Goal: Task Accomplishment & Management: Use online tool/utility

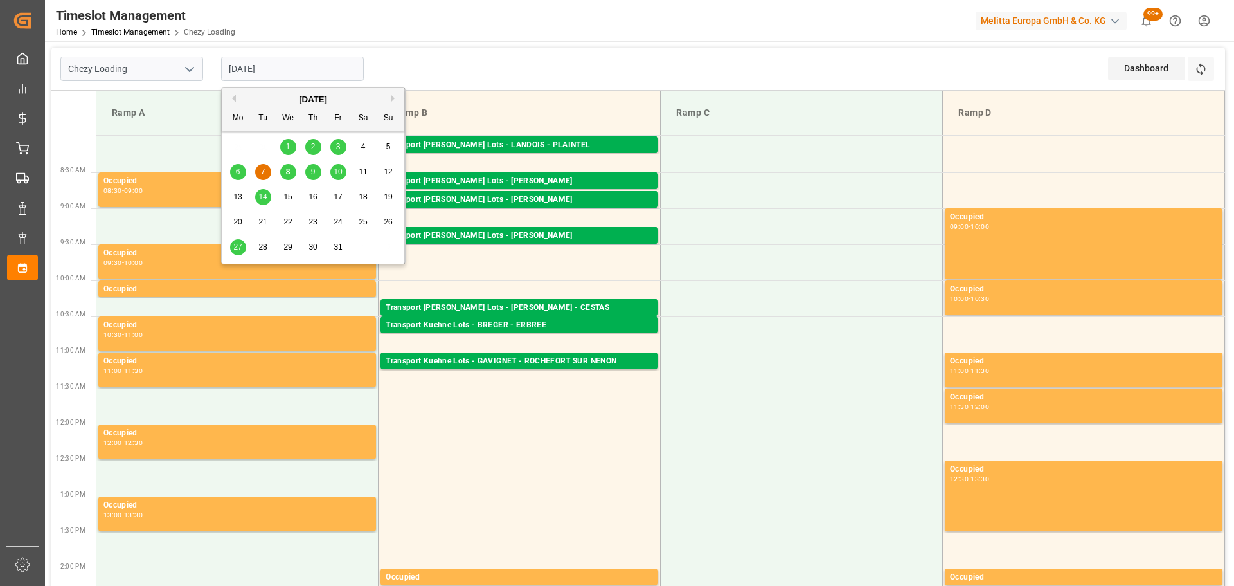
click at [283, 71] on input "[DATE]" at bounding box center [292, 69] width 143 height 24
click at [237, 100] on div "[DATE]" at bounding box center [313, 99] width 183 height 13
click at [235, 98] on button "Previous Month" at bounding box center [232, 98] width 8 height 8
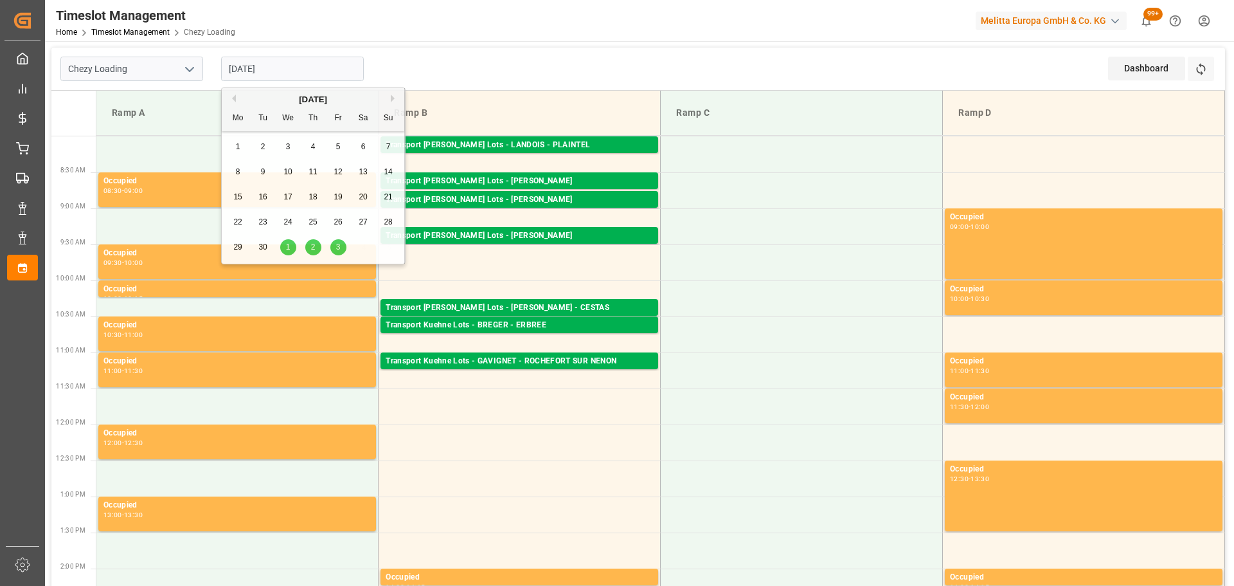
click at [235, 98] on div "Previous Month Next Month [DATE] Mo Tu We Th Fr Sa Su 1 2 3 4 5 6 7 8 9 10 11 1…" at bounding box center [313, 177] width 184 height 181
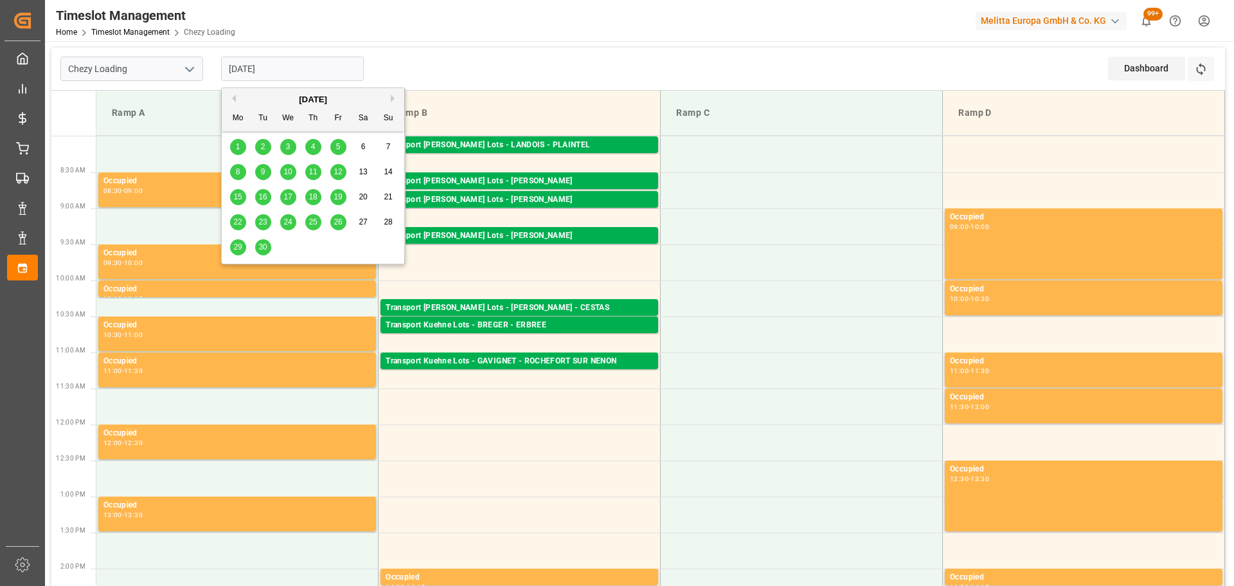
click at [235, 98] on div "Previous Month Next Month [DATE] Mo Tu We Th Fr Sa Su 1 2 3 4 5 6 7 8 9 10 11 1…" at bounding box center [313, 177] width 184 height 181
click at [235, 98] on button "Previous Month" at bounding box center [232, 98] width 8 height 8
click at [287, 195] on span "16" at bounding box center [287, 196] width 8 height 9
type input "[DATE]"
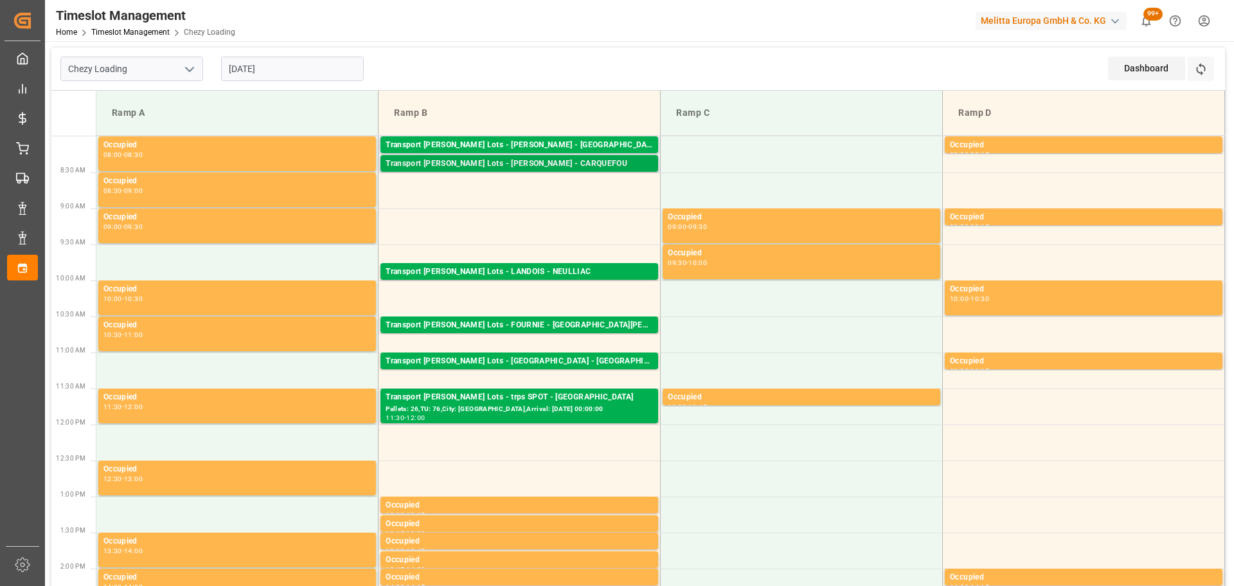
click at [537, 159] on div "Transport [PERSON_NAME] Lots - [PERSON_NAME] - CARQUEFOU" at bounding box center [519, 163] width 267 height 13
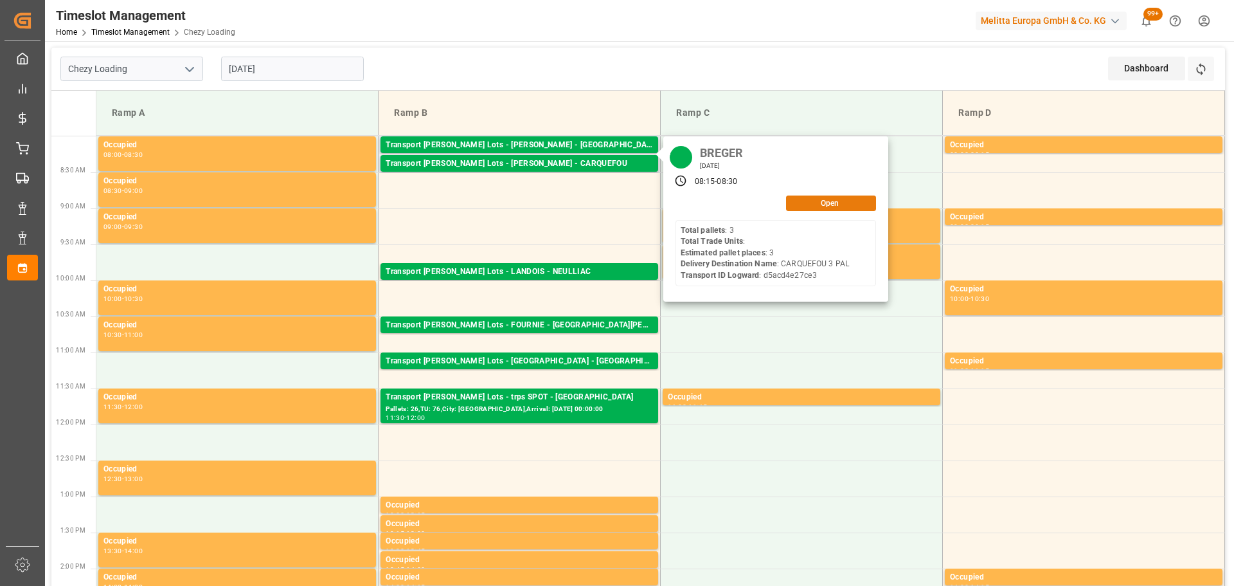
click at [811, 199] on button "Open" at bounding box center [831, 202] width 90 height 15
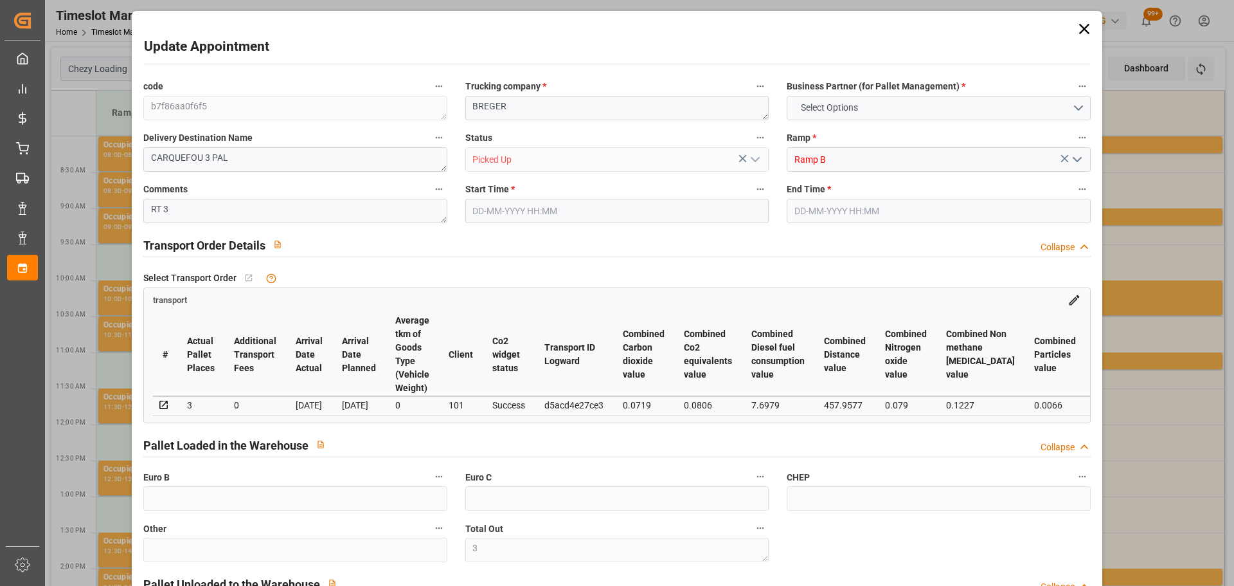
type input "3"
type input "214.09"
type input "0"
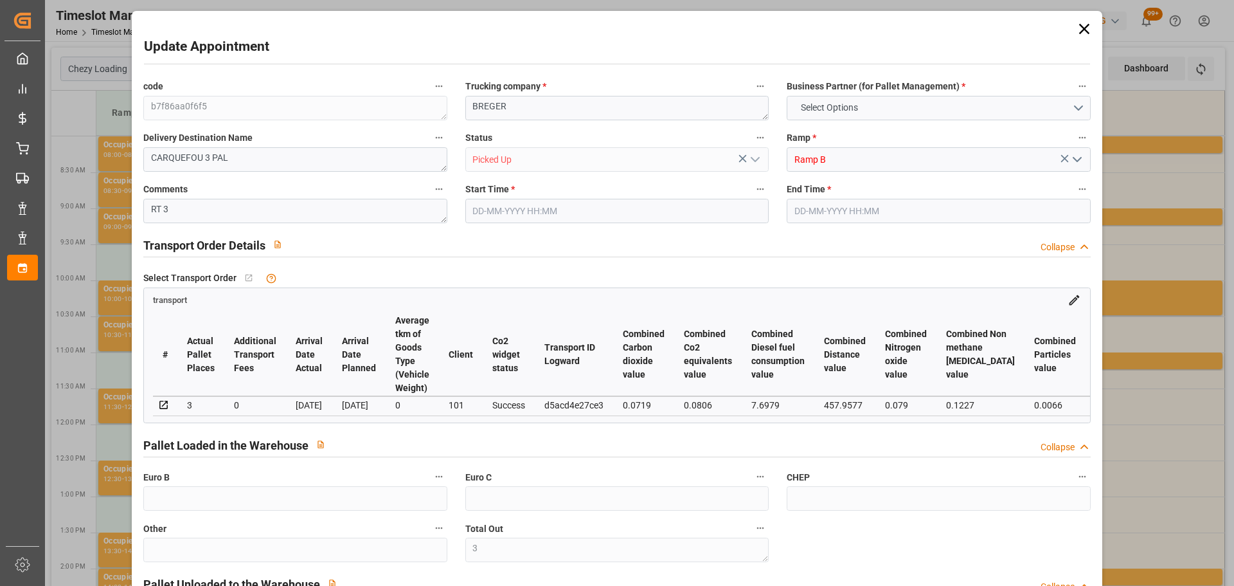
type input "0"
type input "214.09"
type input "0"
type input "3"
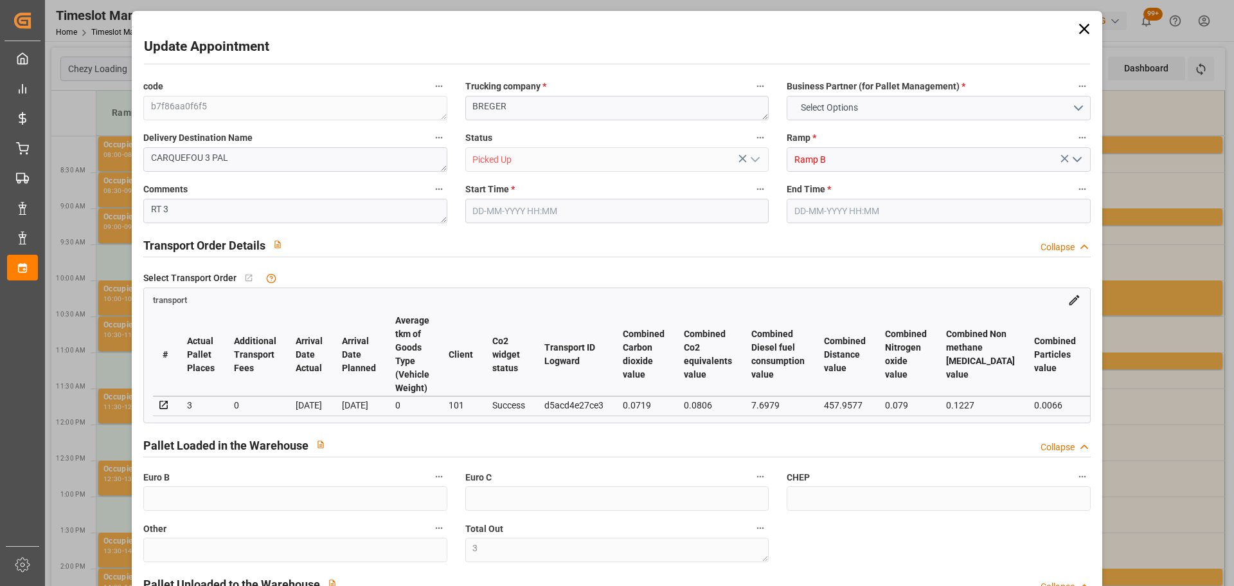
type input "1370.508"
type input "1529"
type input "3075.372"
type input "44"
type input "3"
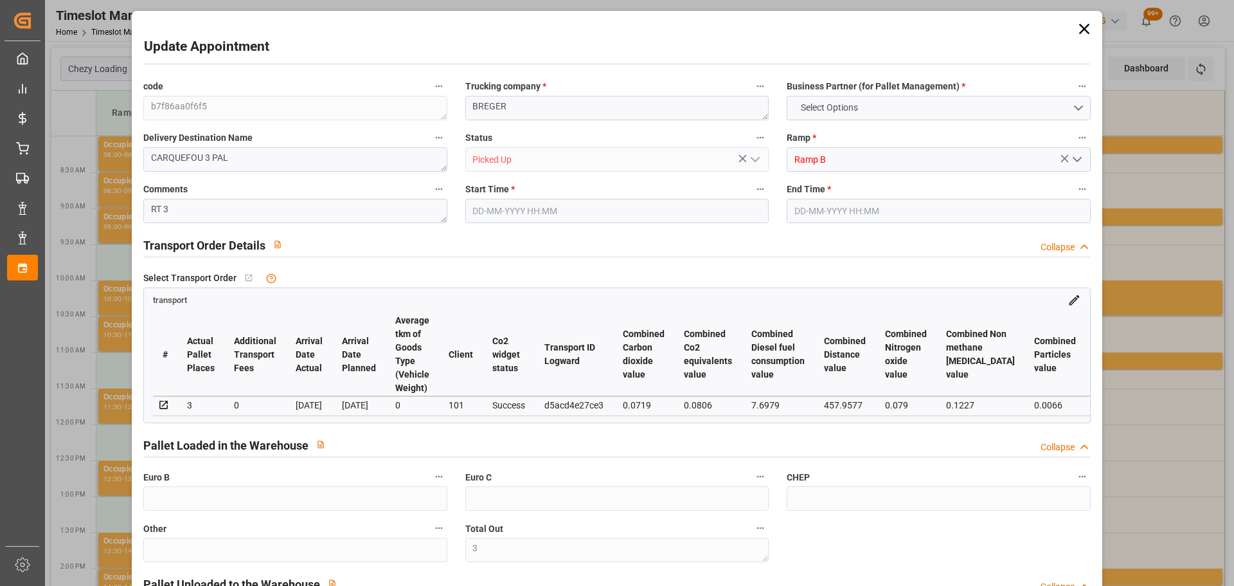
type input "0"
type input "3"
type input "101"
type input "1387.452"
type input "0"
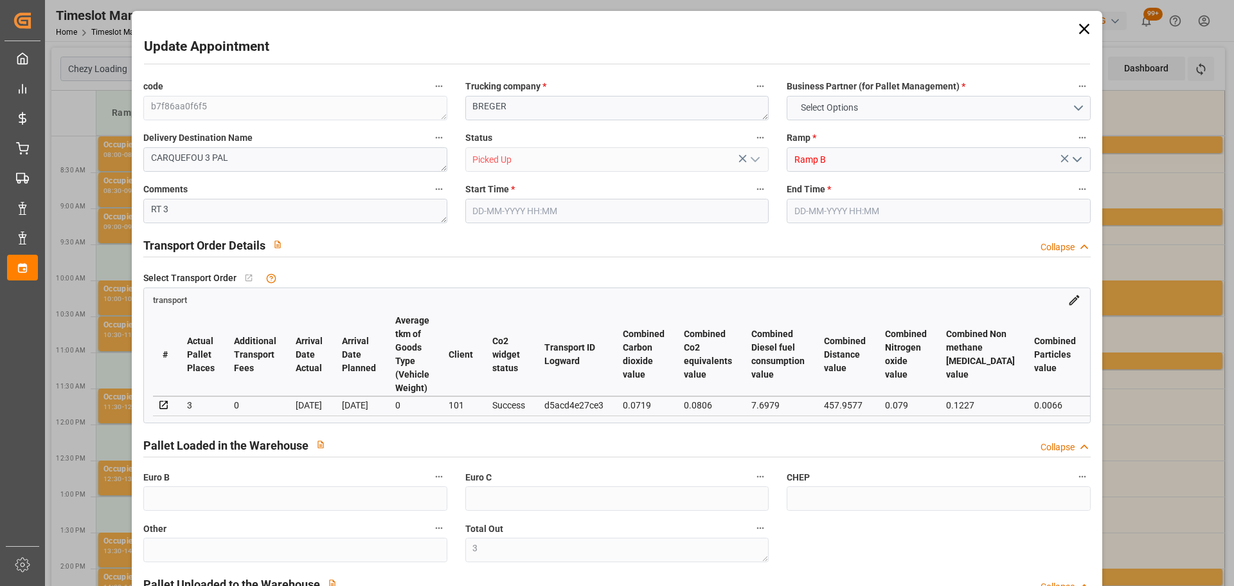
type input "4710.8598"
type input "0"
type input "21"
type input "35"
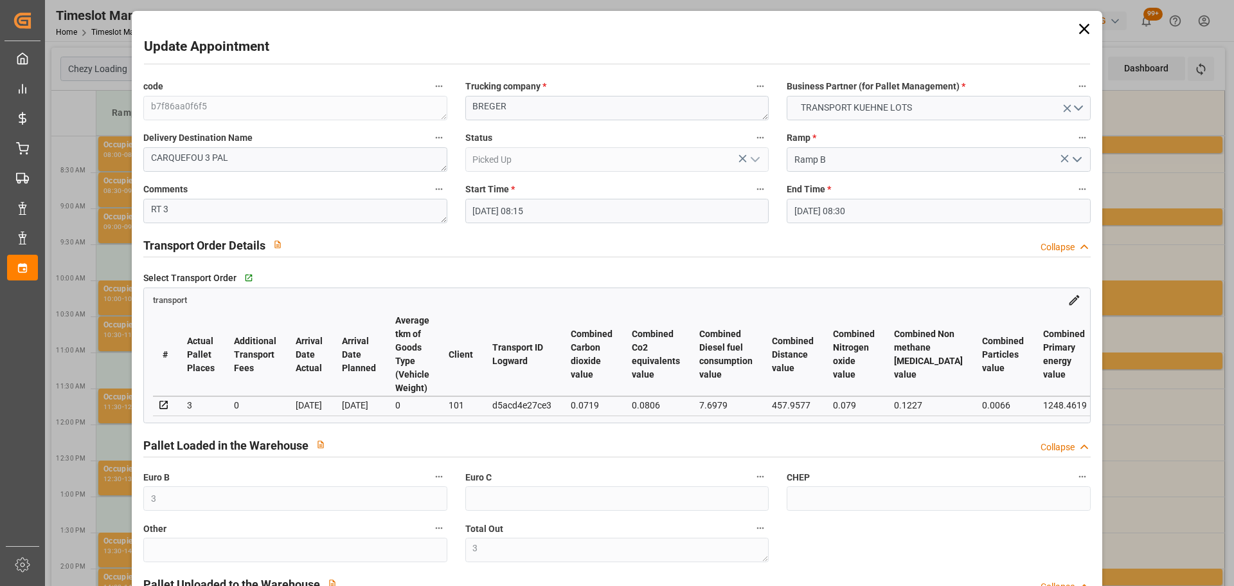
type input "[DATE] 08:15"
type input "[DATE] 08:30"
type input "[DATE] 13:09"
type input "[DATE] 11:39"
type input "[DATE]"
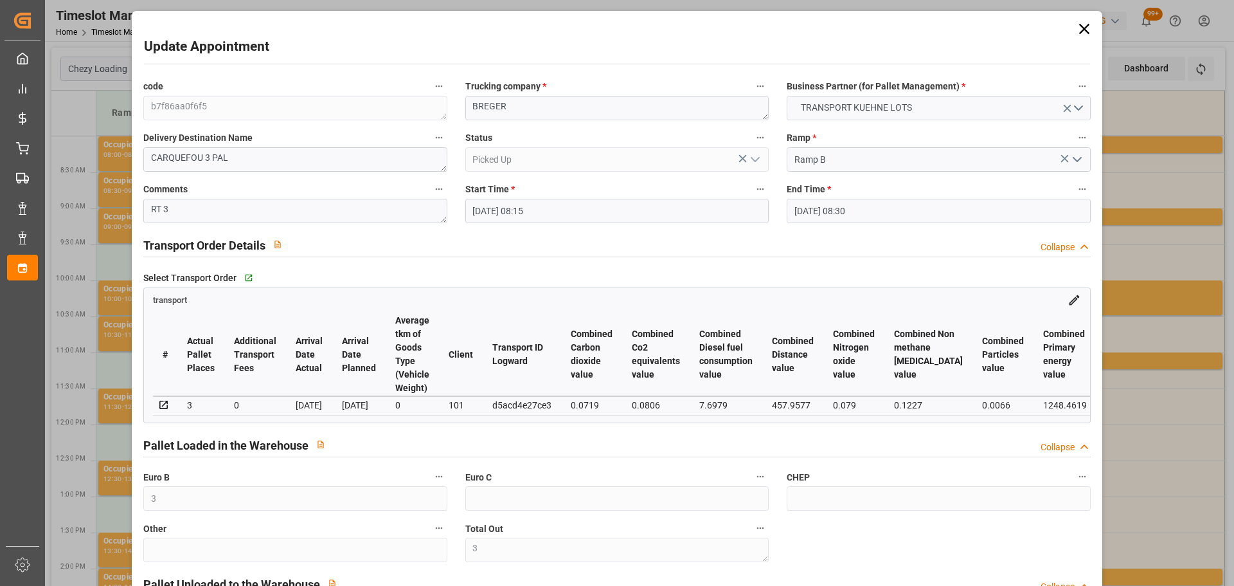
type input "[DATE]"
click at [1079, 31] on icon at bounding box center [1084, 29] width 18 height 18
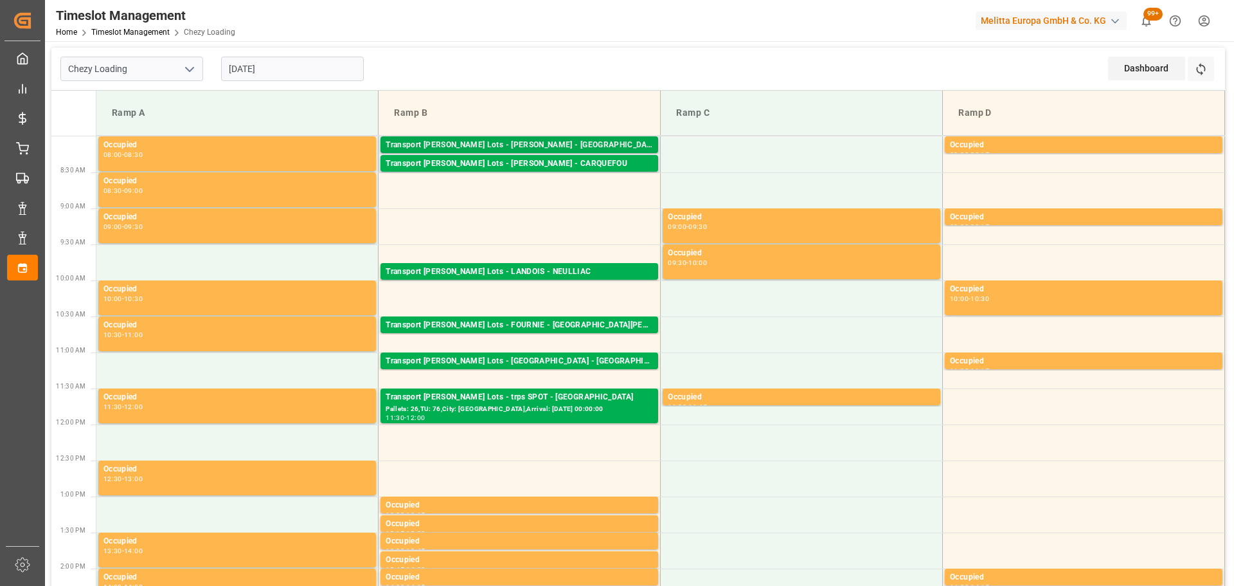
click at [519, 138] on div "Transport [PERSON_NAME] Lots - [PERSON_NAME] - [GEOGRAPHIC_DATA] Pallets: 1,TU:…" at bounding box center [520, 144] width 278 height 17
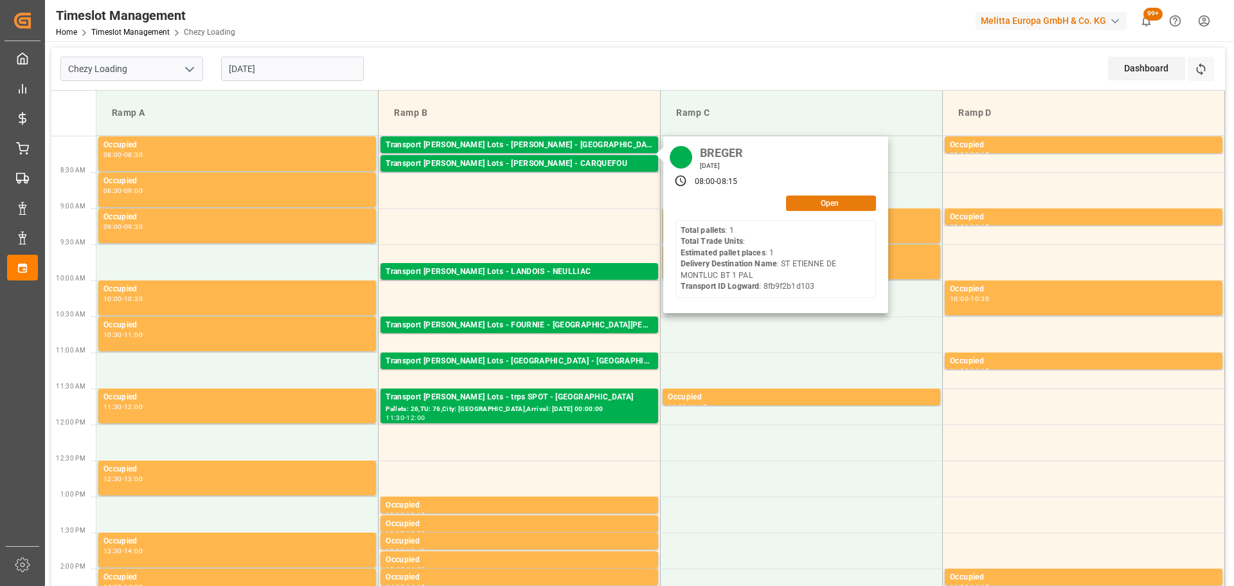
click at [809, 201] on button "Open" at bounding box center [831, 202] width 90 height 15
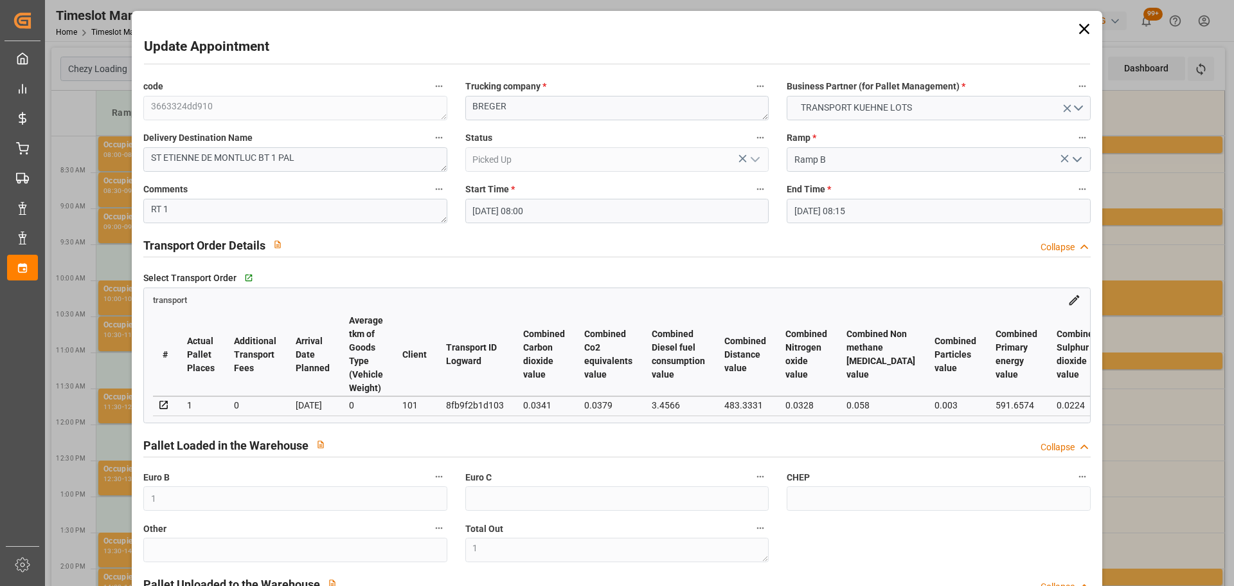
click at [1080, 28] on icon at bounding box center [1084, 29] width 10 height 10
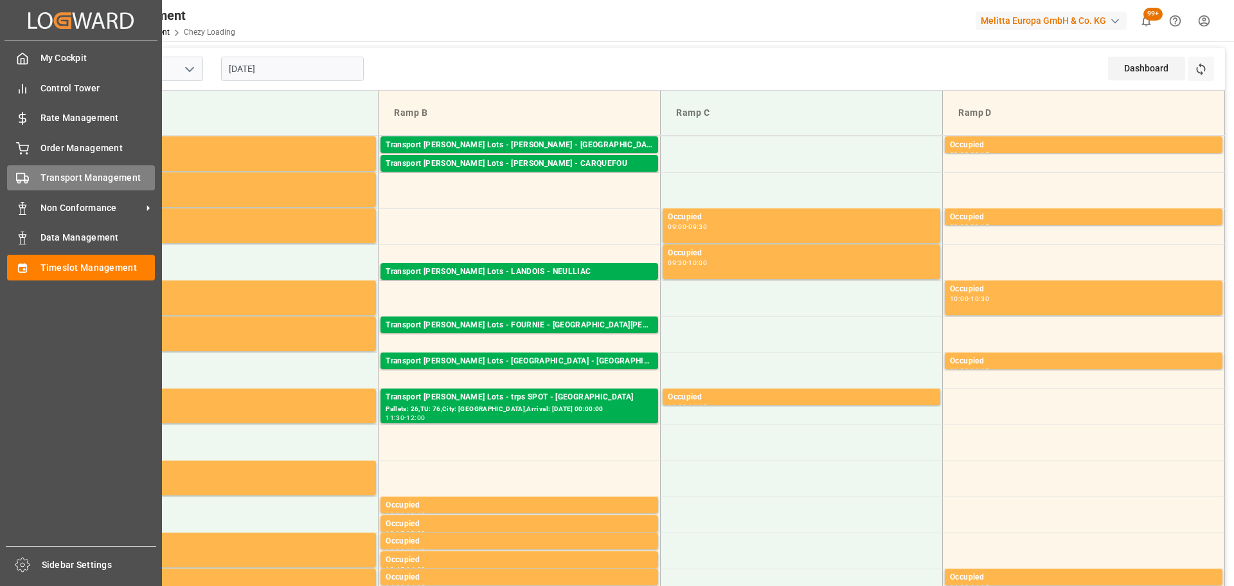
click at [60, 174] on span "Transport Management" at bounding box center [97, 177] width 115 height 13
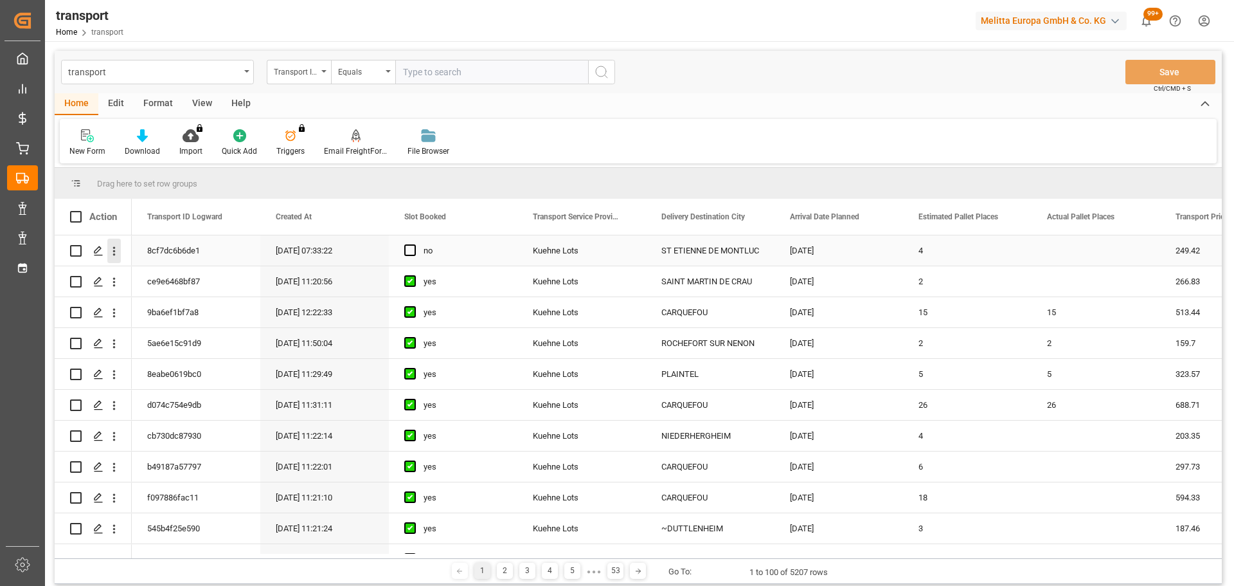
click at [113, 248] on icon "open menu" at bounding box center [114, 251] width 3 height 9
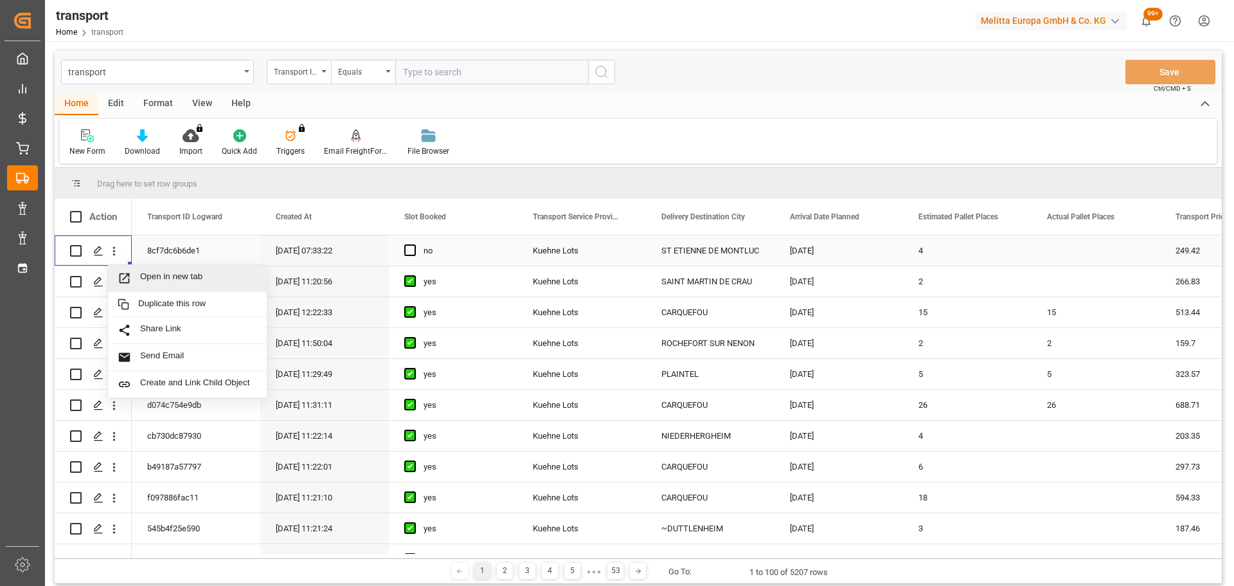
click at [213, 273] on span "Open in new tab" at bounding box center [198, 277] width 117 height 13
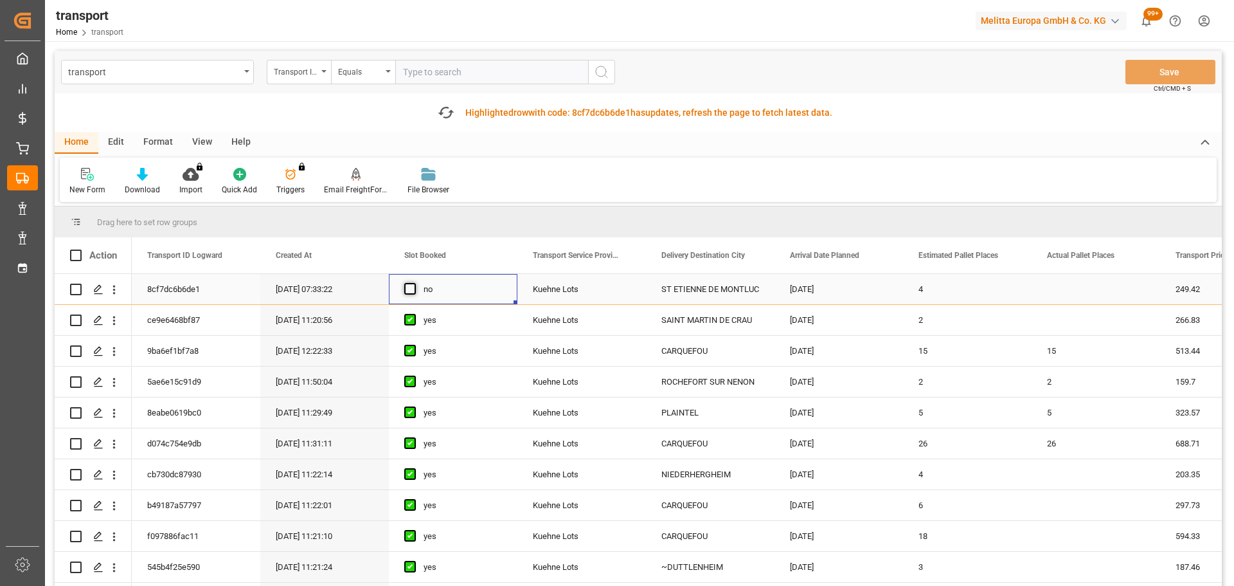
click at [412, 292] on span "Press SPACE to select this row." at bounding box center [410, 289] width 12 height 12
click at [414, 283] on input "Press SPACE to select this row." at bounding box center [414, 283] width 0 height 0
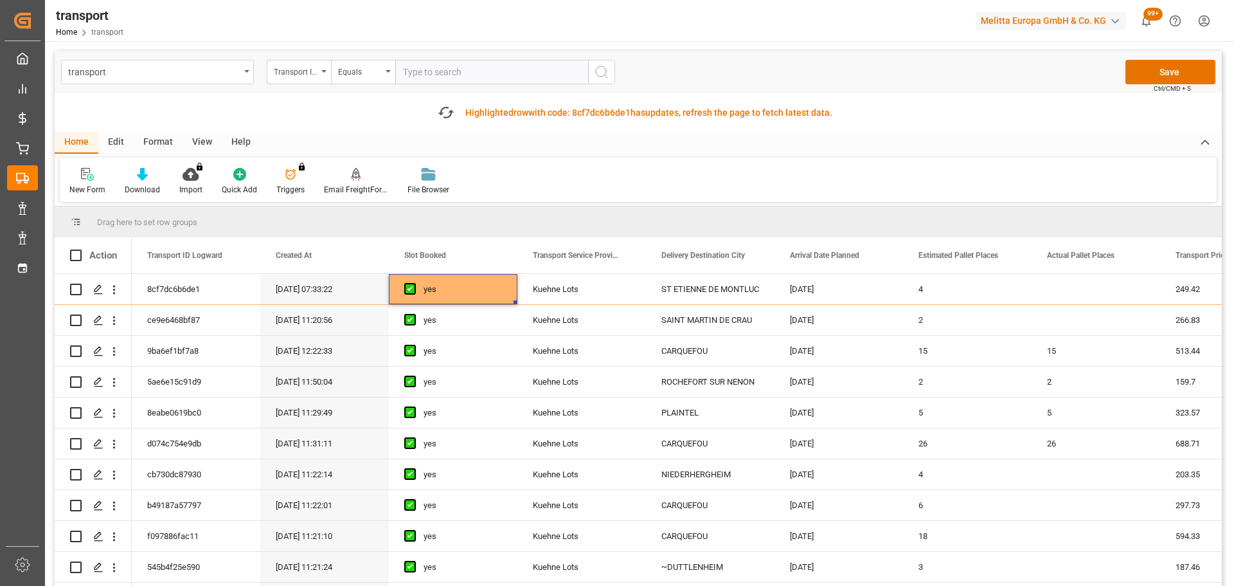
click at [1169, 58] on div "transport Transport ID Logward Equals Save Ctrl/CMD + S" at bounding box center [638, 72] width 1167 height 42
click at [1169, 70] on button "Save" at bounding box center [1171, 72] width 90 height 24
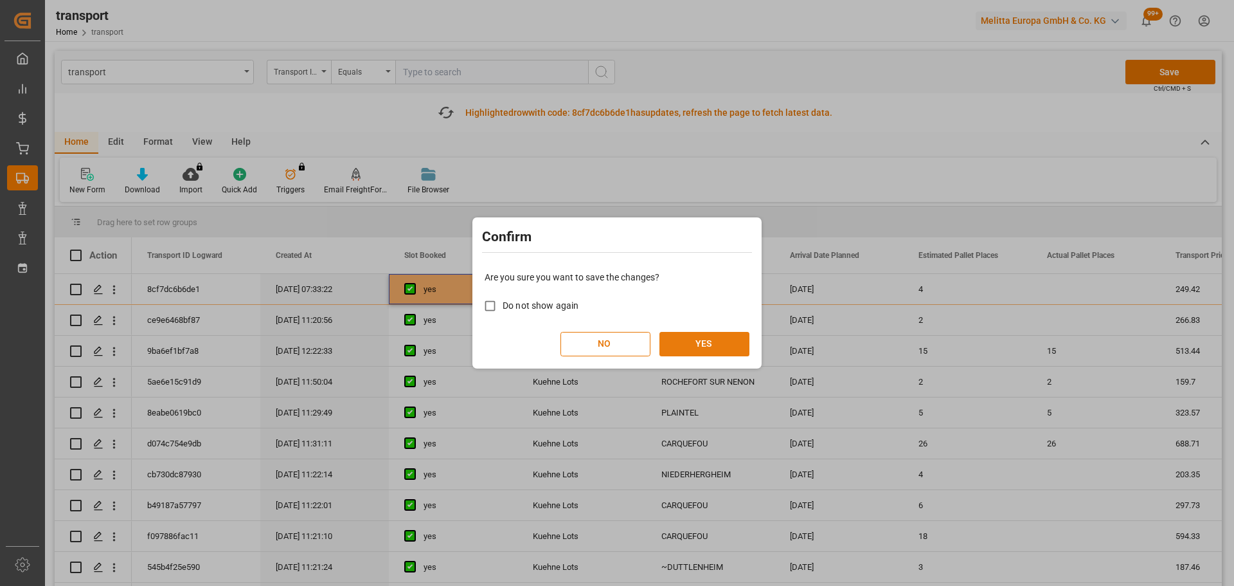
click at [707, 341] on button "YES" at bounding box center [704, 344] width 90 height 24
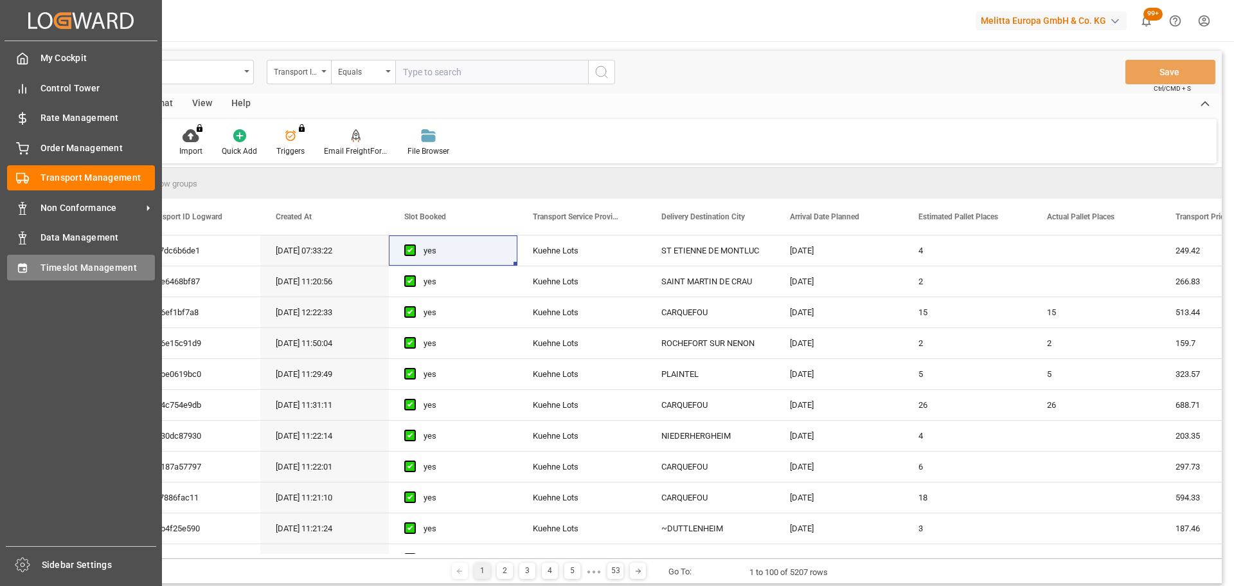
click at [45, 262] on span "Timeslot Management" at bounding box center [97, 267] width 115 height 13
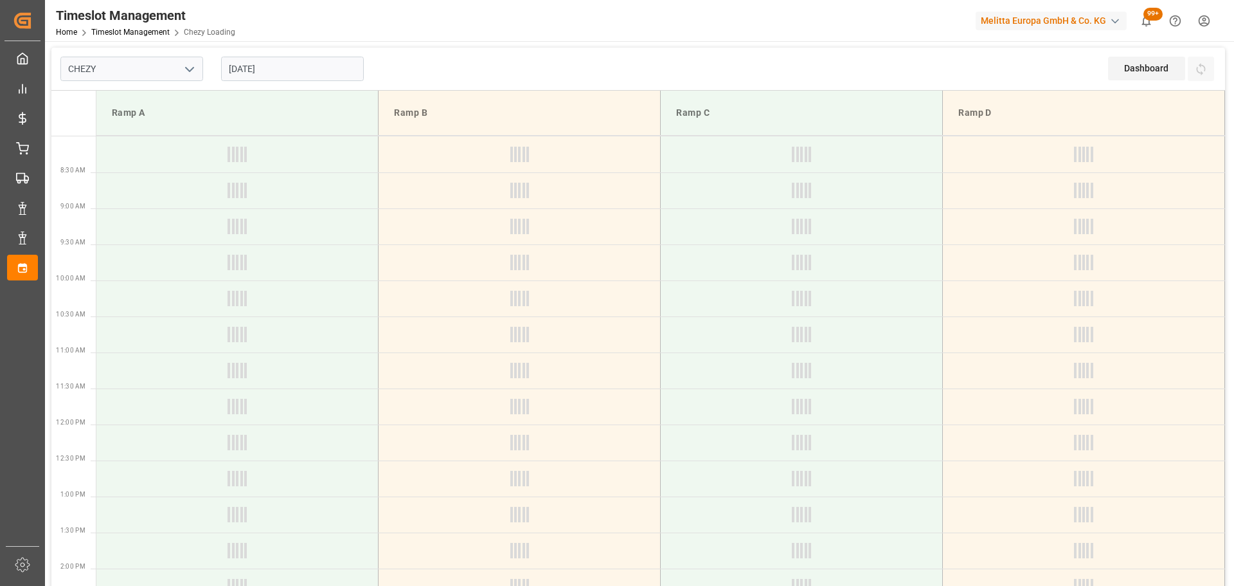
type input "Chezy Loading"
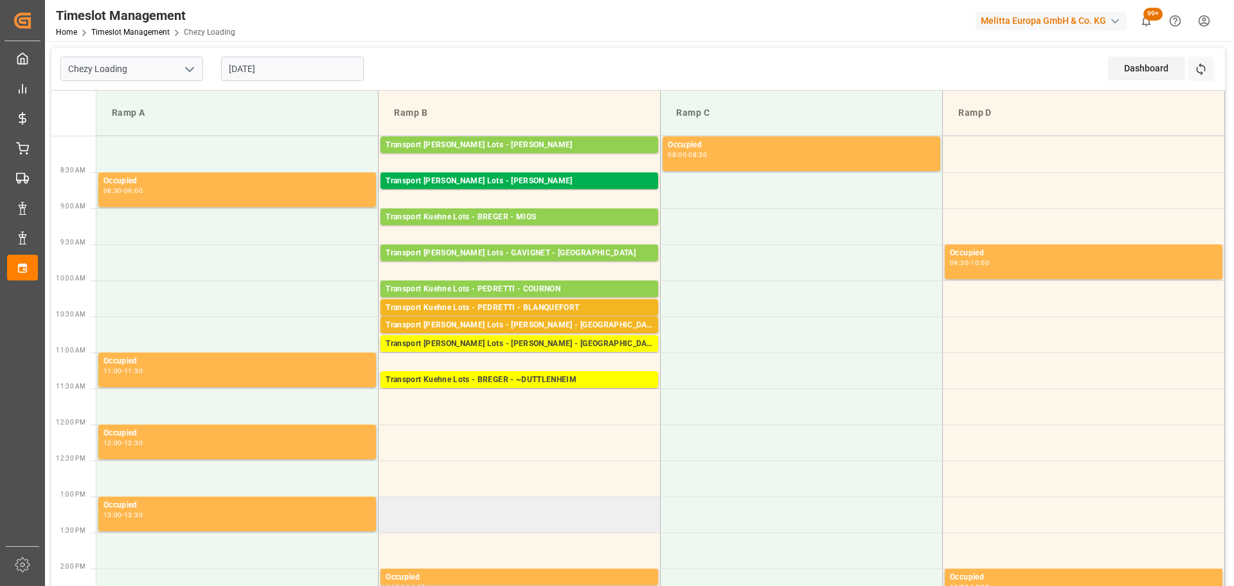
click at [436, 518] on td at bounding box center [520, 514] width 282 height 36
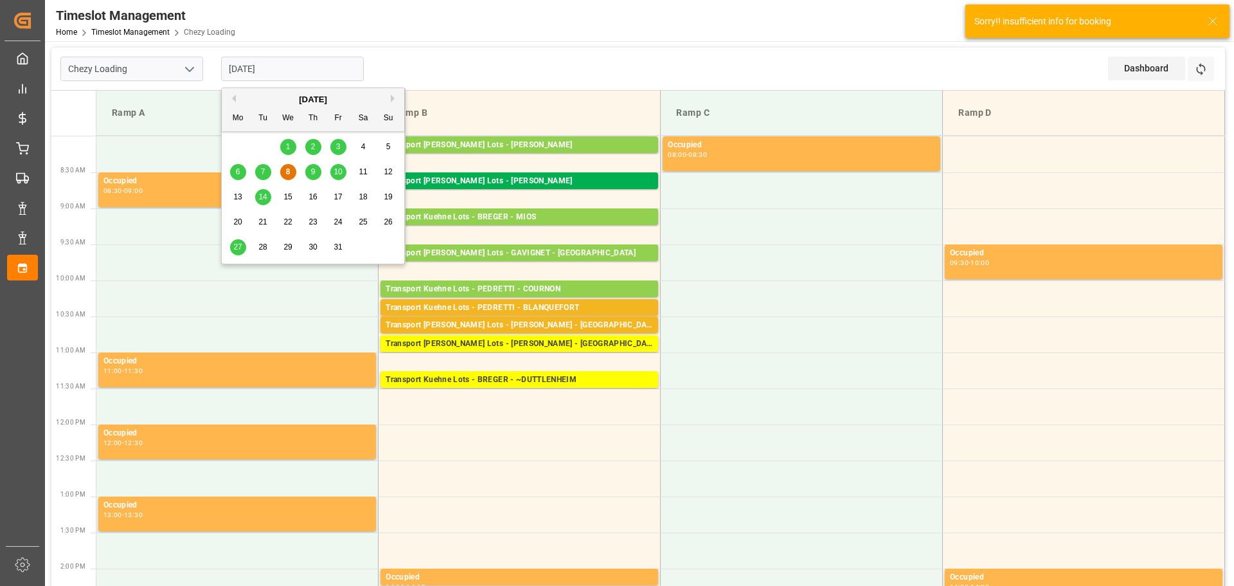
click at [273, 62] on input "[DATE]" at bounding box center [292, 69] width 143 height 24
click at [337, 172] on span "10" at bounding box center [338, 171] width 8 height 9
type input "[DATE]"
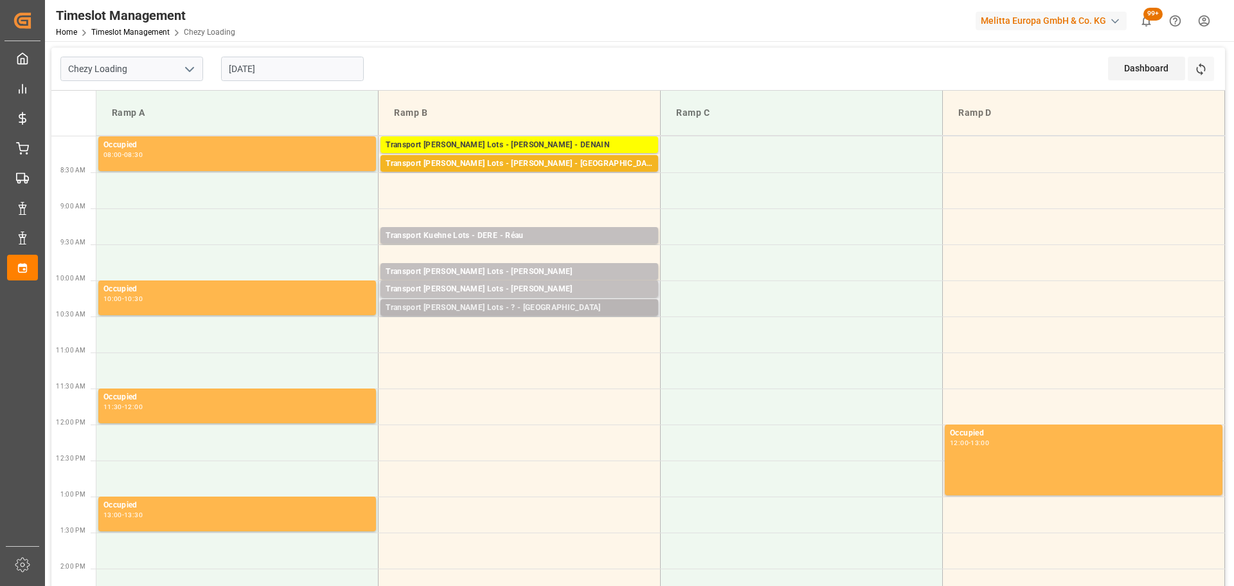
click at [515, 304] on div "Transport [PERSON_NAME] Lots - ? - [GEOGRAPHIC_DATA]" at bounding box center [519, 307] width 267 height 13
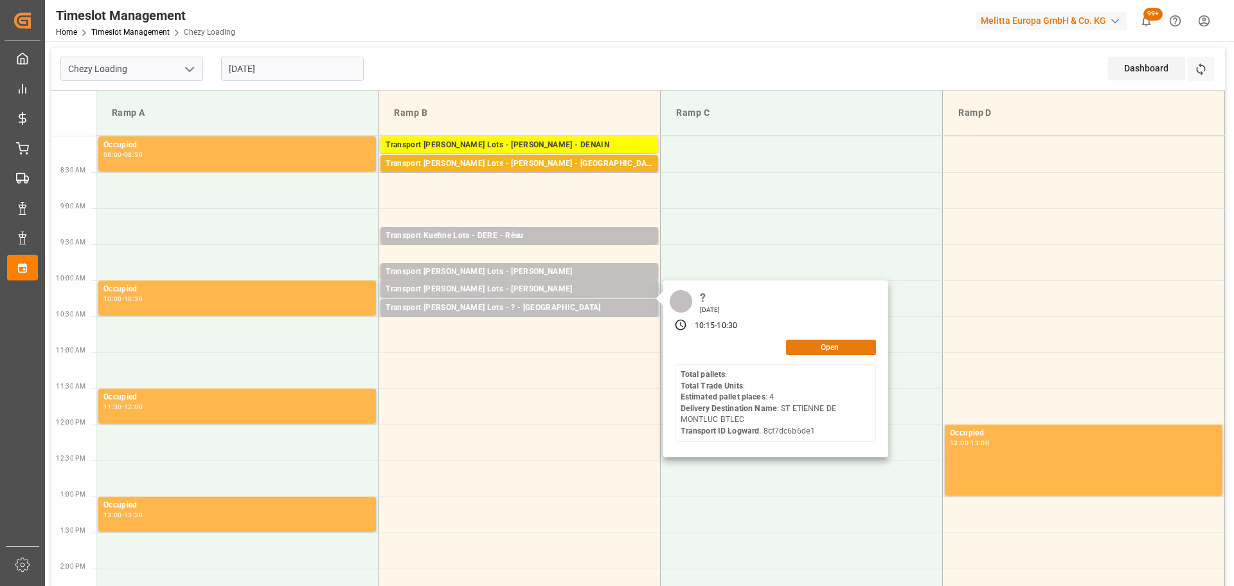
click at [842, 345] on button "Open" at bounding box center [831, 346] width 90 height 15
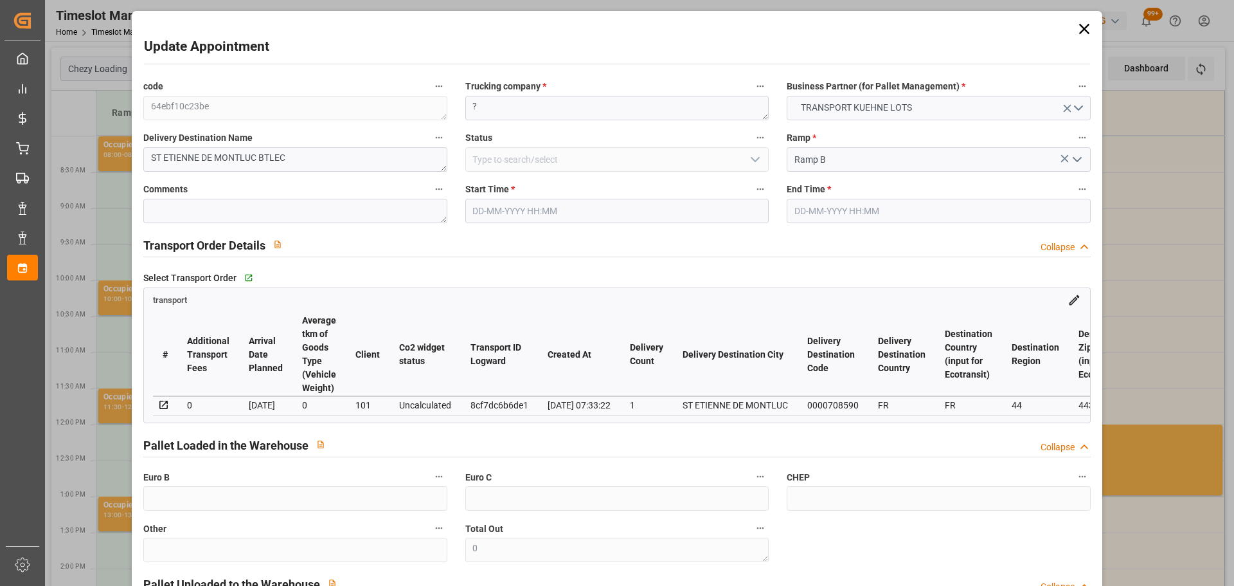
type input "[DATE] 10:15"
type input "[DATE] 10:30"
type input "[DATE] 07:55"
type input "[DATE] 07:33"
type input "[DATE]"
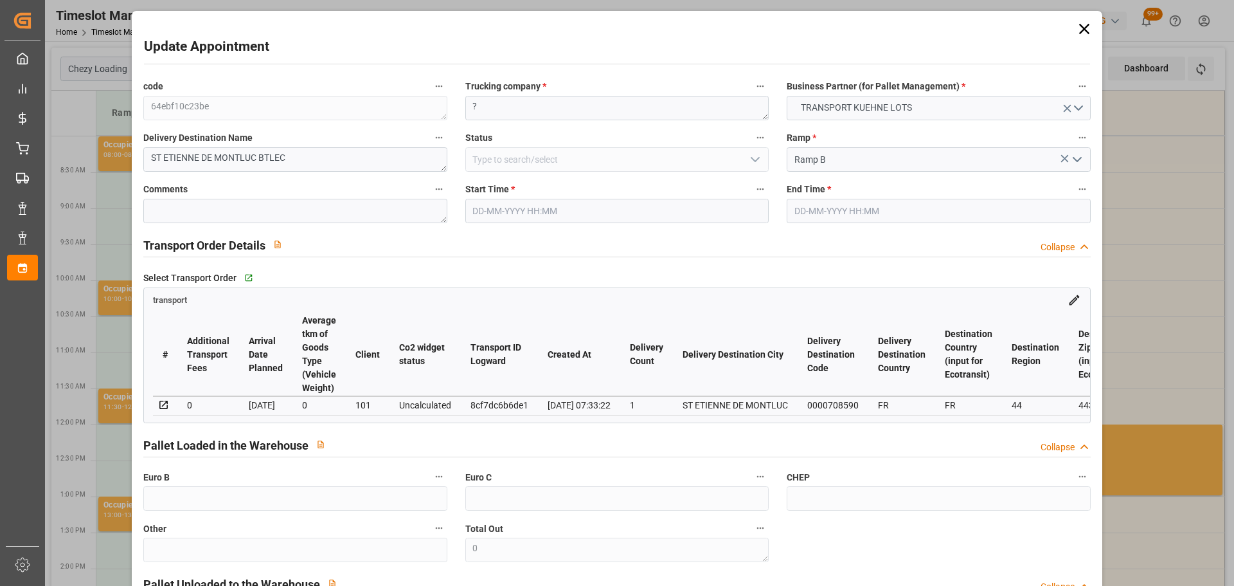
type input "[DATE]"
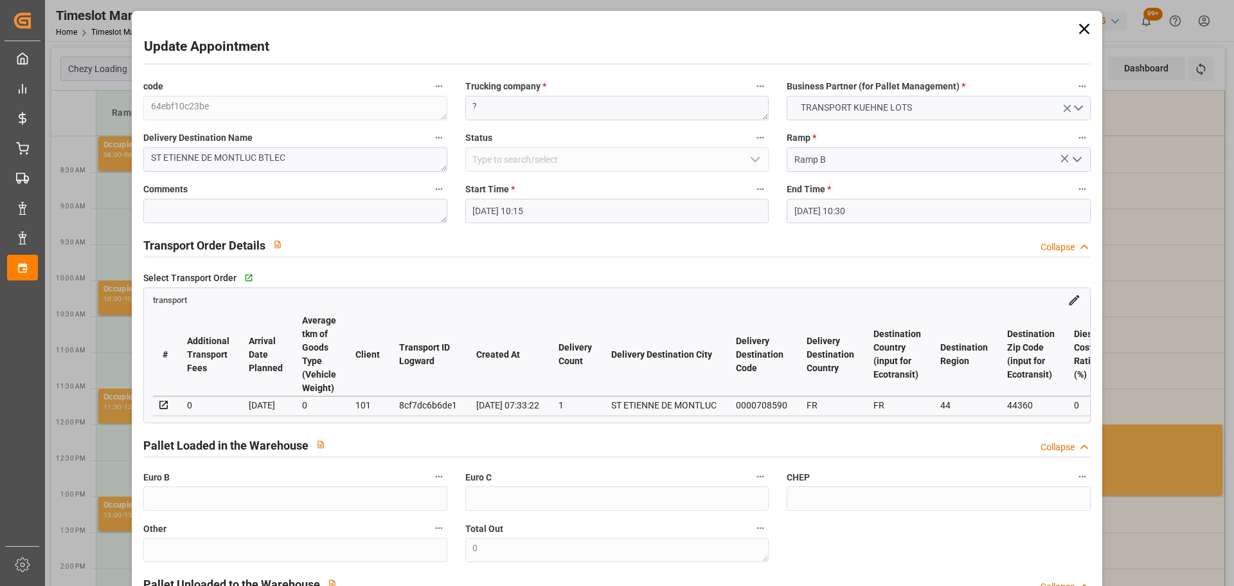
click at [511, 209] on input "[DATE] 10:15" at bounding box center [616, 211] width 303 height 24
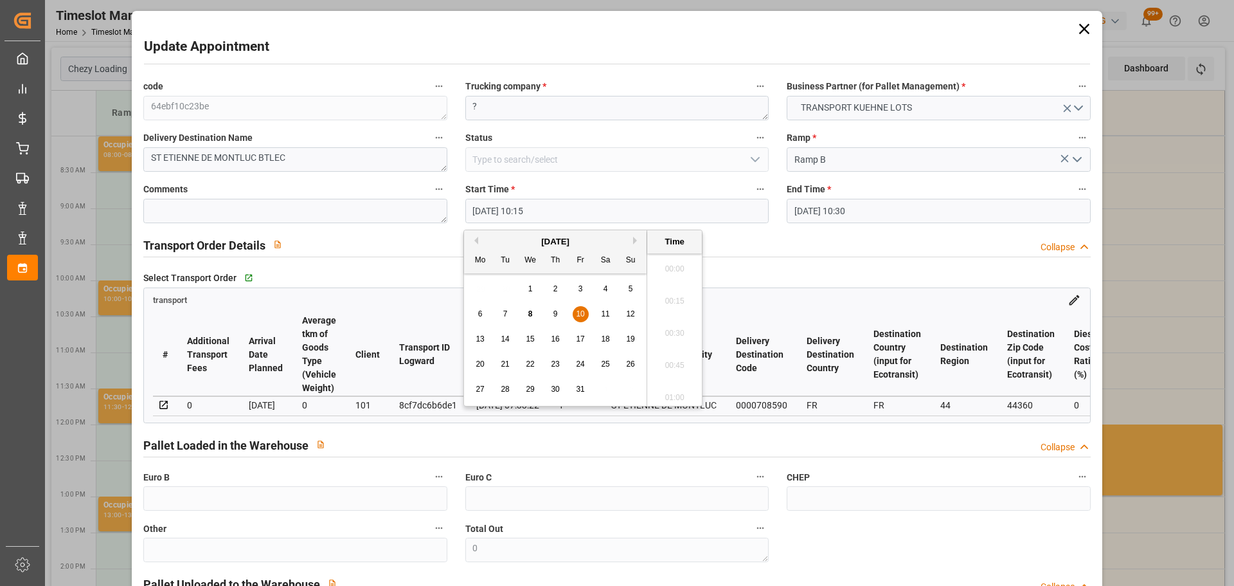
scroll to position [1258, 0]
click at [555, 363] on span "23" at bounding box center [555, 363] width 8 height 9
click at [671, 361] on li "08:00" at bounding box center [674, 361] width 55 height 32
type input "[DATE] 08:00"
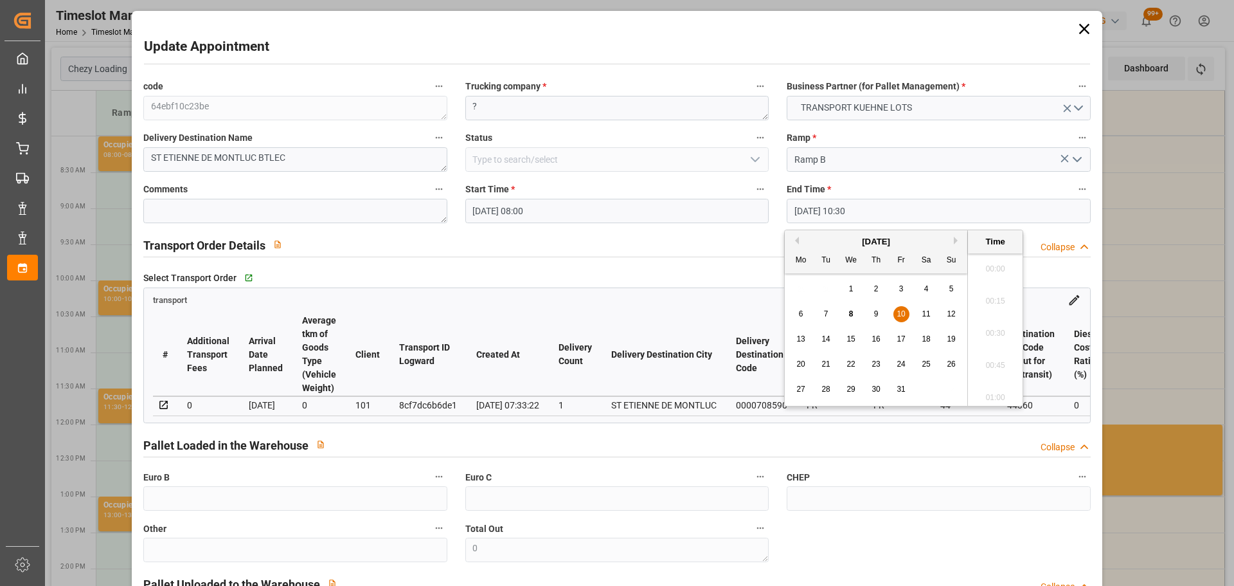
click at [830, 203] on input "[DATE] 10:30" at bounding box center [938, 211] width 303 height 24
click at [874, 362] on span "23" at bounding box center [876, 363] width 8 height 9
click at [1007, 296] on li "08:15" at bounding box center [995, 297] width 55 height 32
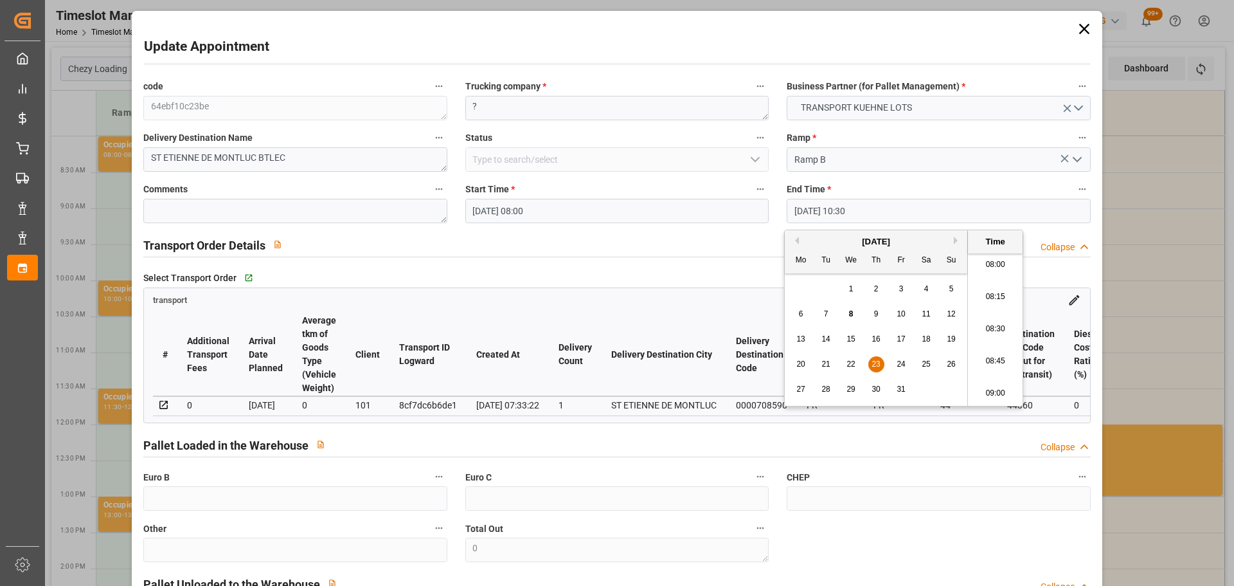
type input "[DATE] 08:15"
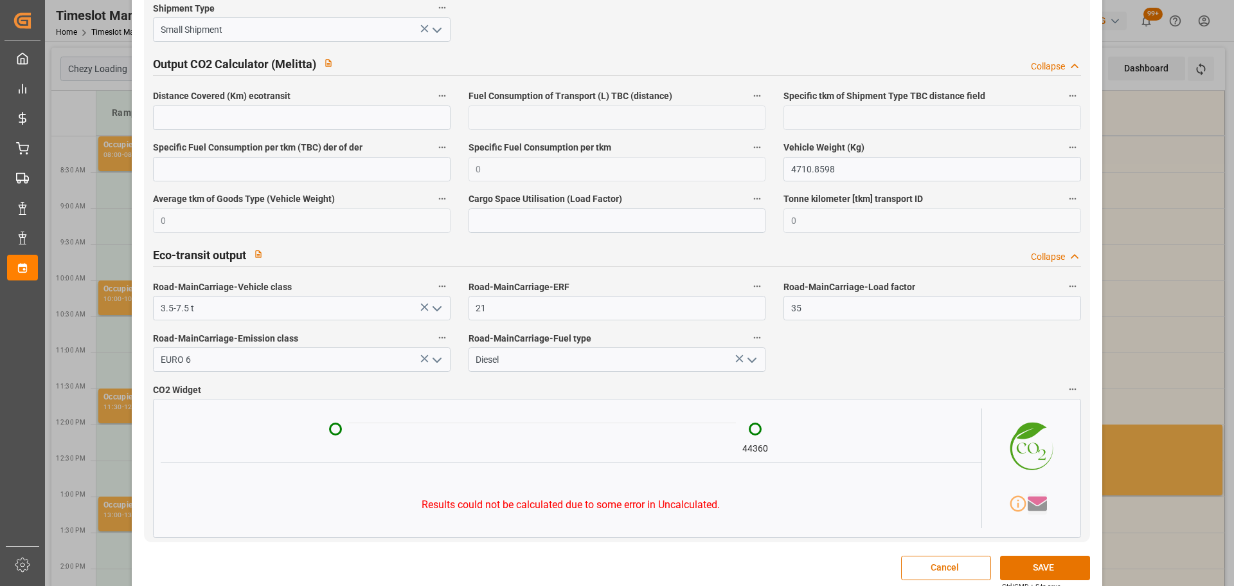
scroll to position [2115, 0]
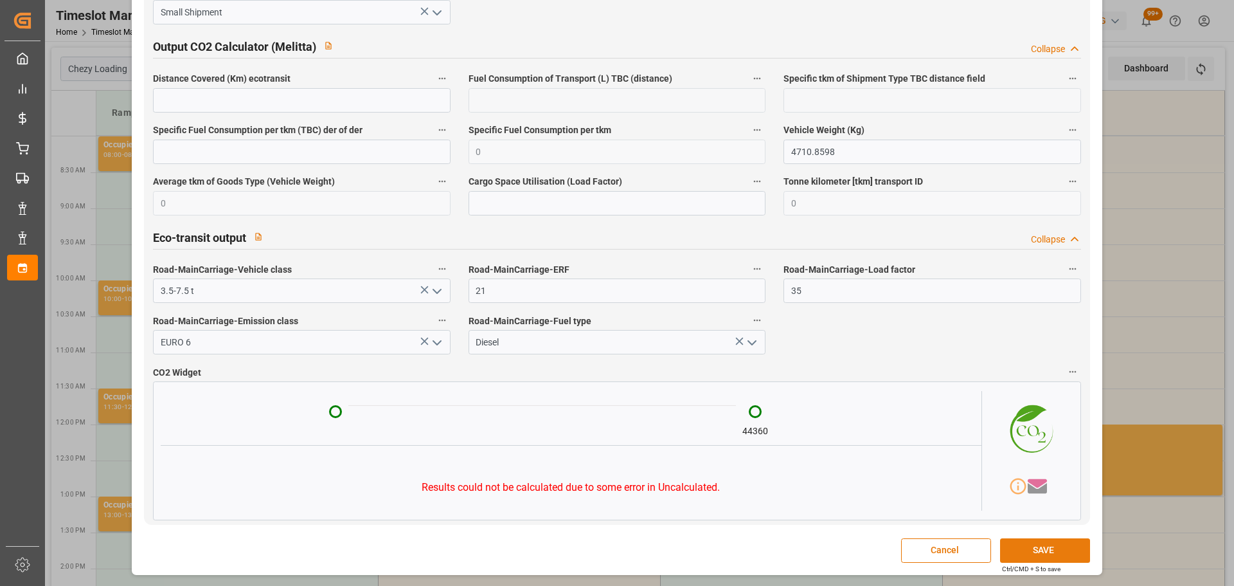
drag, startPoint x: 1052, startPoint y: 553, endPoint x: 1048, endPoint y: 546, distance: 7.8
click at [1052, 553] on button "SAVE" at bounding box center [1045, 550] width 90 height 24
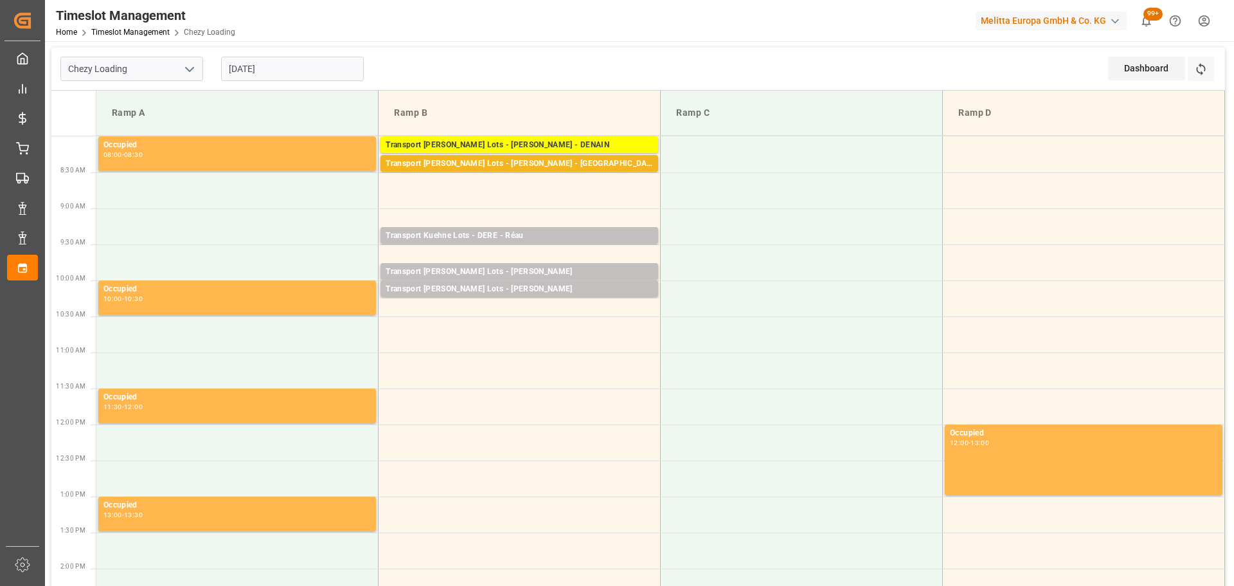
drag, startPoint x: 266, startPoint y: 69, endPoint x: 278, endPoint y: 84, distance: 18.7
click at [266, 69] on input "[DATE]" at bounding box center [292, 69] width 143 height 24
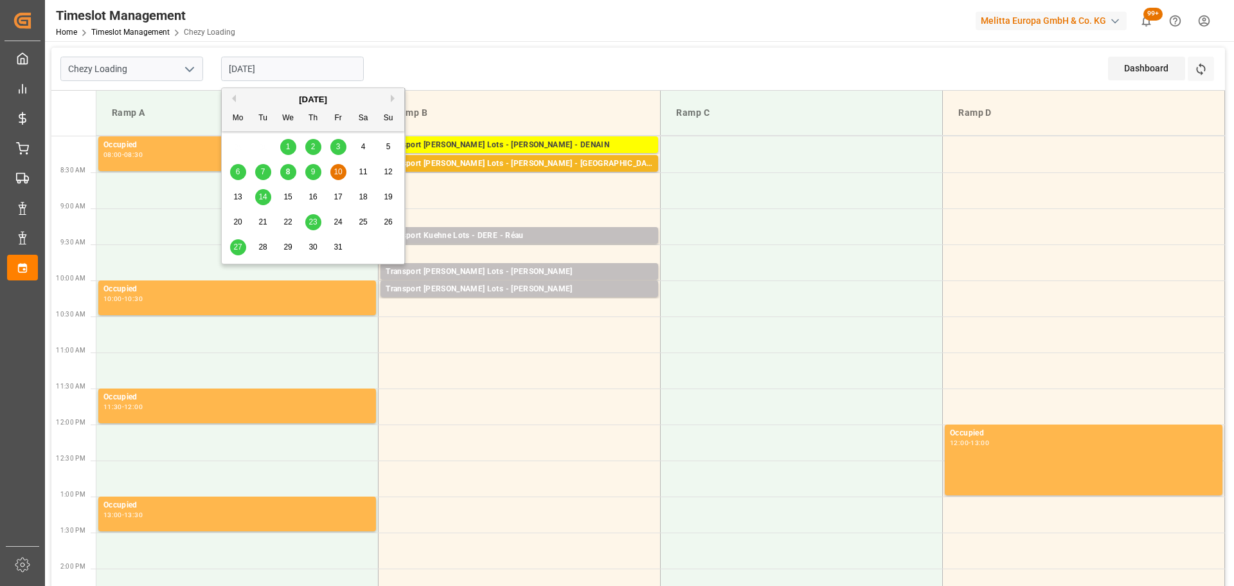
click at [290, 171] on span "8" at bounding box center [288, 171] width 4 height 9
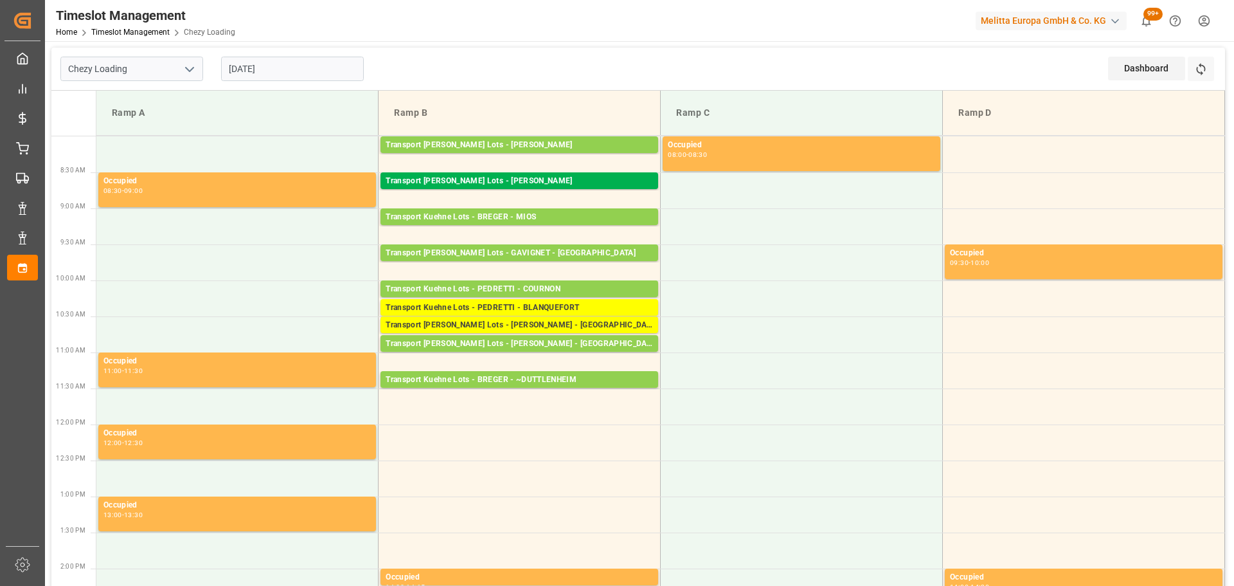
click at [269, 73] on input "[DATE]" at bounding box center [292, 69] width 143 height 24
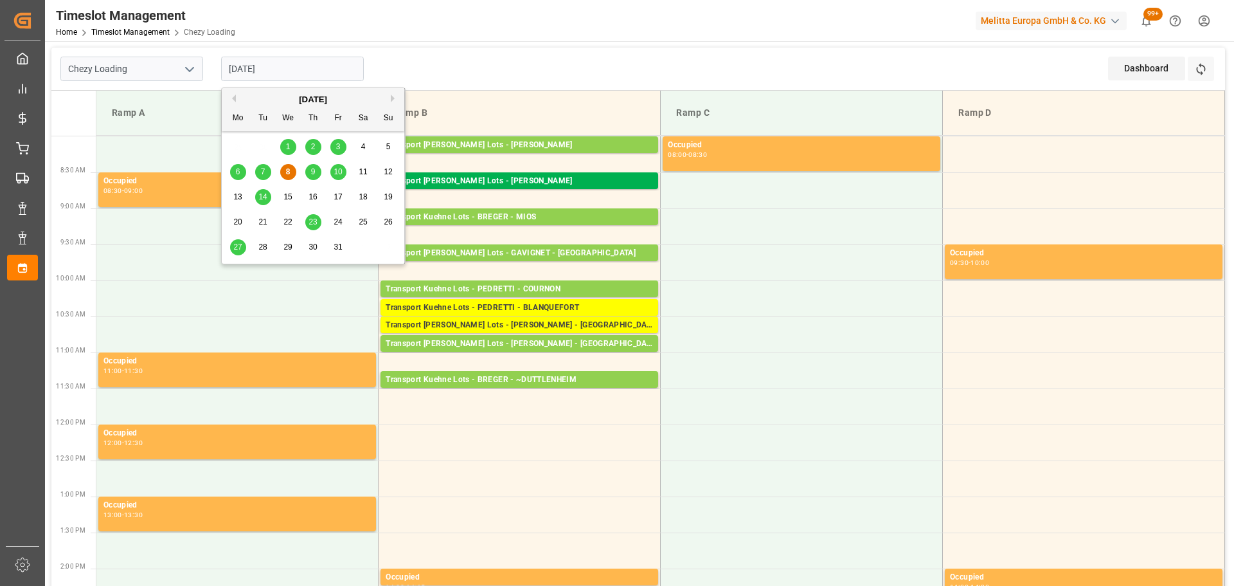
click at [262, 166] on div "7" at bounding box center [263, 172] width 16 height 15
type input "[DATE]"
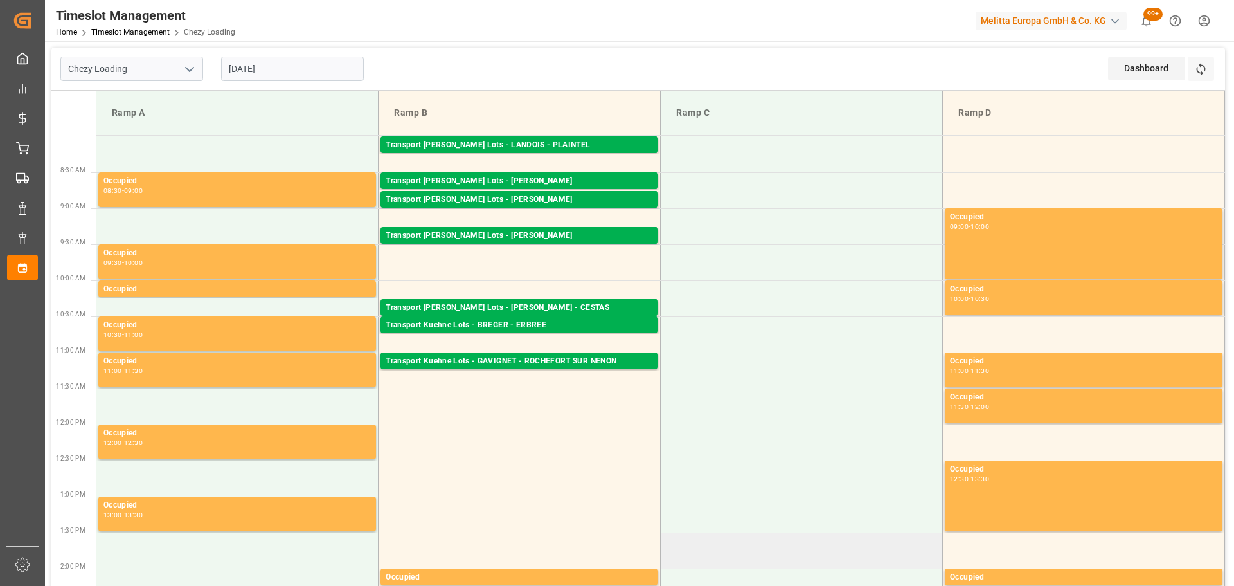
click at [820, 532] on td at bounding box center [802, 550] width 282 height 36
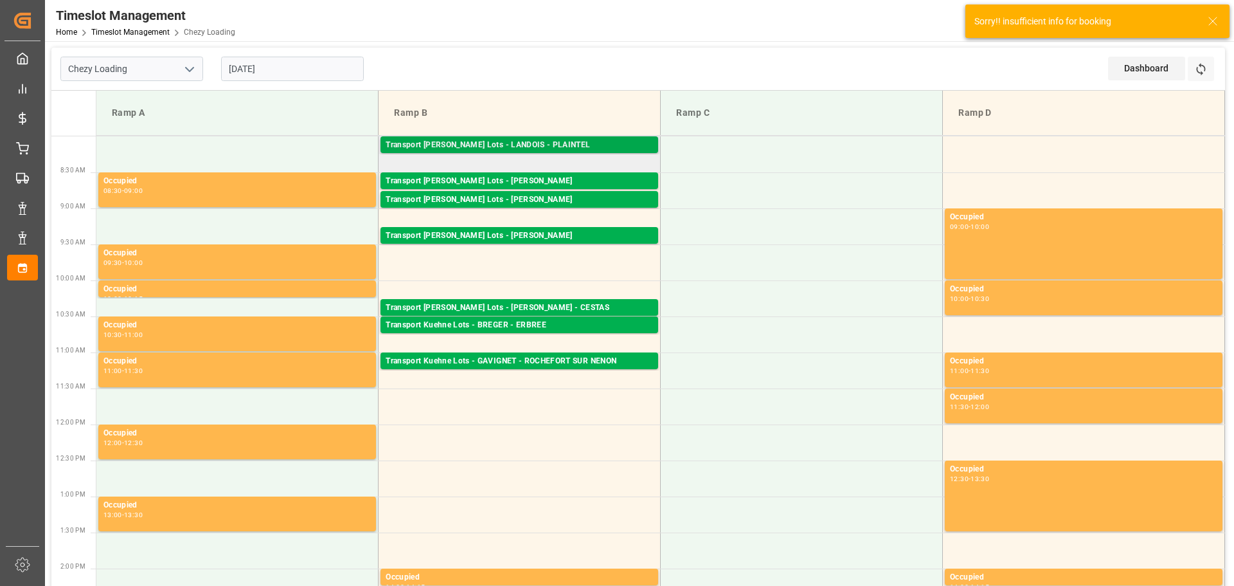
click at [522, 137] on div "Transport [PERSON_NAME] Lots - LANDOIS - PLAINTEL Pallets: 3,TU: 302,City: [GEO…" at bounding box center [520, 144] width 278 height 17
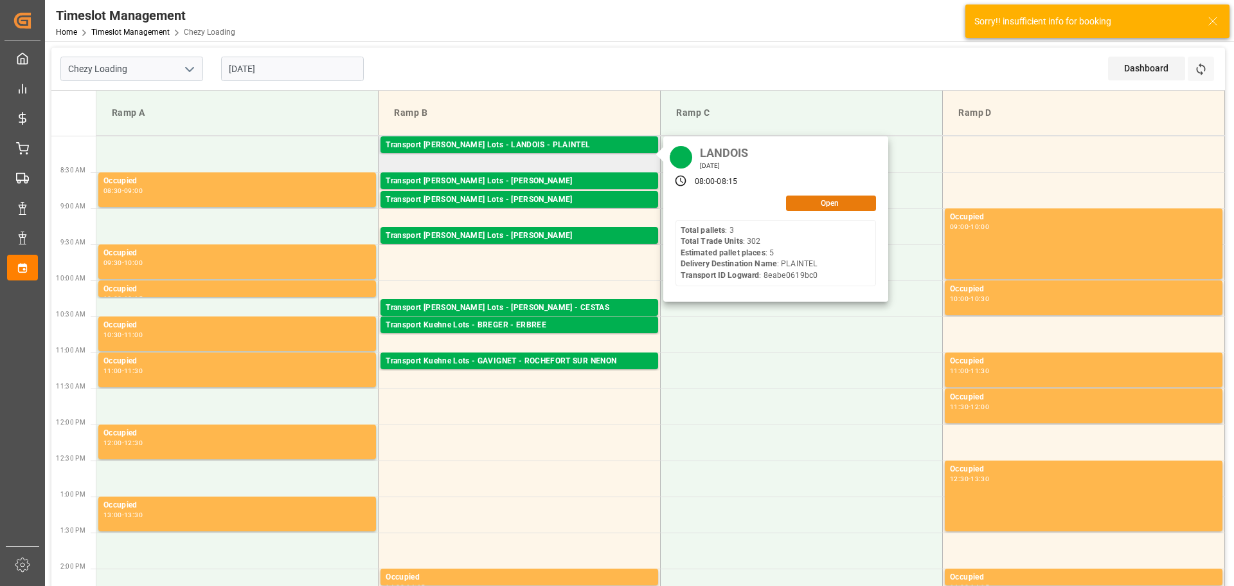
click at [810, 202] on button "Open" at bounding box center [831, 202] width 90 height 15
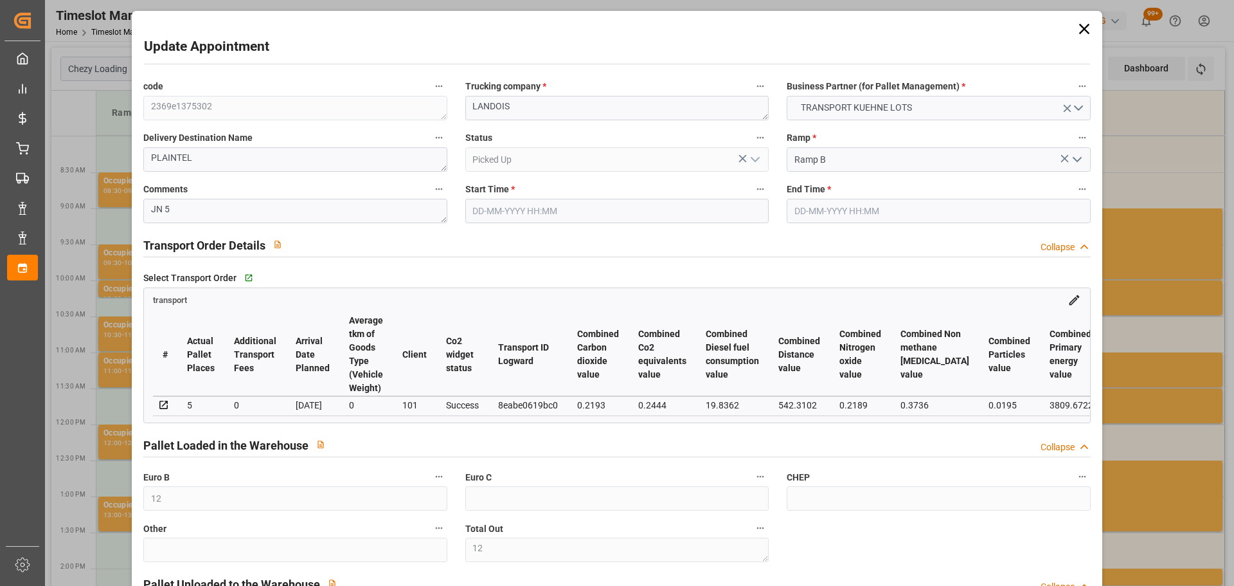
type input "[DATE] 08:00"
type input "[DATE] 08:15"
type input "[DATE] 13:21"
type input "[DATE] 11:29"
type input "[DATE]"
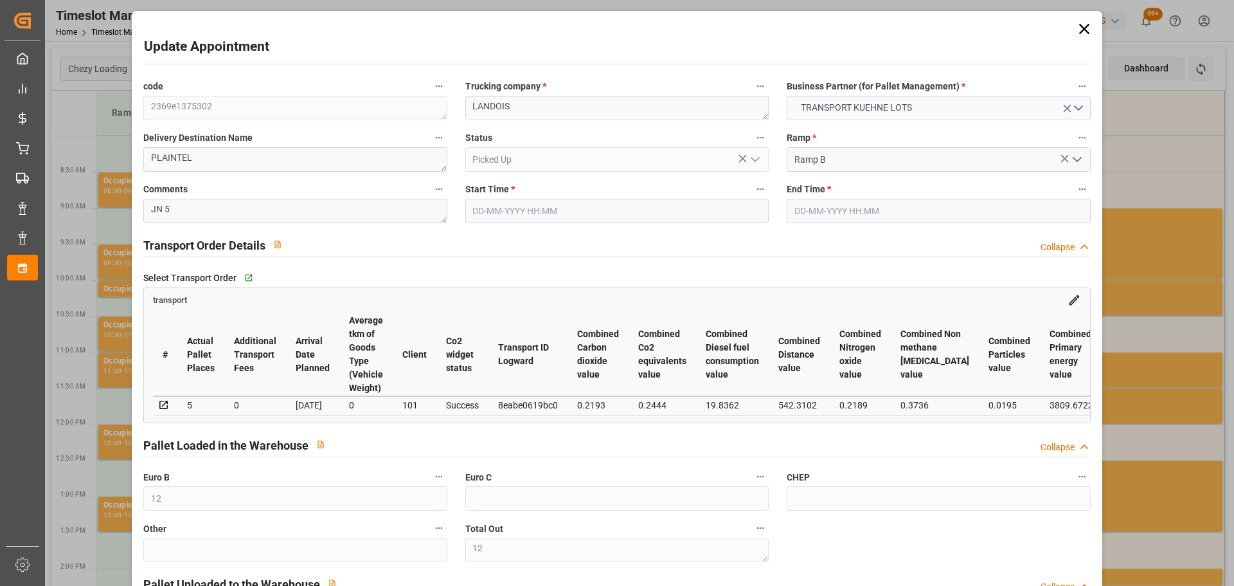
type input "[DATE]"
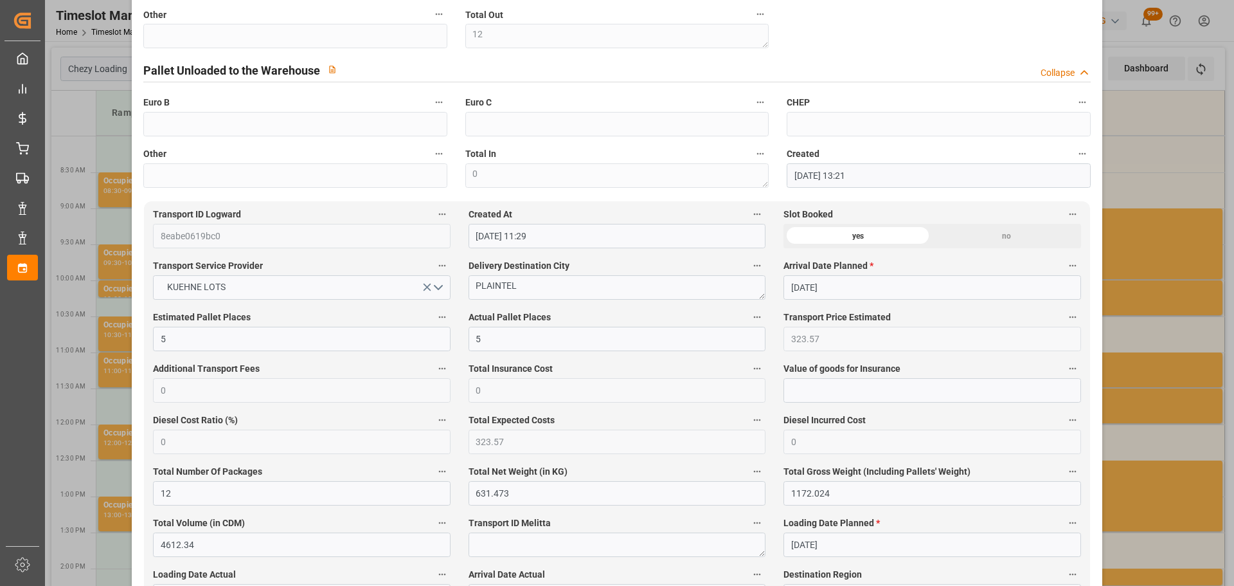
scroll to position [386, 0]
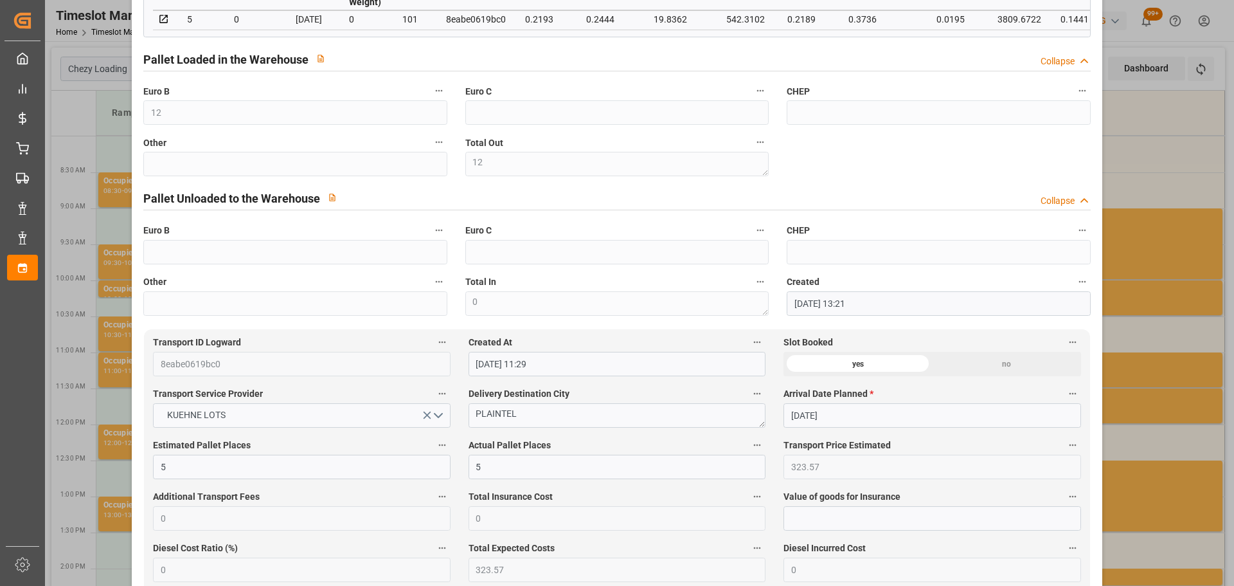
click at [1154, 165] on div "Update Appointment code 2369e1375302 Trucking company * LANDOIS Business Partne…" at bounding box center [617, 293] width 1234 height 586
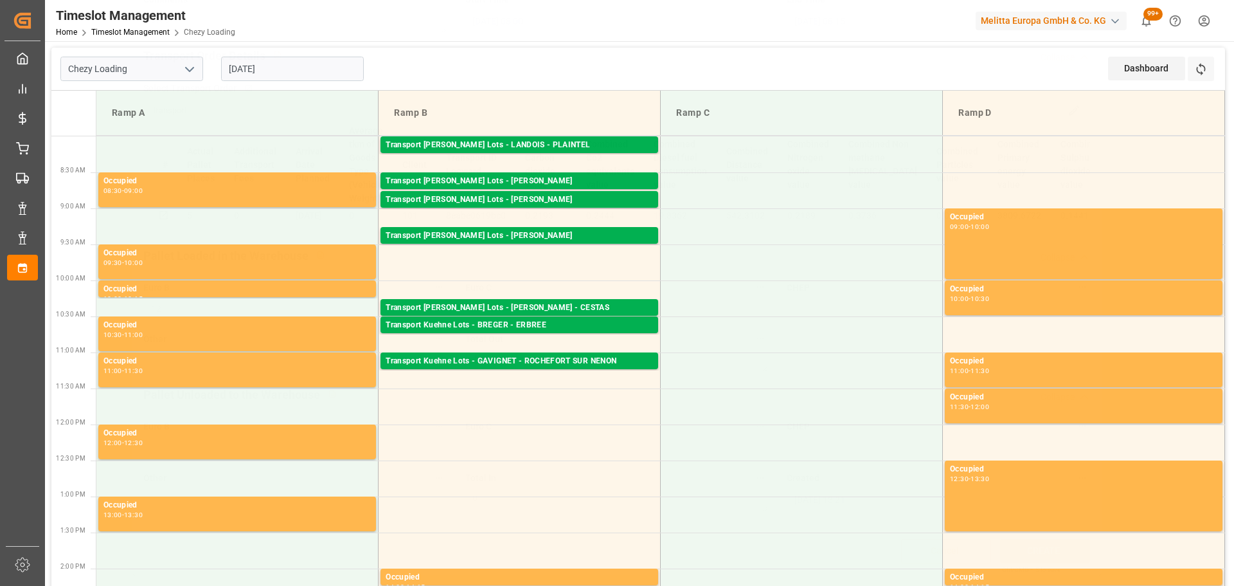
scroll to position [194, 0]
click at [610, 181] on div "Transport [PERSON_NAME] Lots - [PERSON_NAME]" at bounding box center [519, 181] width 267 height 13
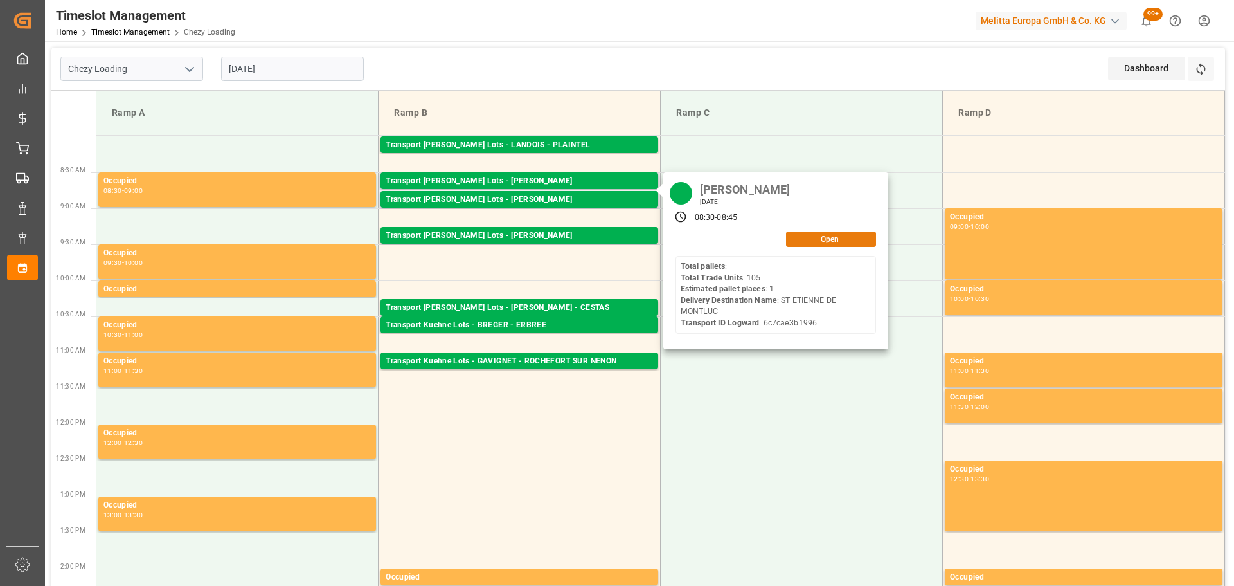
click at [856, 237] on button "Open" at bounding box center [831, 238] width 90 height 15
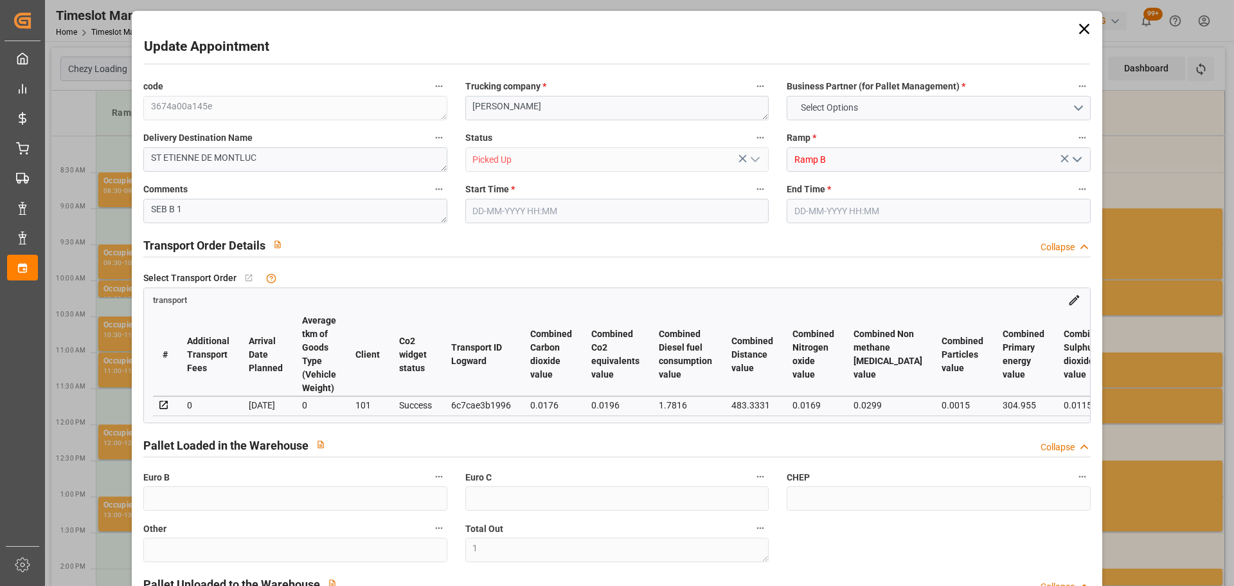
type input "1"
type input "162.01"
type input "0"
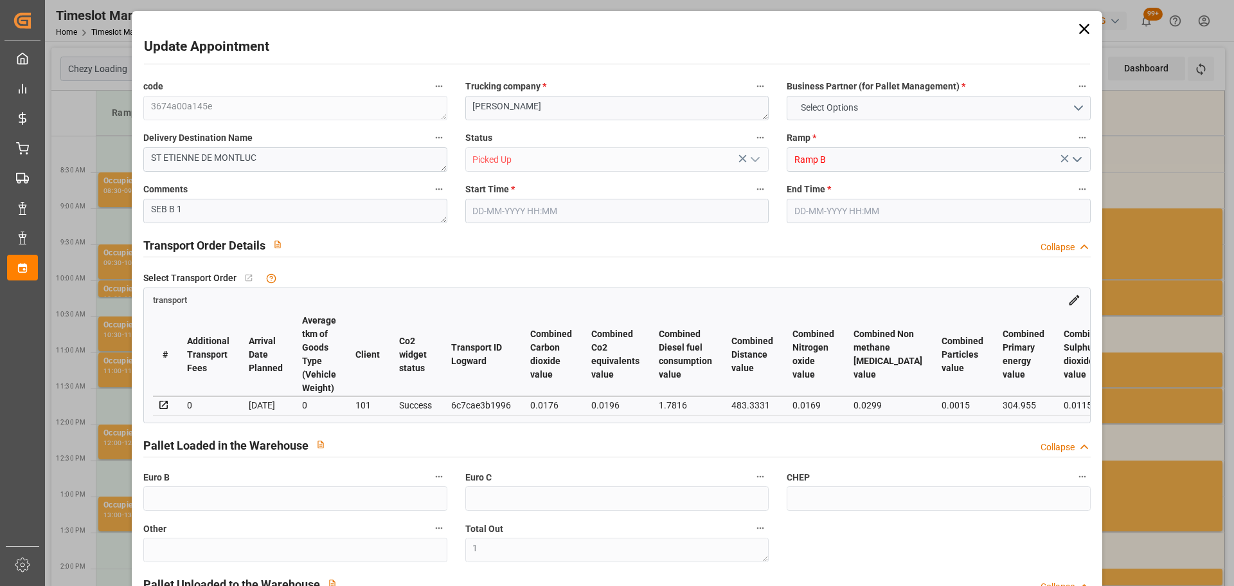
type input "0"
type input "162.01"
type input "0"
type input "3"
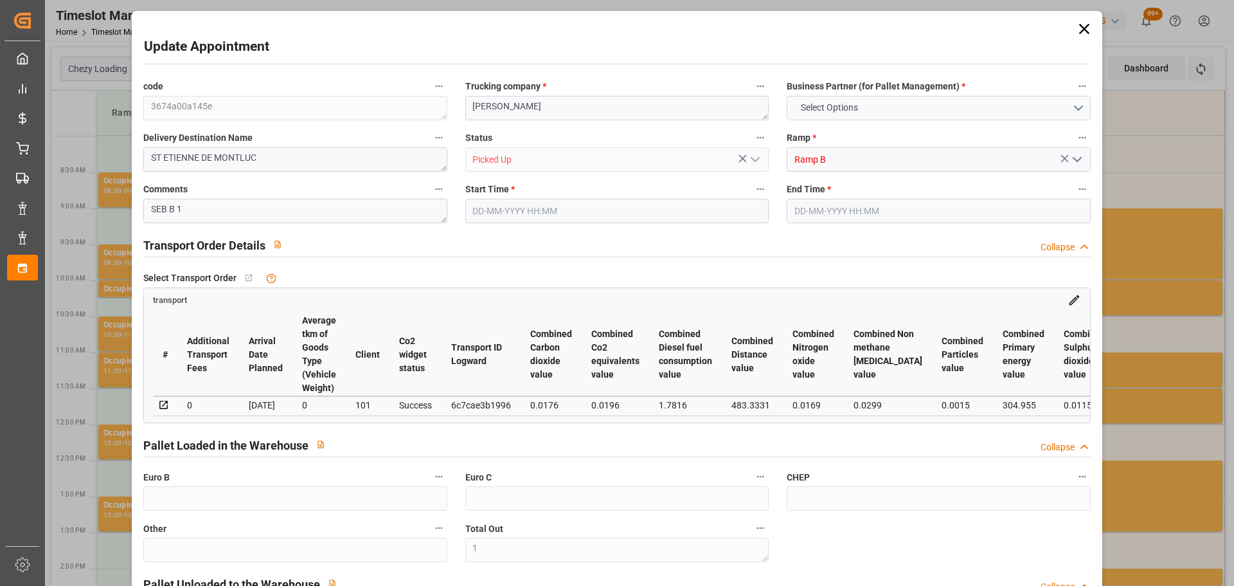
type input "48.15"
type input "92.57"
type input "882"
type input "44"
type input "0"
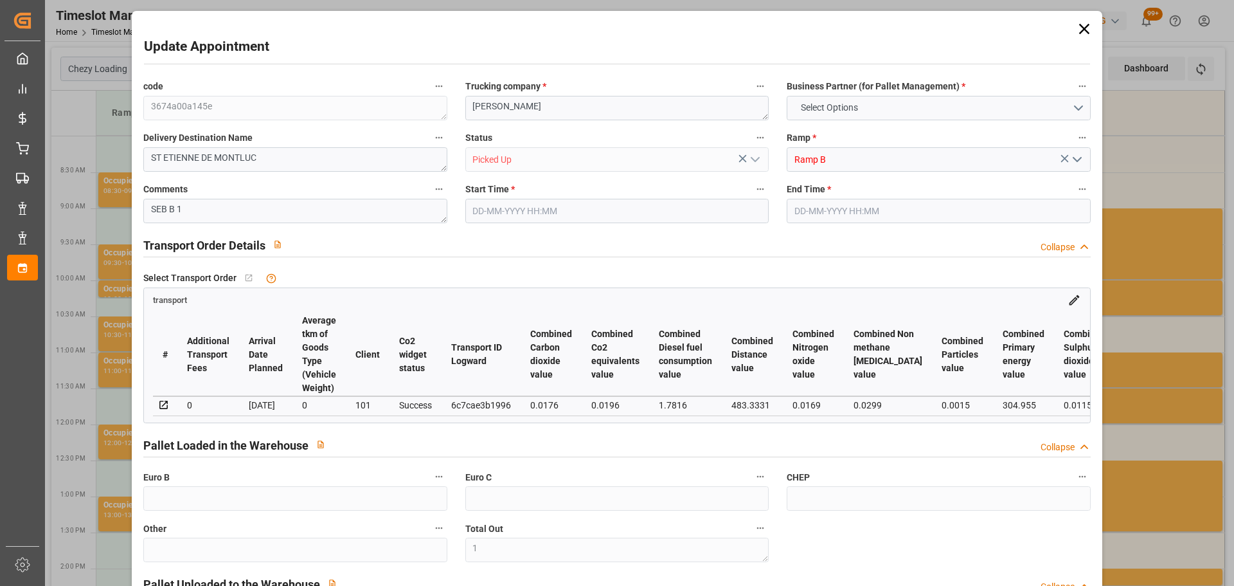
type input "105"
type input "1"
type input "101"
type input "69.57"
type input "0"
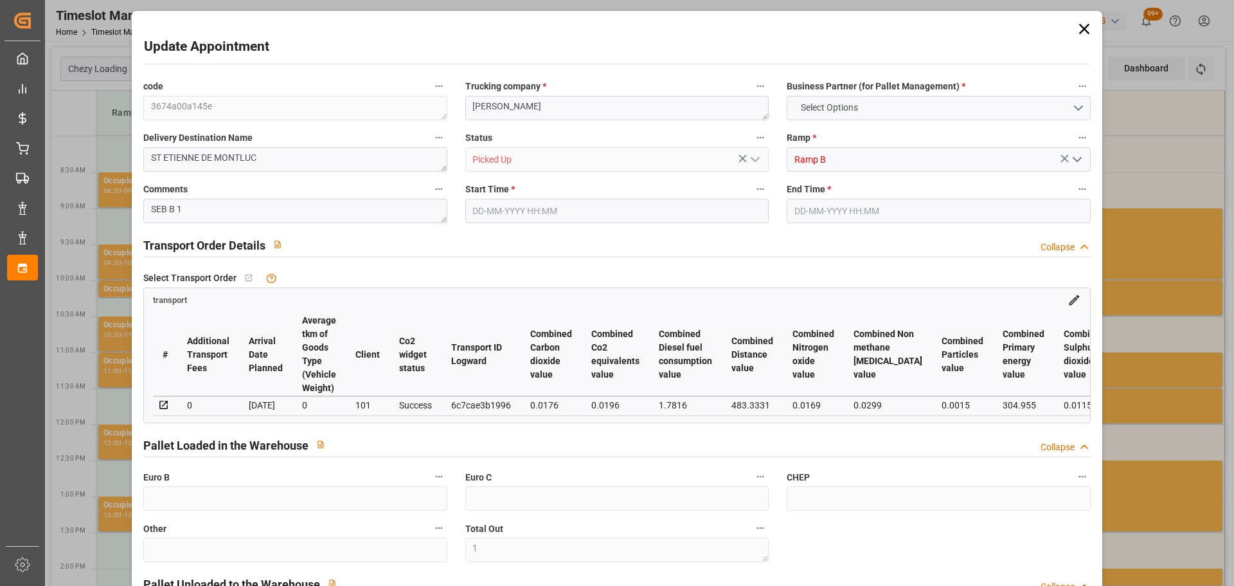
type input "4710.8598"
type input "0"
type input "21"
type input "35"
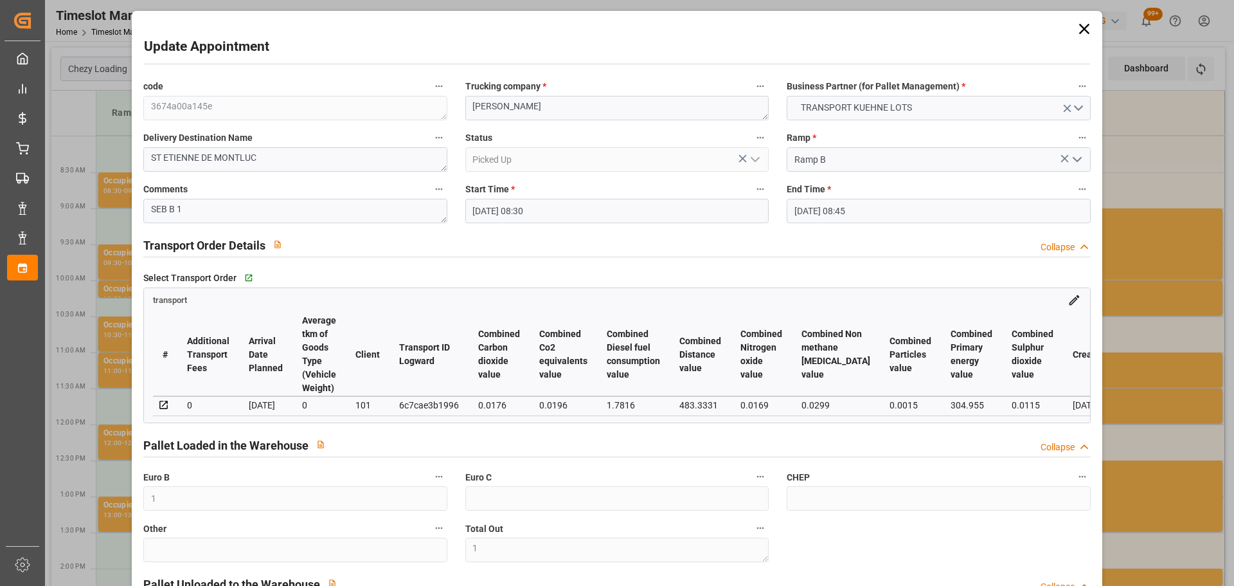
type input "[DATE] 08:30"
type input "[DATE] 08:45"
type input "[DATE] 15:07"
type input "[DATE] 11:17"
type input "[DATE]"
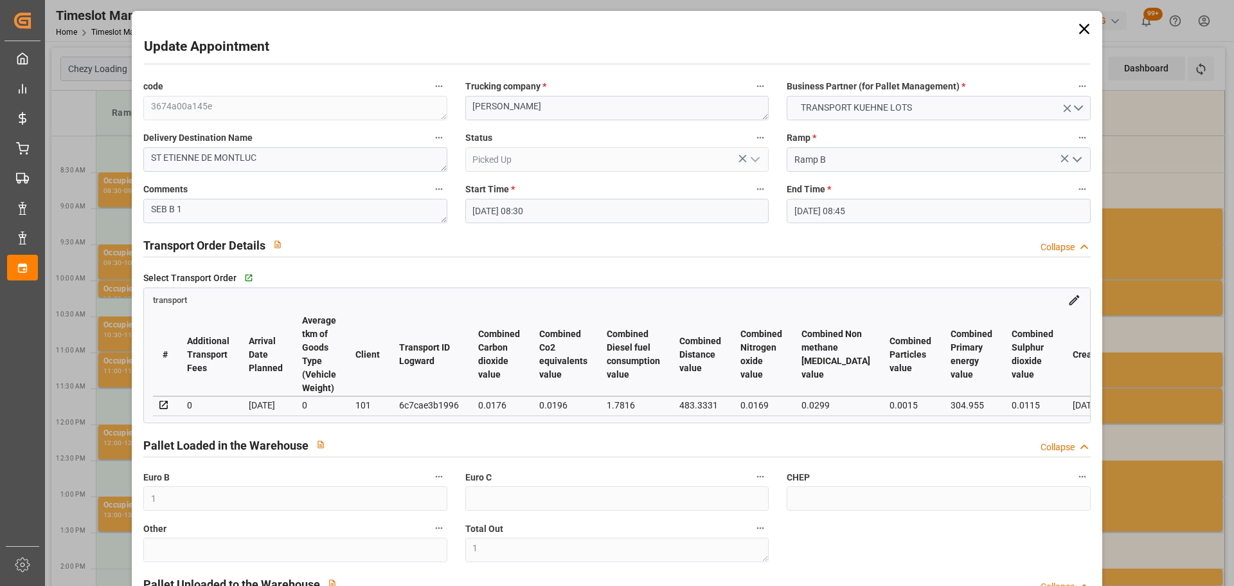
type input "[DATE]"
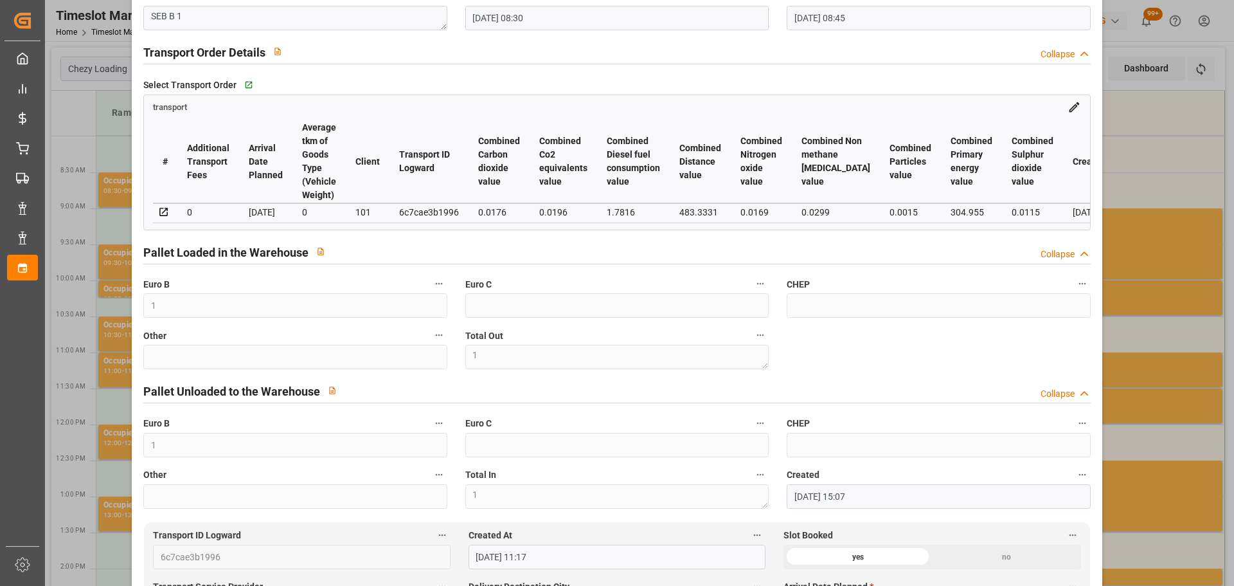
scroll to position [0, 0]
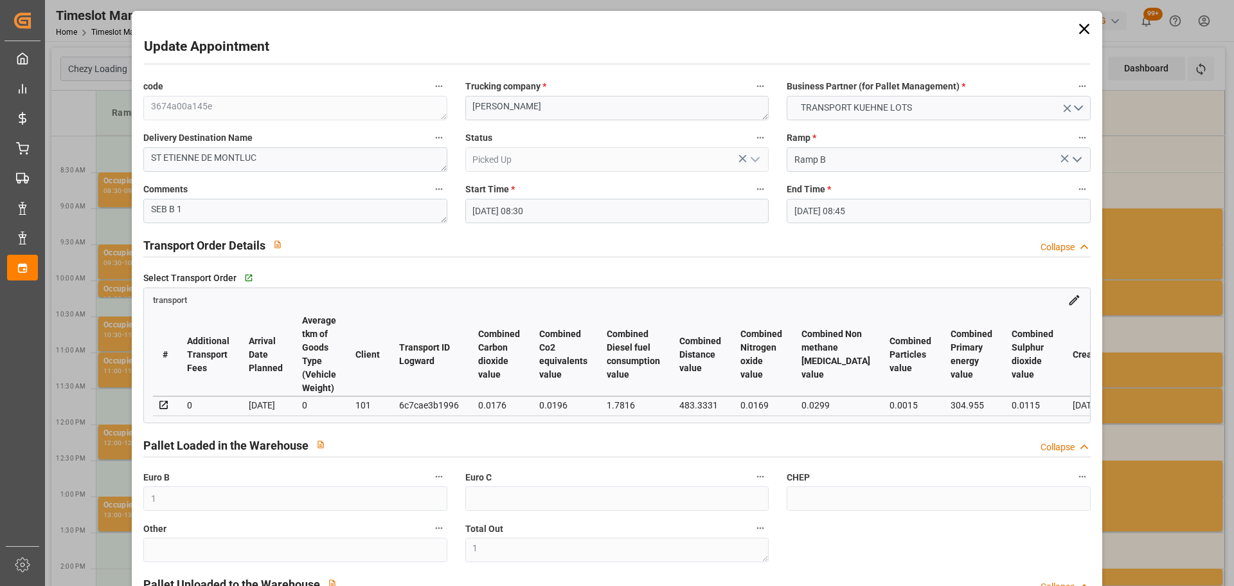
click at [1081, 28] on icon at bounding box center [1084, 29] width 10 height 10
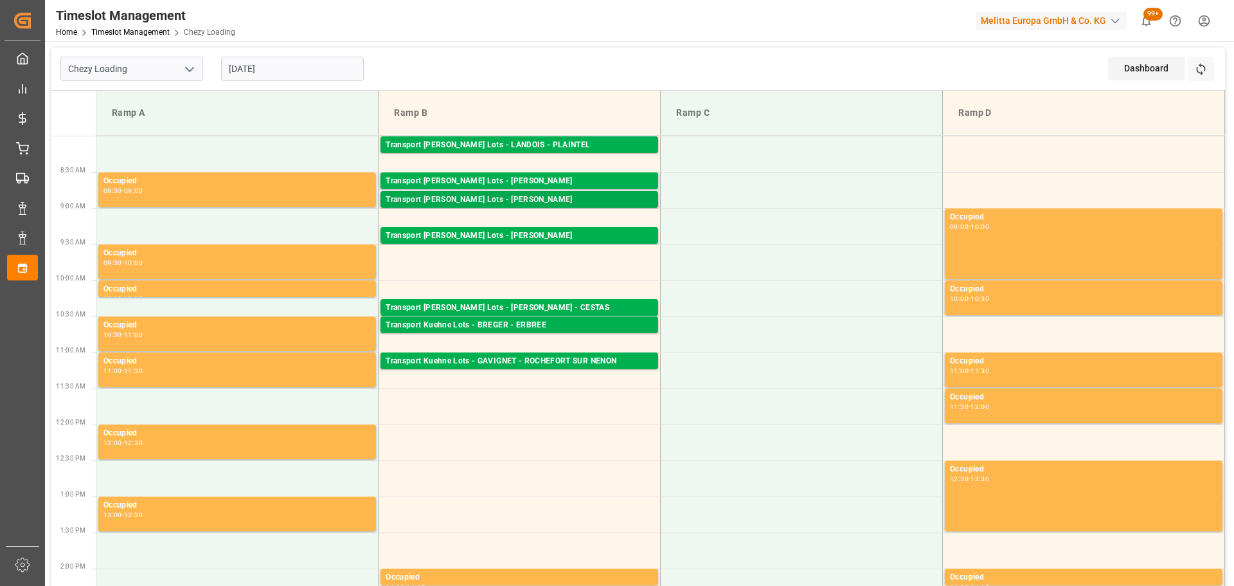
click at [566, 198] on div "Transport [PERSON_NAME] Lots - [PERSON_NAME]" at bounding box center [519, 199] width 267 height 13
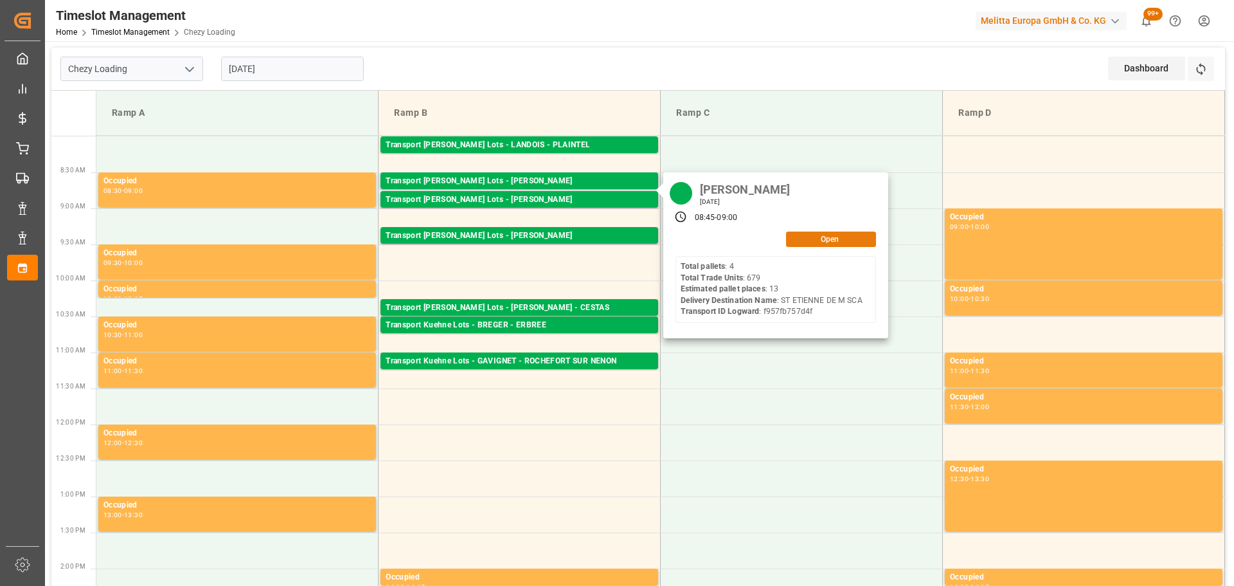
click at [840, 238] on button "Open" at bounding box center [831, 238] width 90 height 15
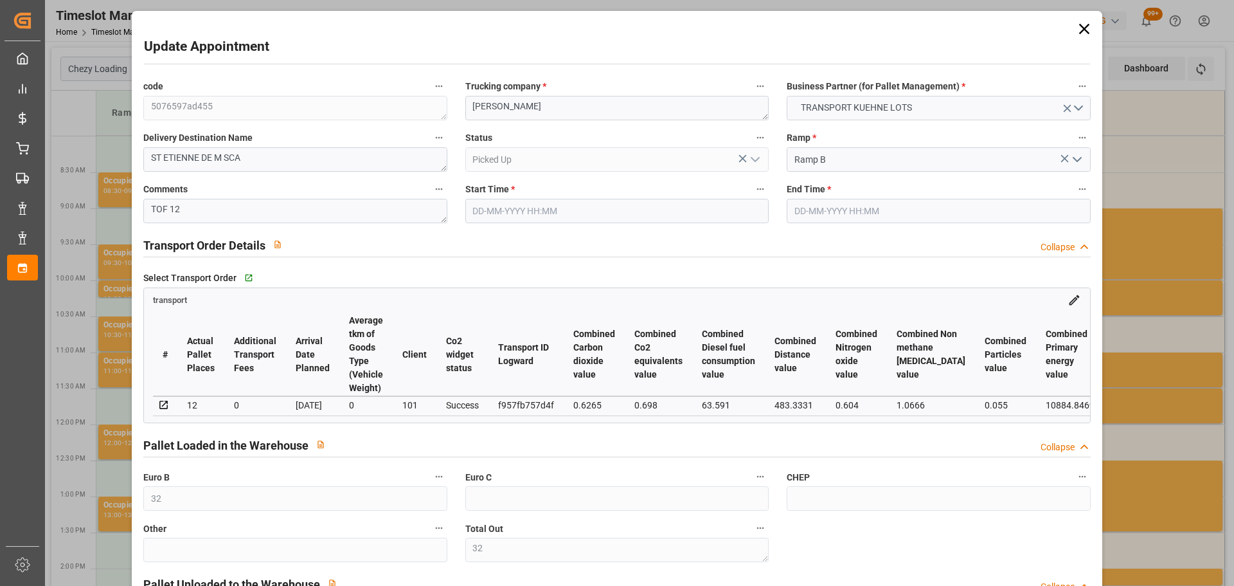
type input "[DATE] 08:45"
type input "[DATE] 09:00"
type input "[DATE] 12:55"
type input "[DATE] 11:30"
type input "[DATE]"
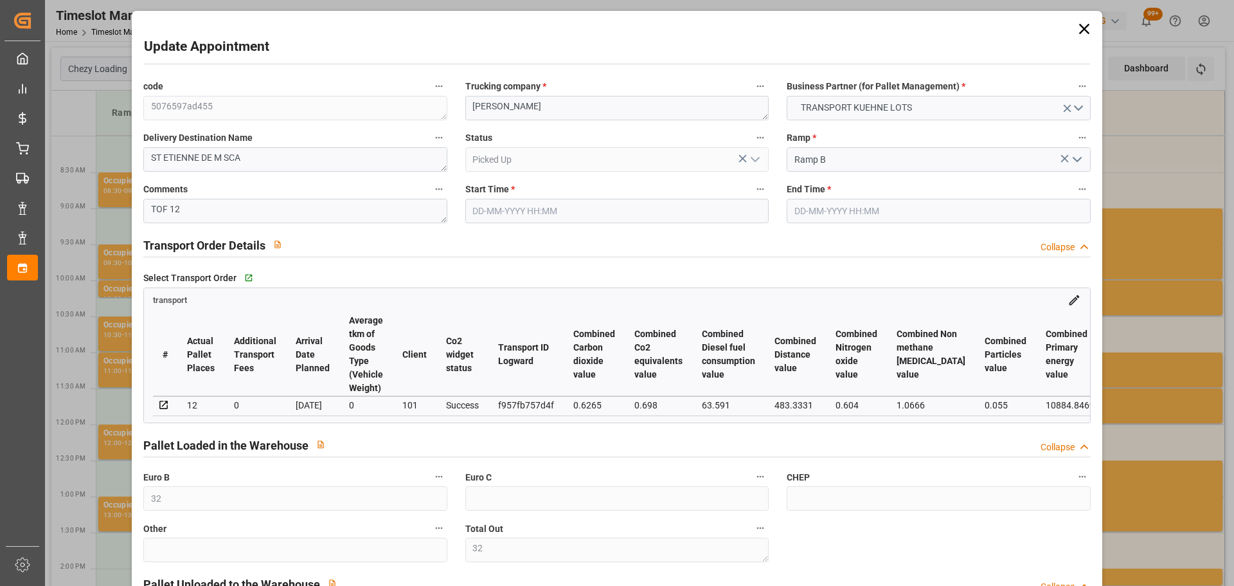
type input "[DATE]"
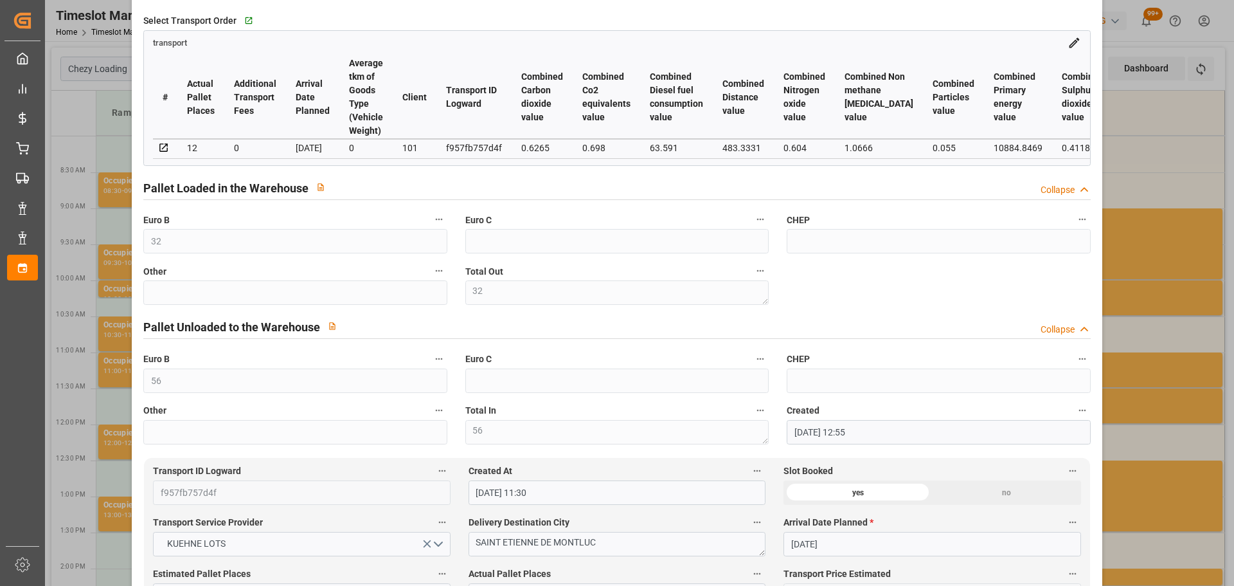
scroll to position [514, 0]
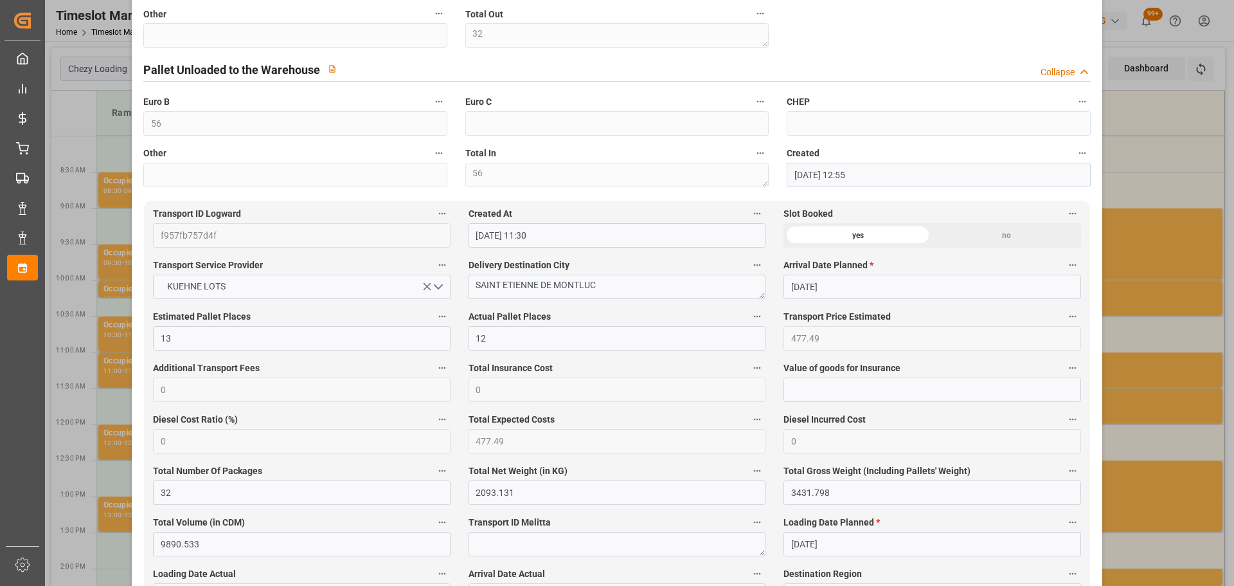
click at [1154, 428] on div "Update Appointment code 5076597ad455 Trucking company * ANTOINE Business Partne…" at bounding box center [617, 293] width 1234 height 586
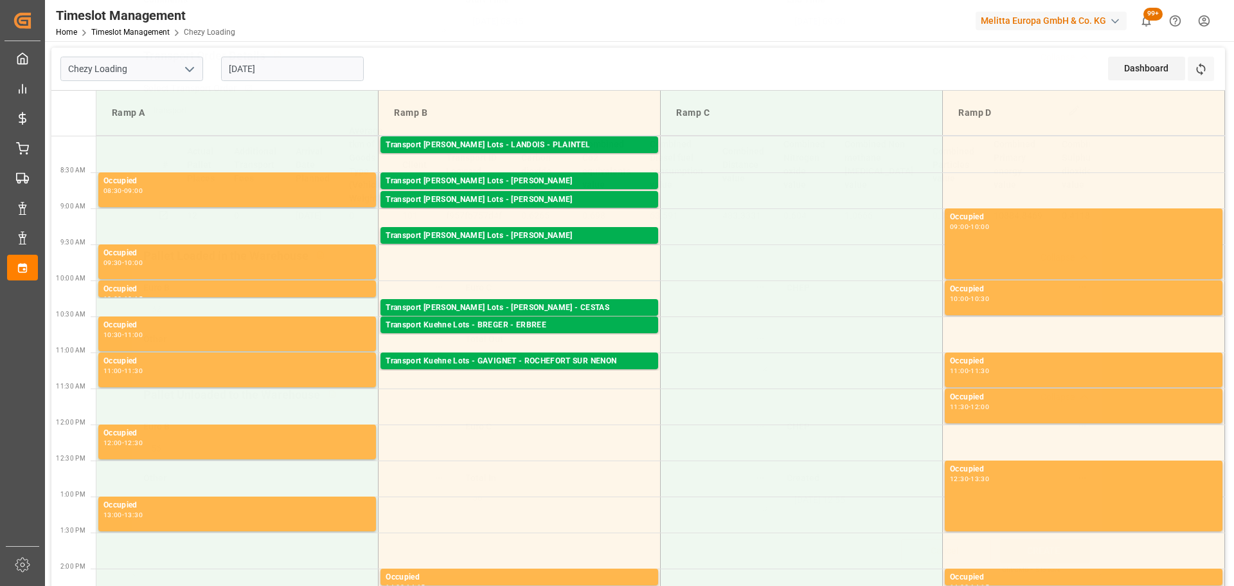
scroll to position [194, 0]
click at [593, 233] on div "Transport [PERSON_NAME] Lots - [PERSON_NAME]" at bounding box center [519, 235] width 267 height 13
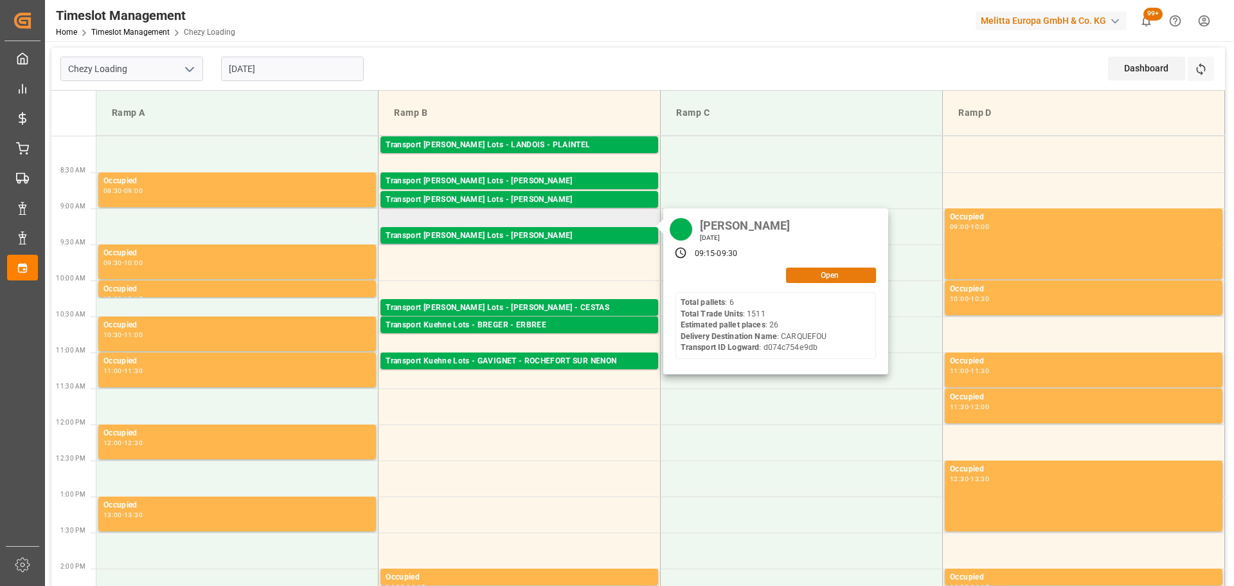
click at [815, 274] on button "Open" at bounding box center [831, 274] width 90 height 15
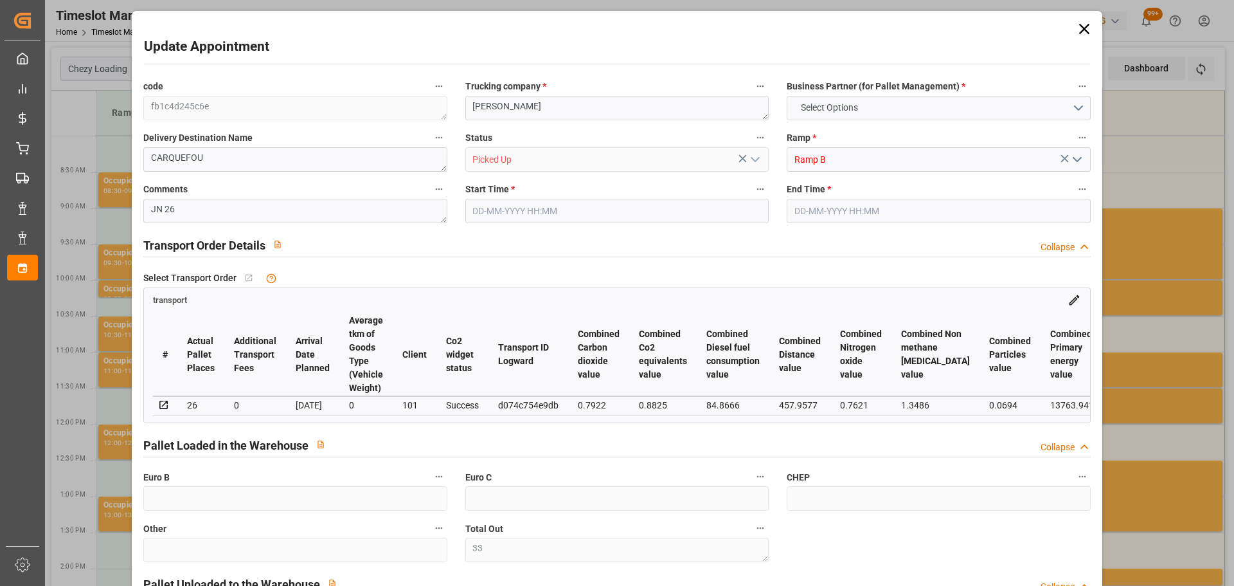
type input "33"
type input "26"
type input "688.71"
type input "0"
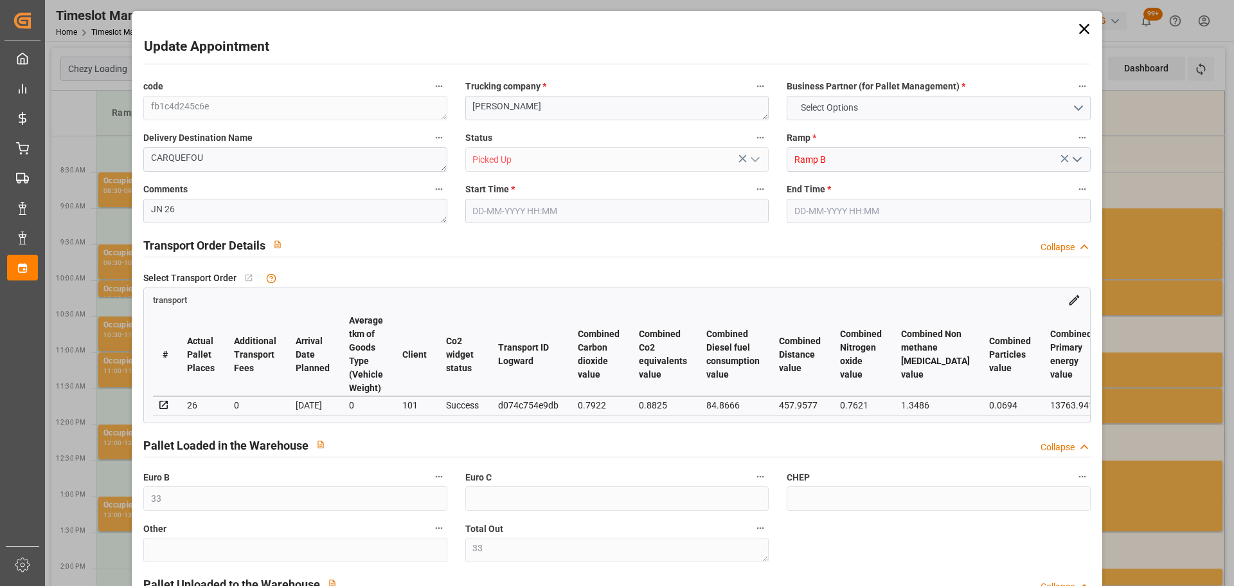
type input "0"
type input "688.71"
type input "0"
type input "33"
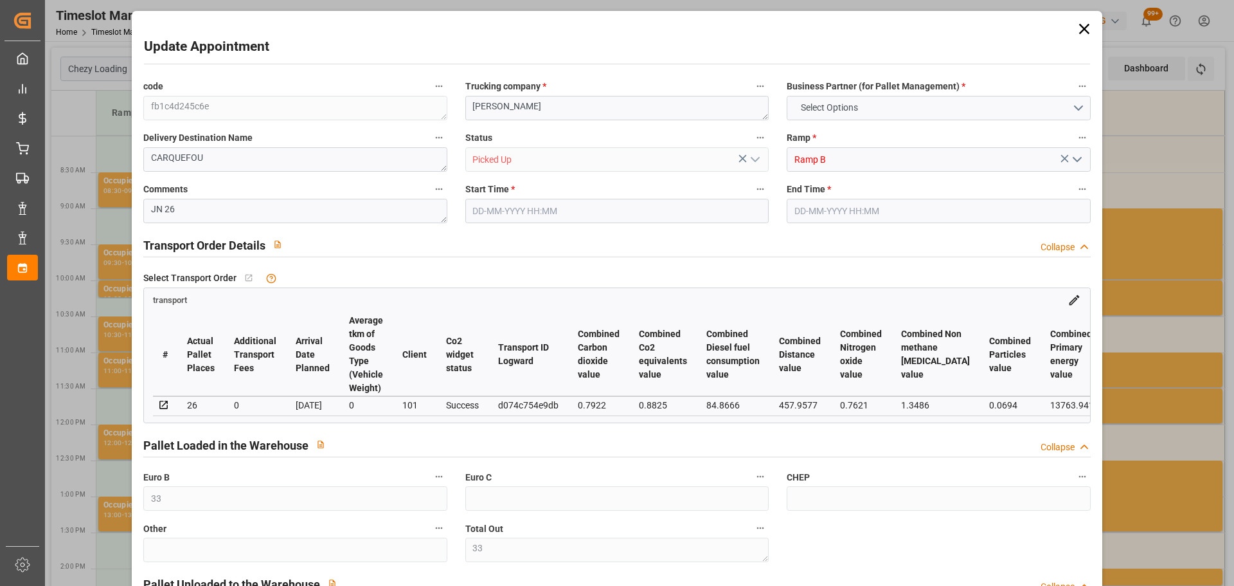
type input "2344.104"
type input "4143.43"
type input "24991.776"
type input "44"
type input "6"
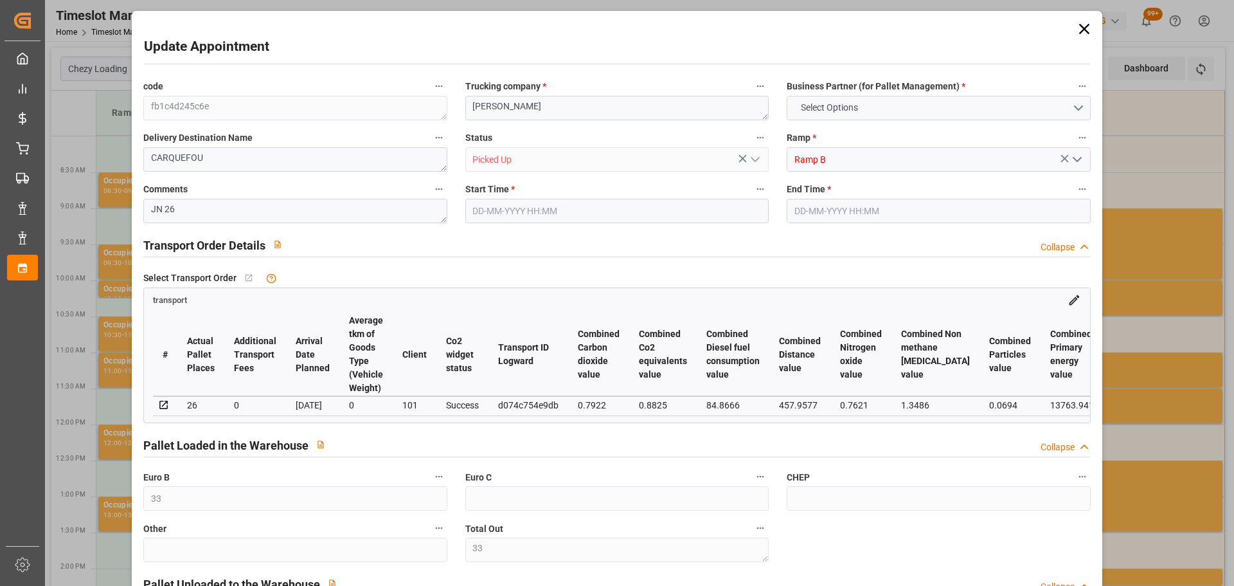
type input "1511"
type input "33"
type input "101"
type input "3301.302"
type input "0"
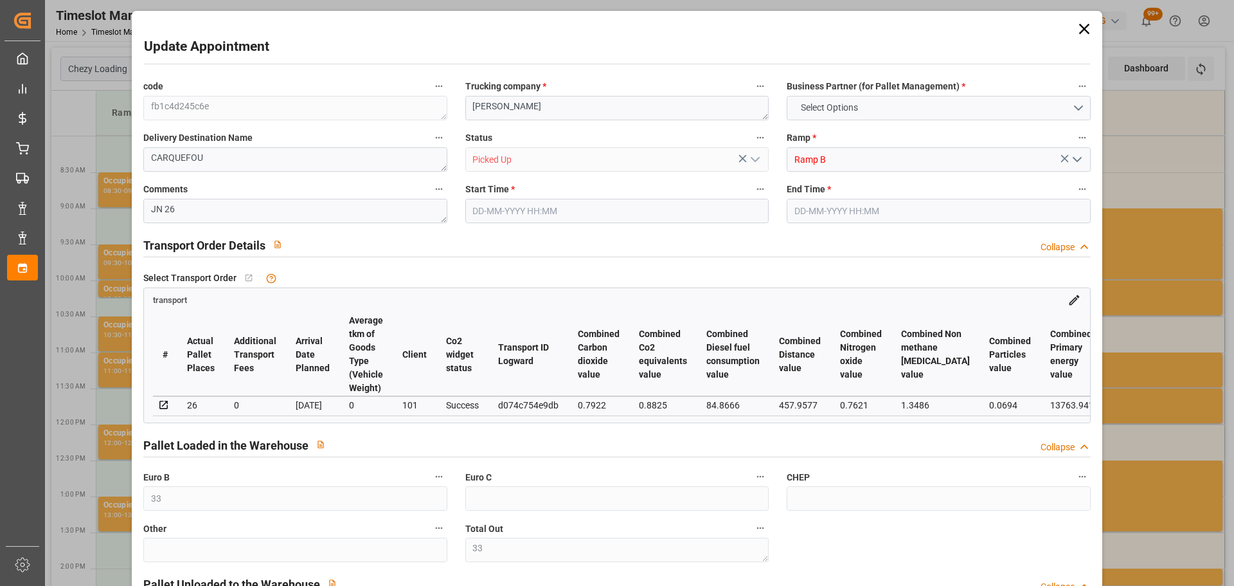
type input "3301.302"
type input "0"
type input "21"
type input "100"
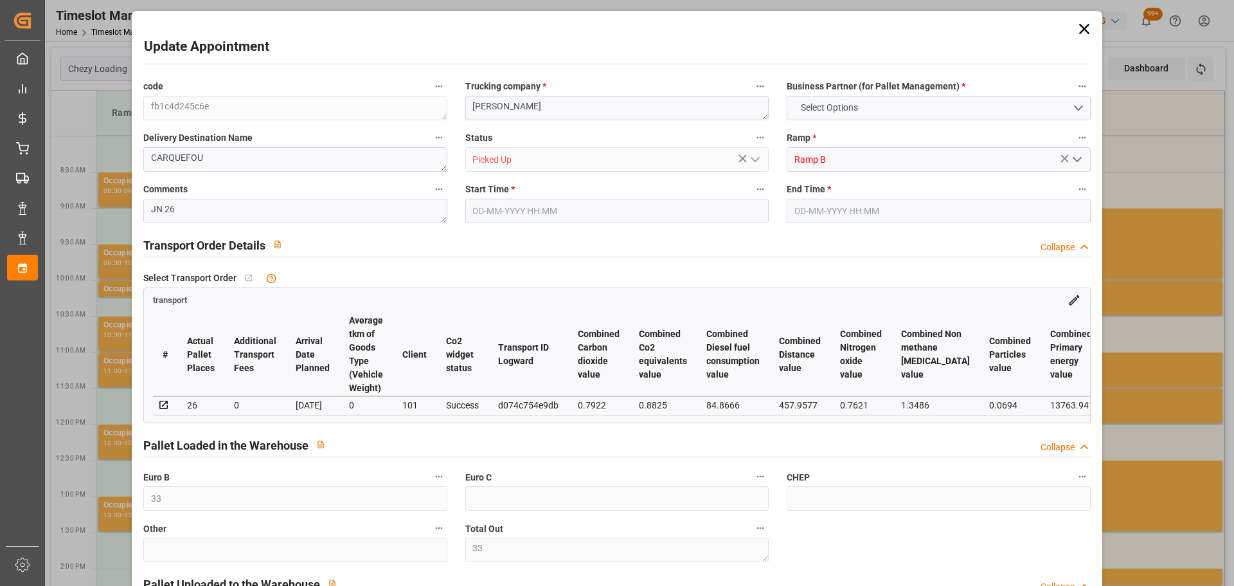
type input "[DATE] 09:15"
type input "[DATE] 09:30"
type input "[DATE] 12:56"
type input "[DATE] 11:31"
type input "[DATE]"
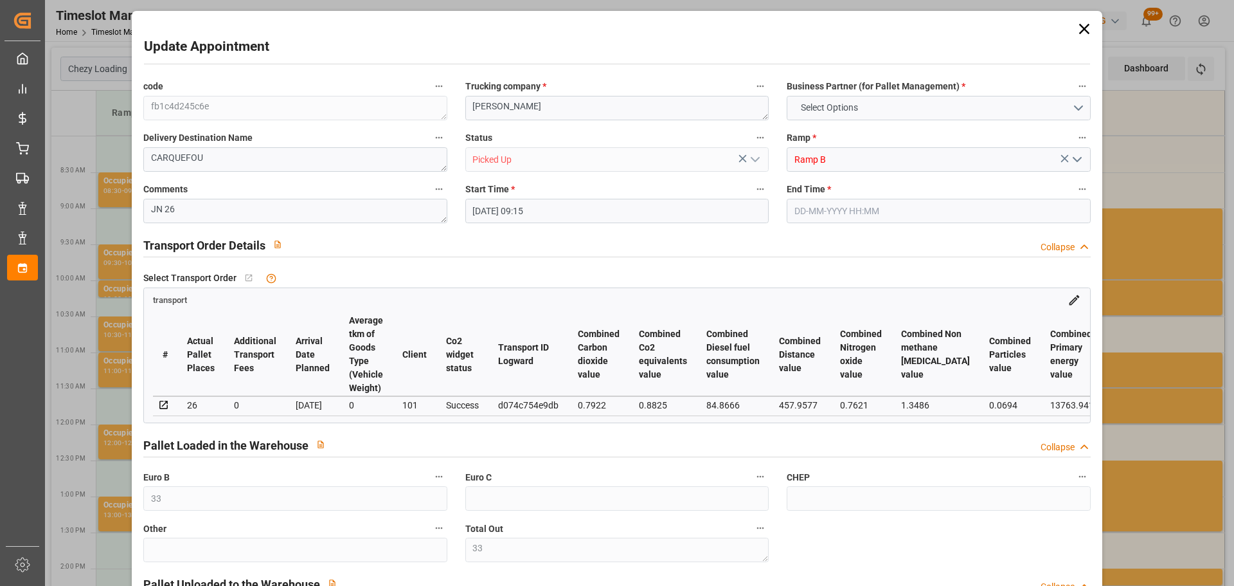
type input "[DATE]"
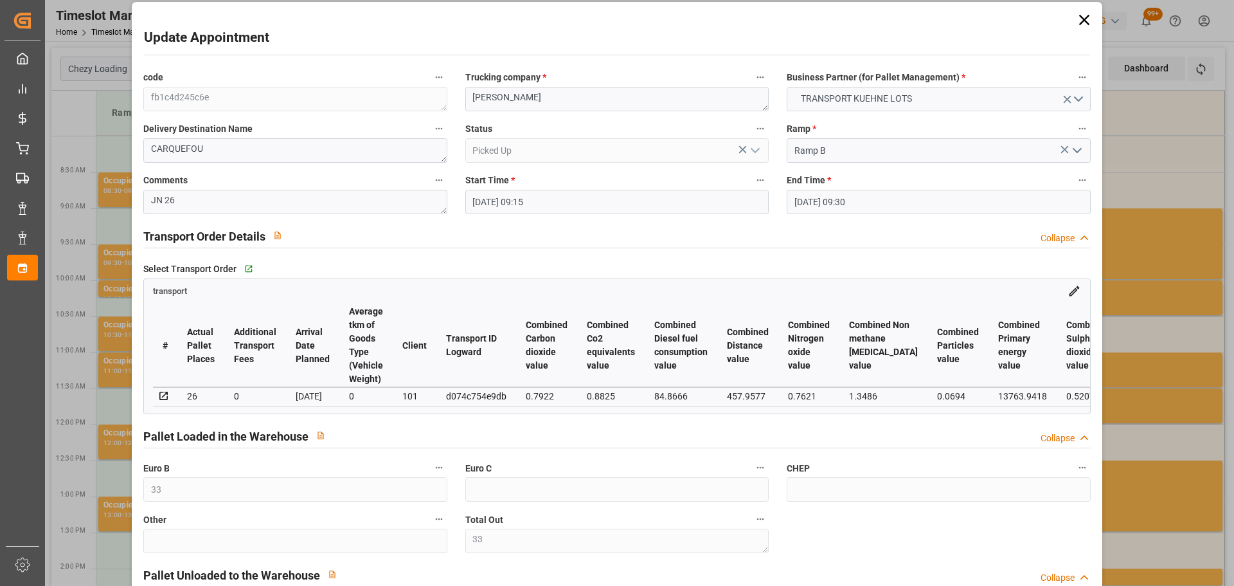
scroll to position [0, 0]
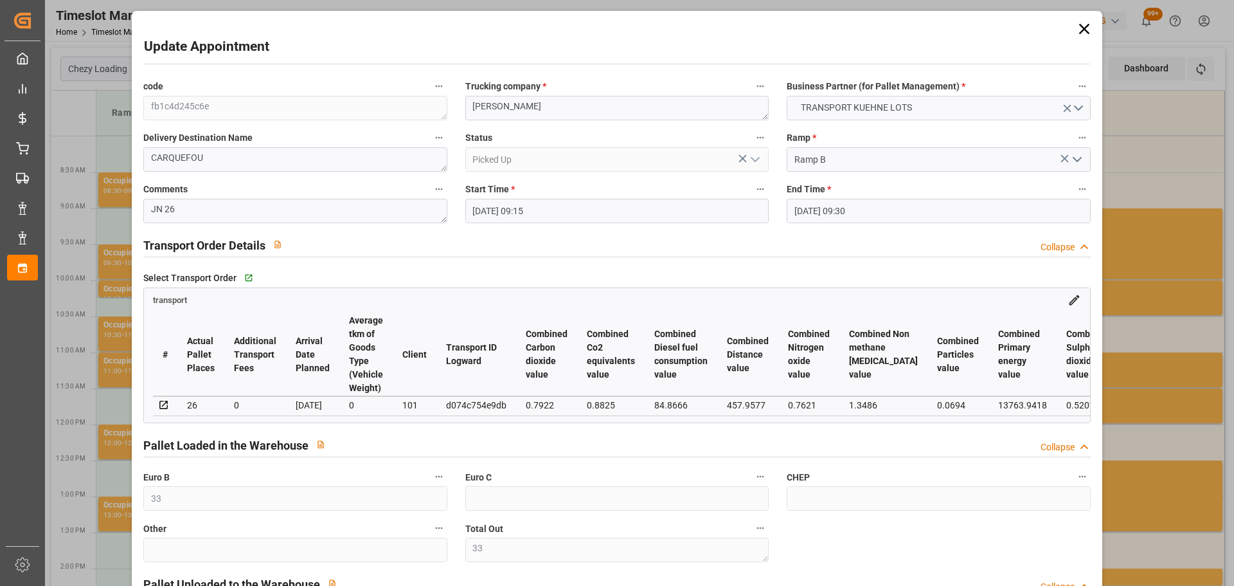
click at [1149, 107] on div "Update Appointment code fb1c4d245c6e Trucking company * ANTOINE Business Partne…" at bounding box center [617, 293] width 1234 height 586
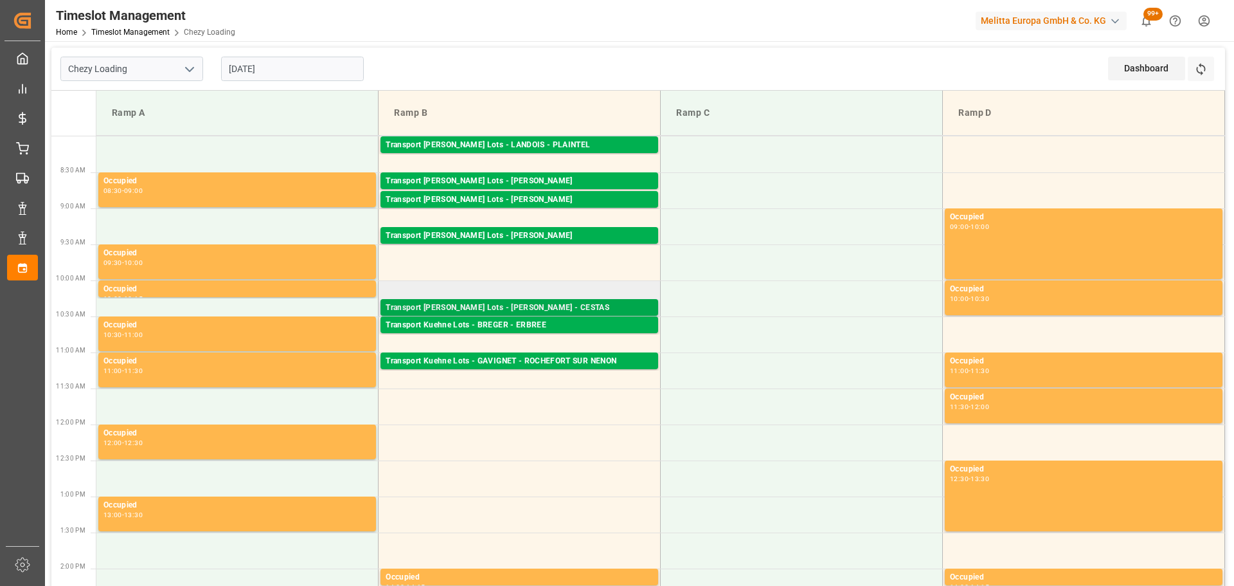
click at [525, 304] on div "Transport [PERSON_NAME] Lots - [PERSON_NAME] - CESTAS" at bounding box center [519, 307] width 267 height 13
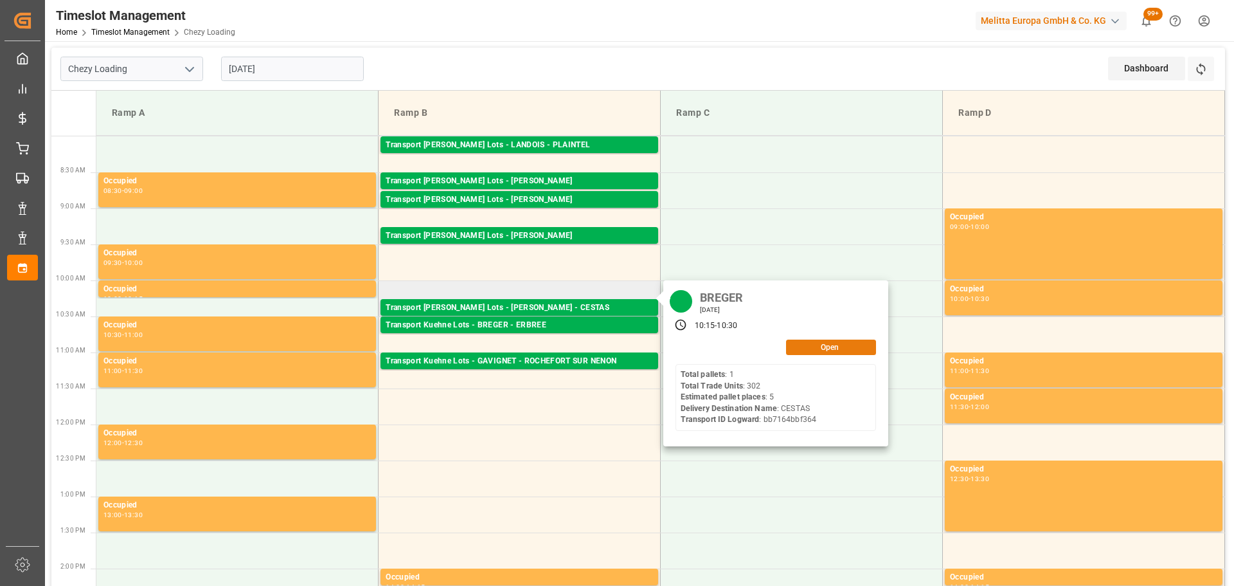
click at [803, 350] on button "Open" at bounding box center [831, 346] width 90 height 15
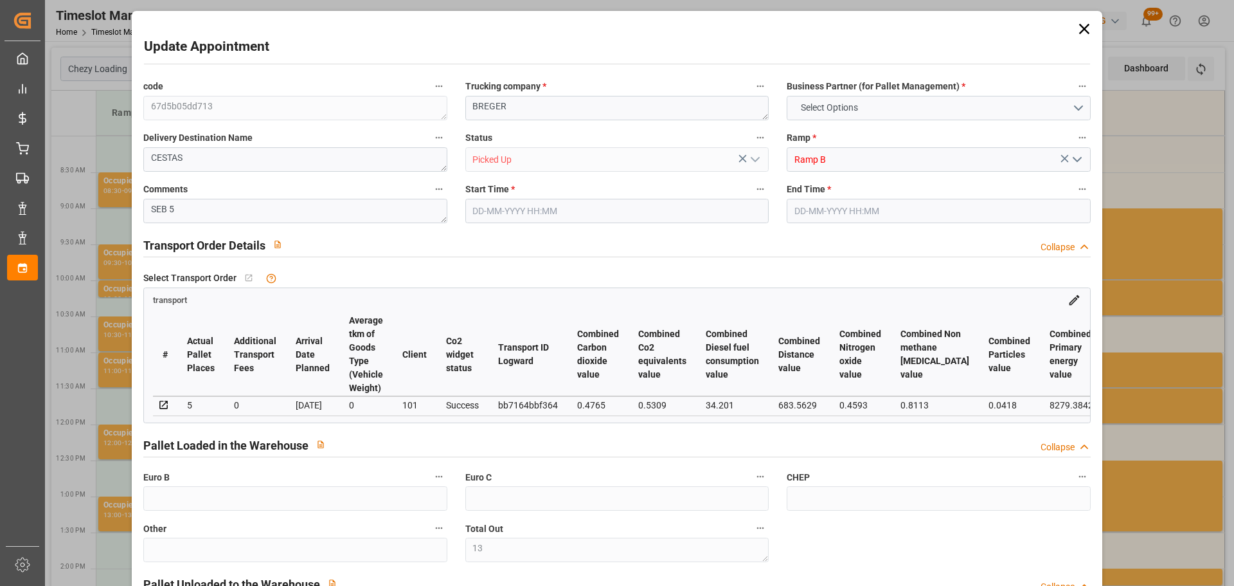
type input "13"
type input "5"
type input "336.21"
type input "0"
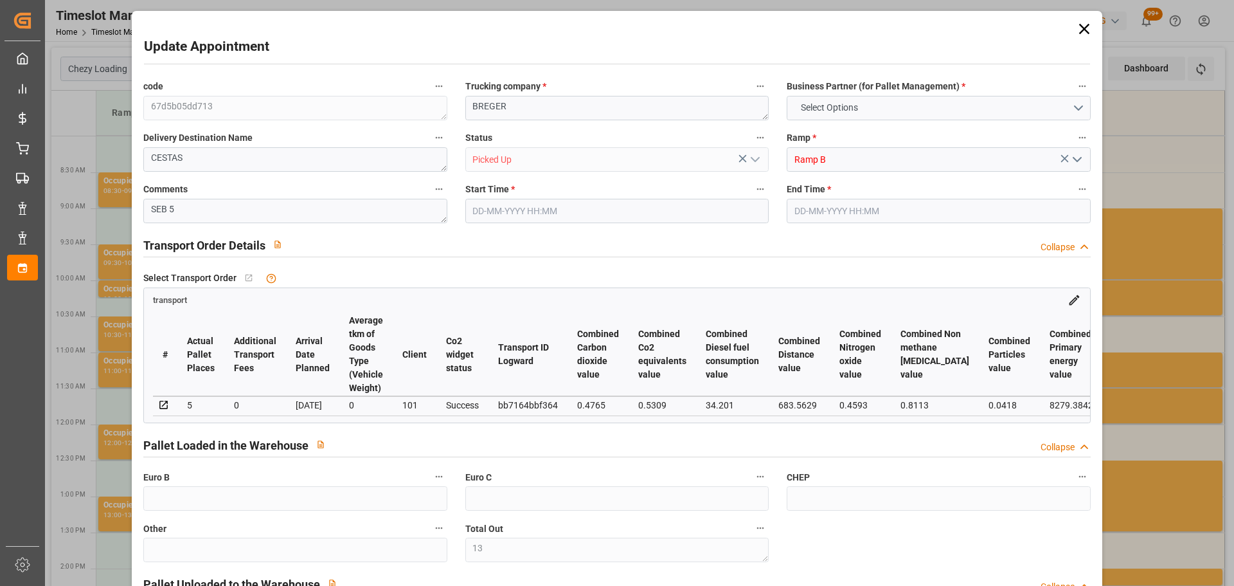
type input "0"
type input "336.21"
type input "0"
type input "13"
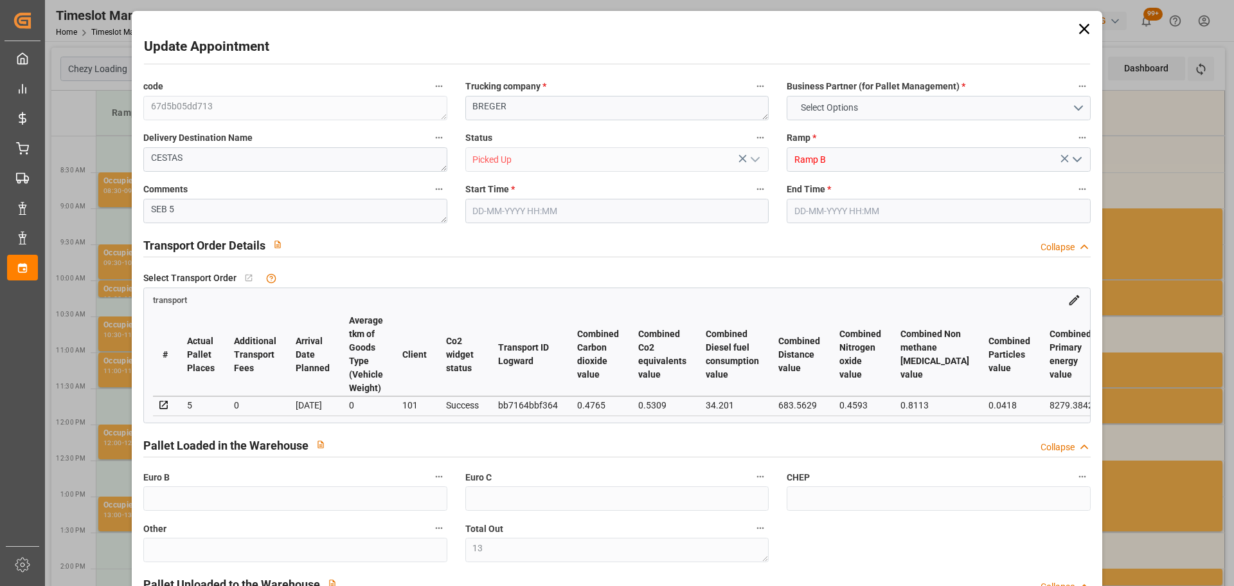
type input "1147.932"
type input "1655.404"
type input "4075.392"
type input "33"
type input "1"
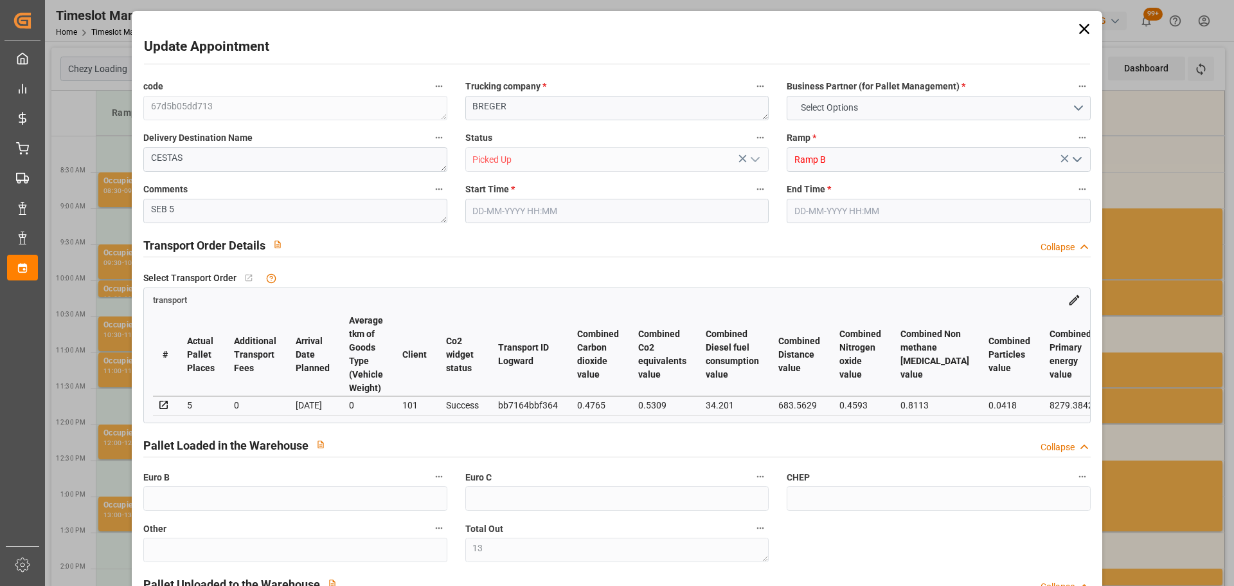
type input "302"
type input "13"
type input "101"
type input "1331.1"
type input "0"
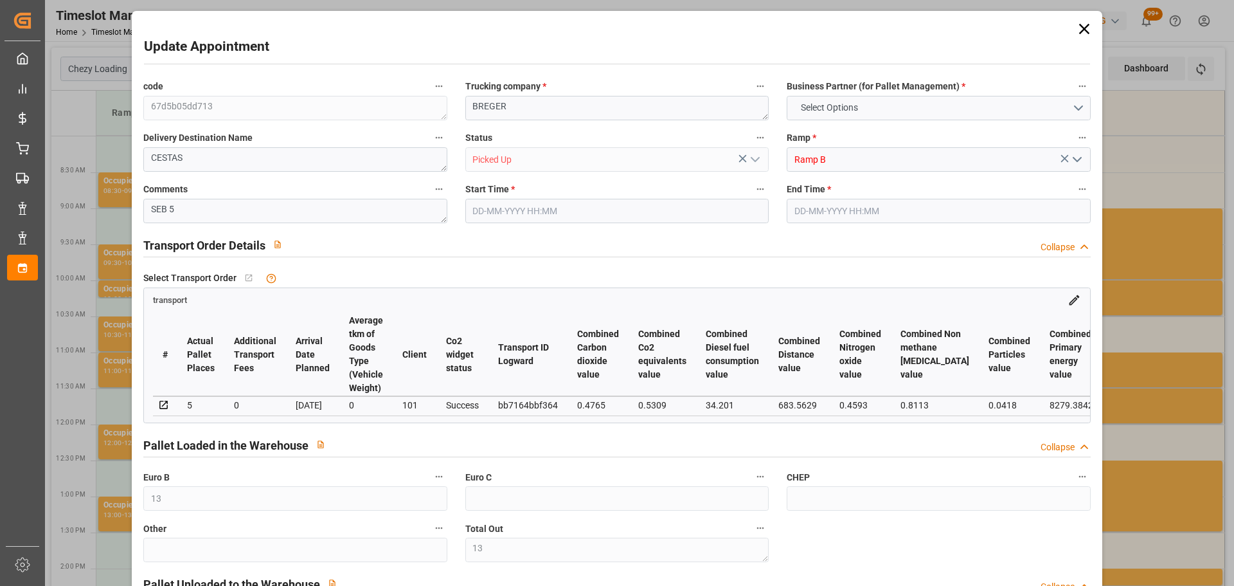
type input "4710.8598"
type input "0"
type input "21"
type input "35"
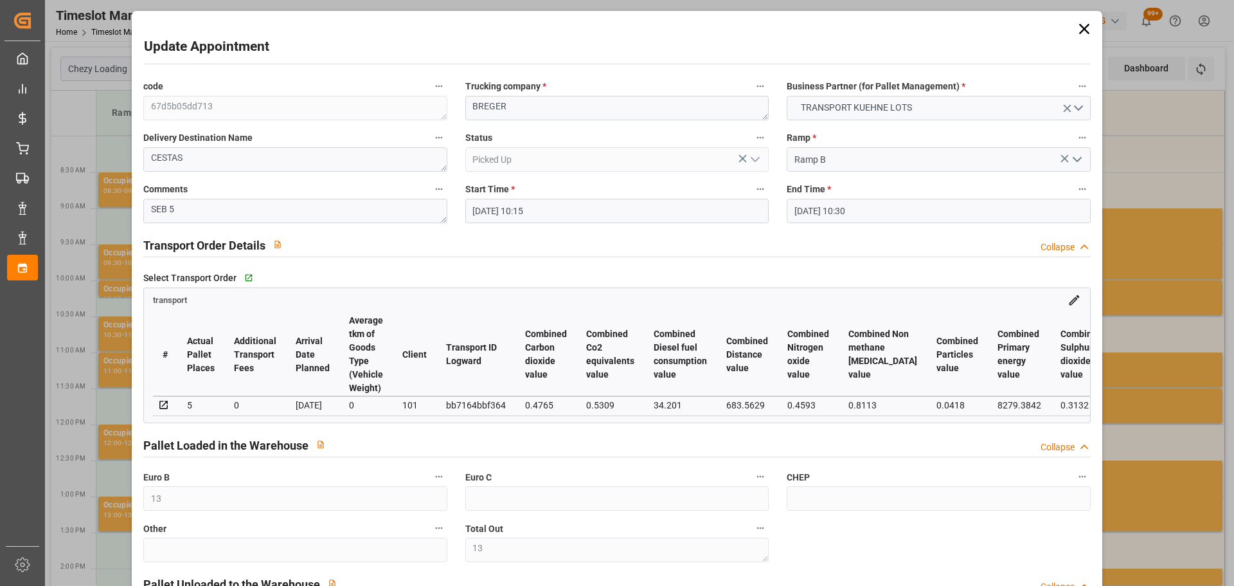
type input "[DATE] 10:15"
type input "[DATE] 10:30"
type input "[DATE] 13:24"
type input "[DATE] 11:50"
type input "[DATE]"
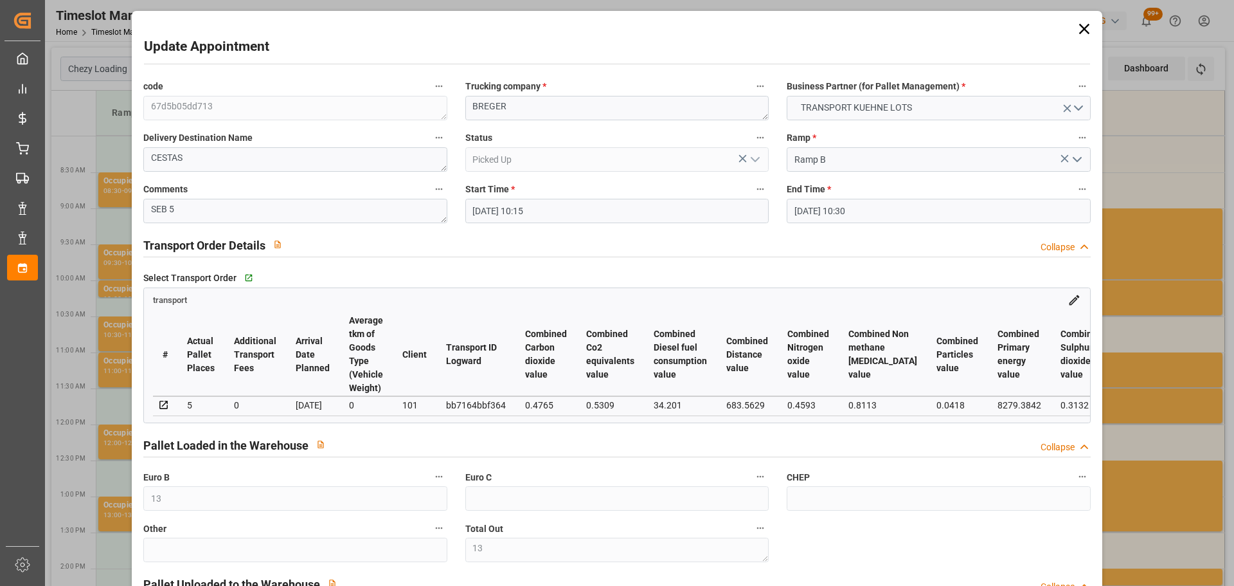
type input "[DATE]"
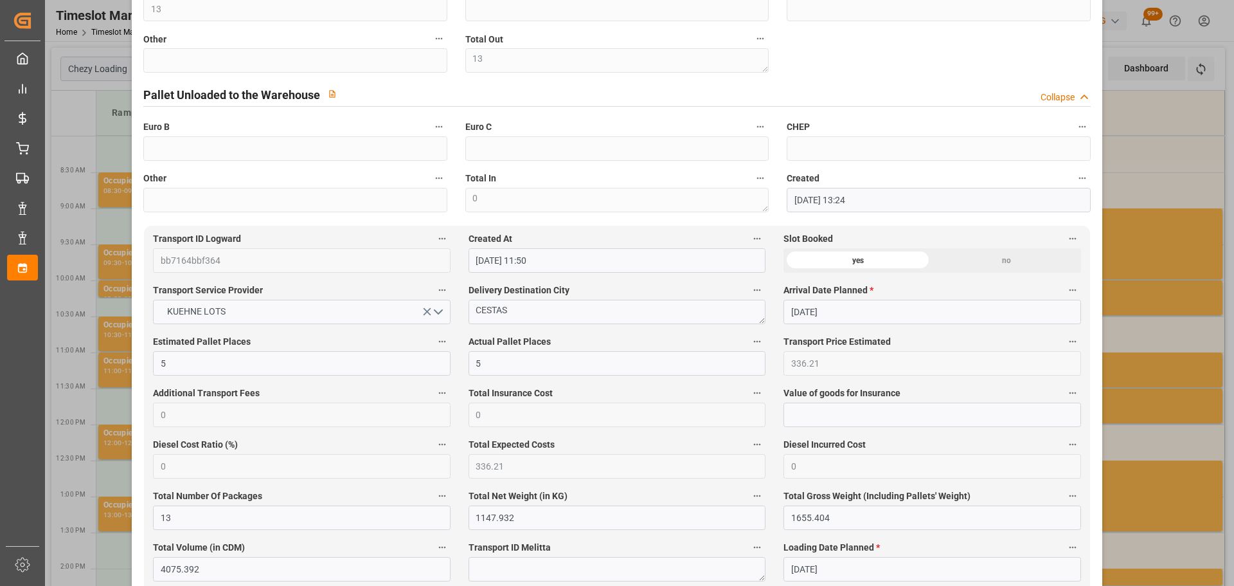
scroll to position [514, 0]
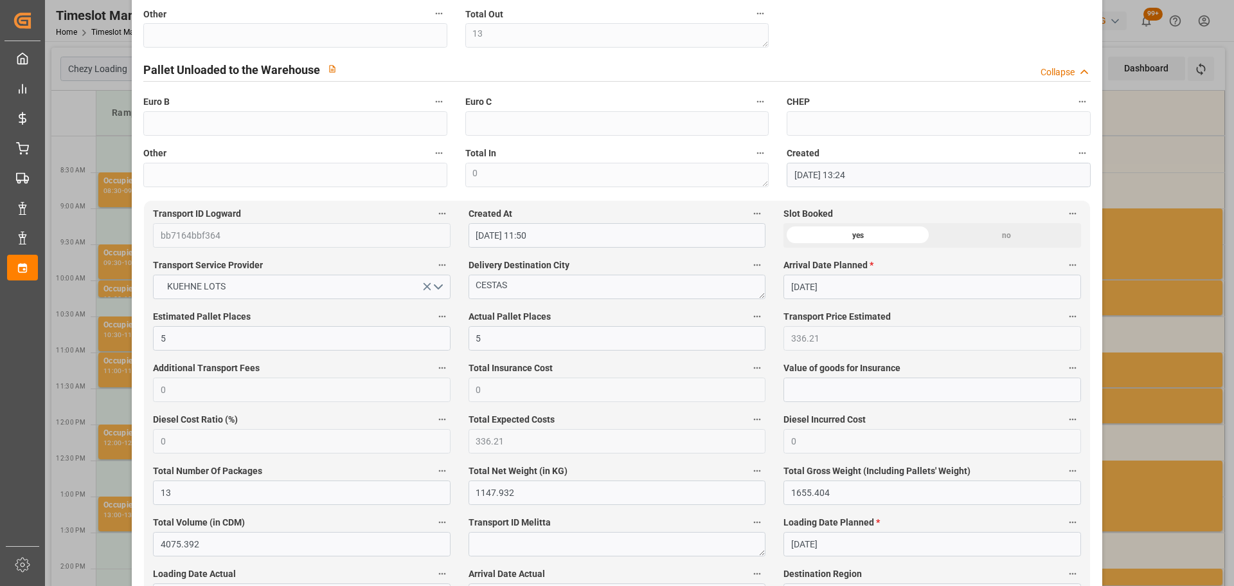
click at [1175, 382] on div "Update Appointment code 67d5b05dd713 Trucking company * [PERSON_NAME] Business …" at bounding box center [617, 293] width 1234 height 586
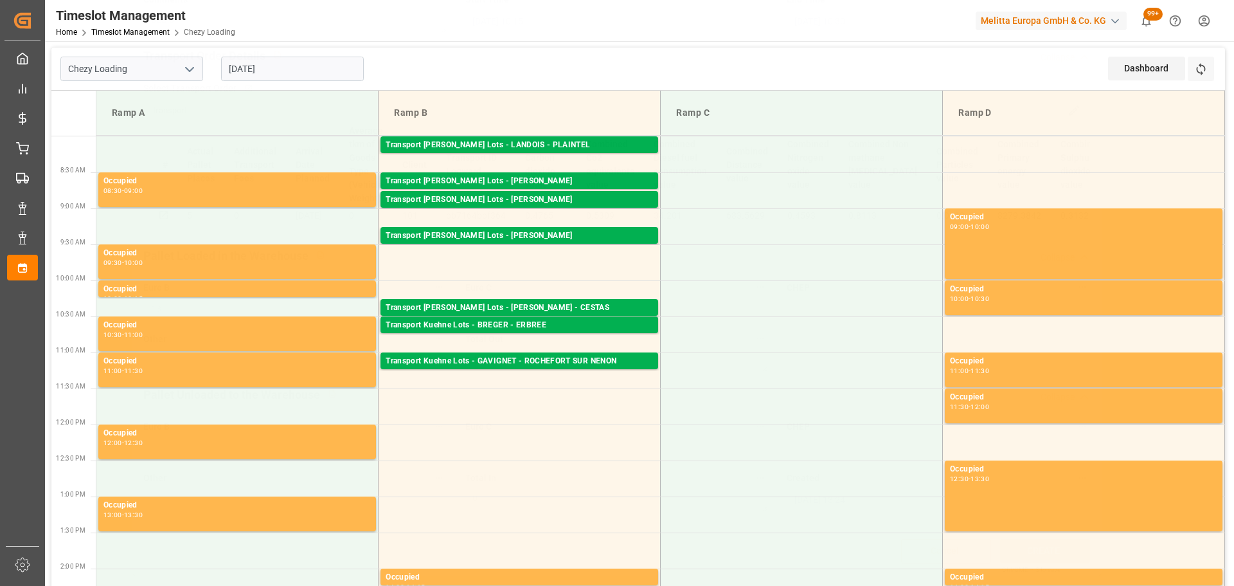
scroll to position [194, 0]
click at [573, 329] on div "Transport Kuehne Lots - BREGER - ERBREE" at bounding box center [519, 325] width 267 height 13
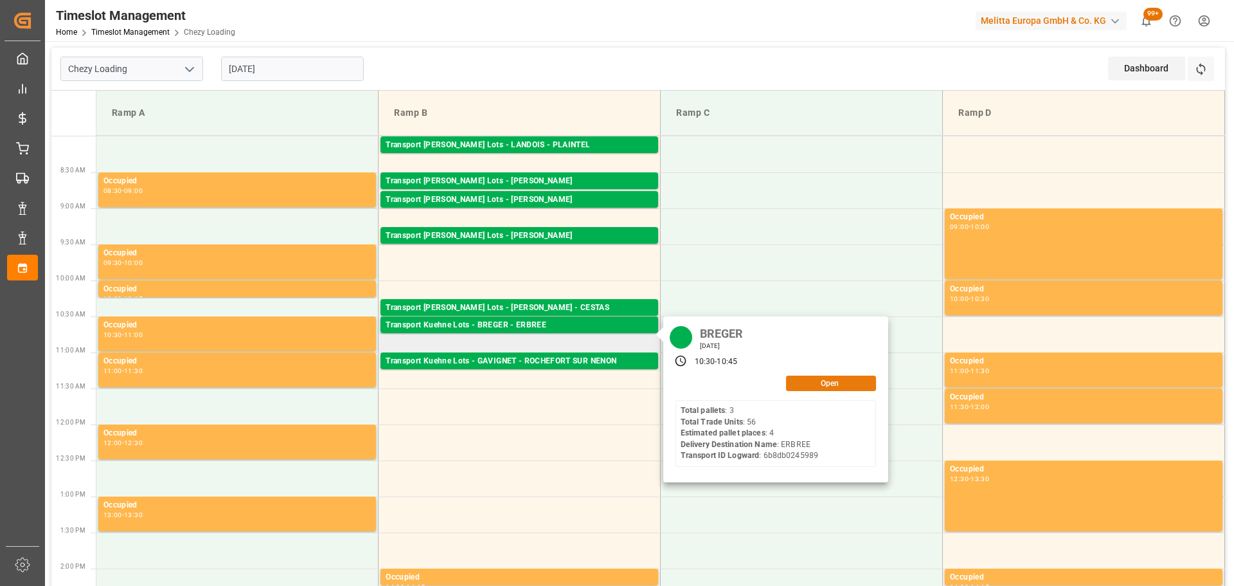
click at [805, 382] on button "Open" at bounding box center [831, 382] width 90 height 15
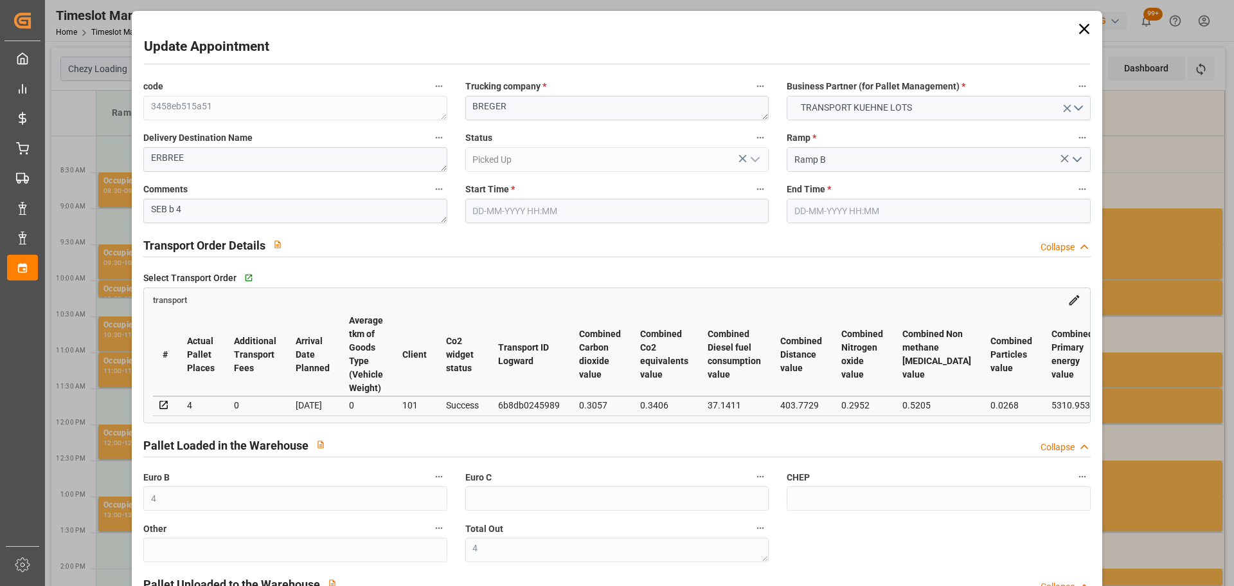
type input "[DATE] 10:30"
type input "[DATE] 10:45"
type input "[DATE] 11:58"
type input "[DATE] 11:18"
type input "[DATE]"
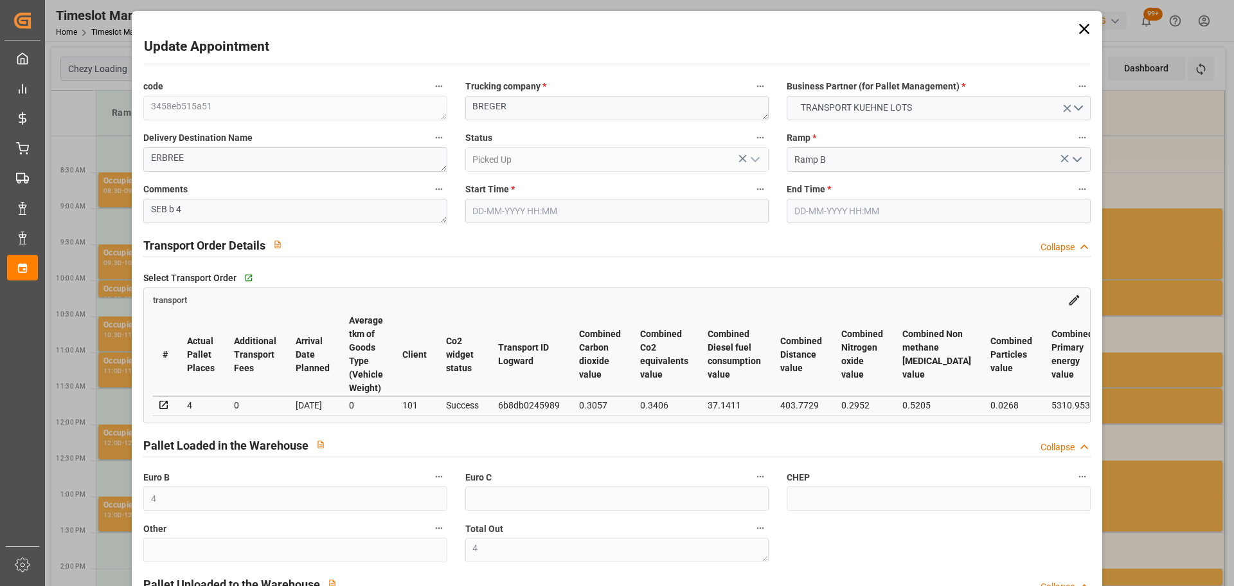
type input "[DATE]"
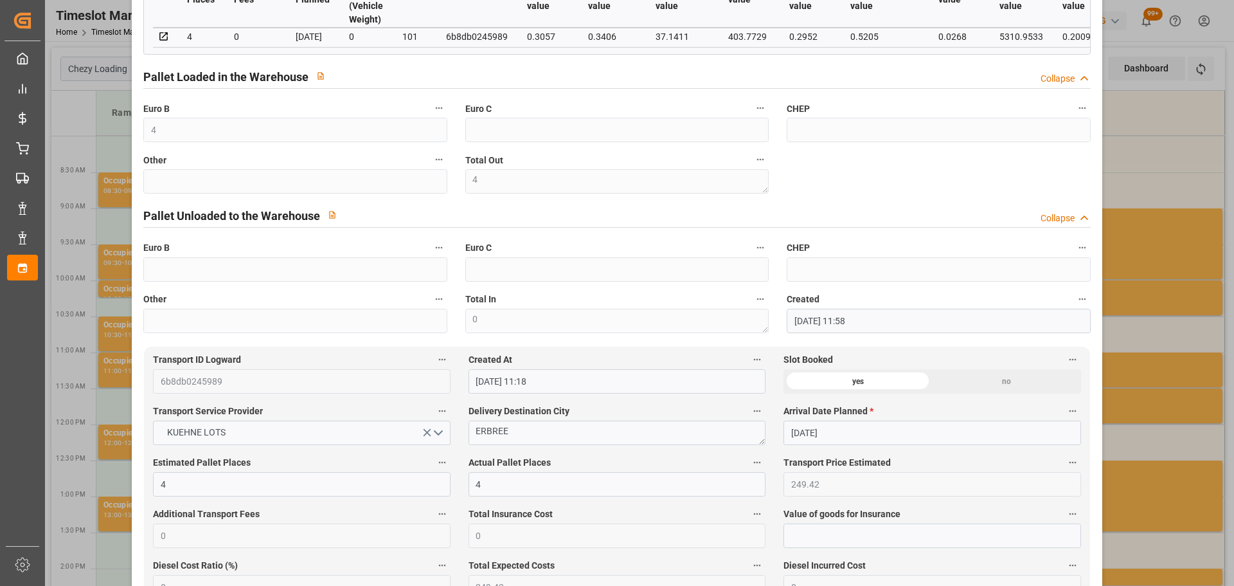
scroll to position [386, 0]
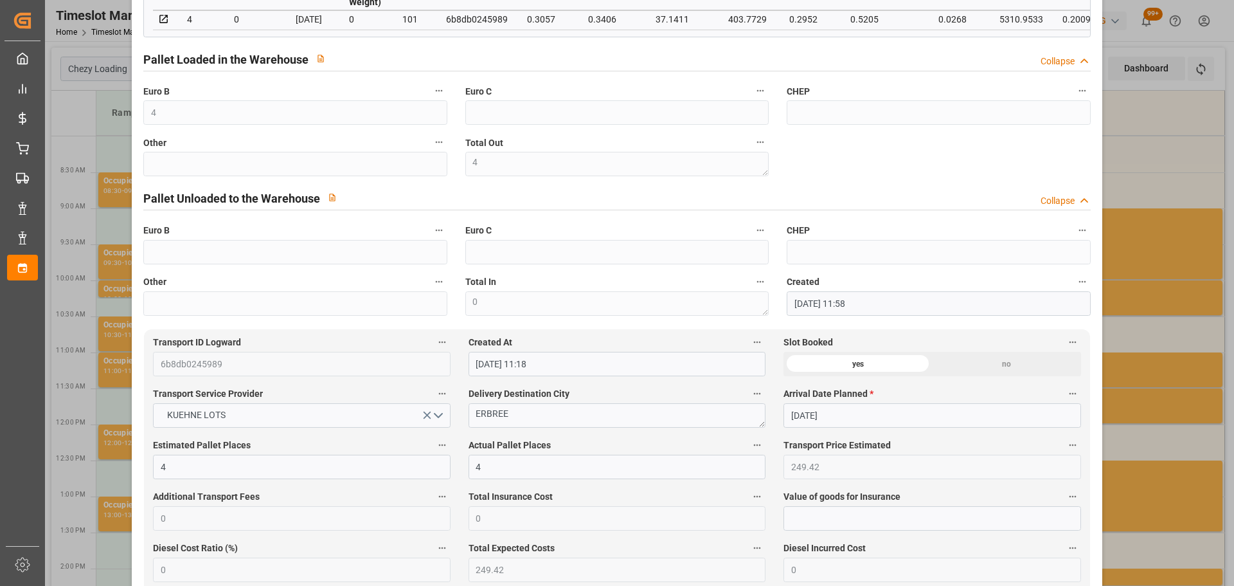
click at [1169, 388] on div "Update Appointment code 3458eb515a51 Trucking company * [PERSON_NAME] Business …" at bounding box center [617, 293] width 1234 height 586
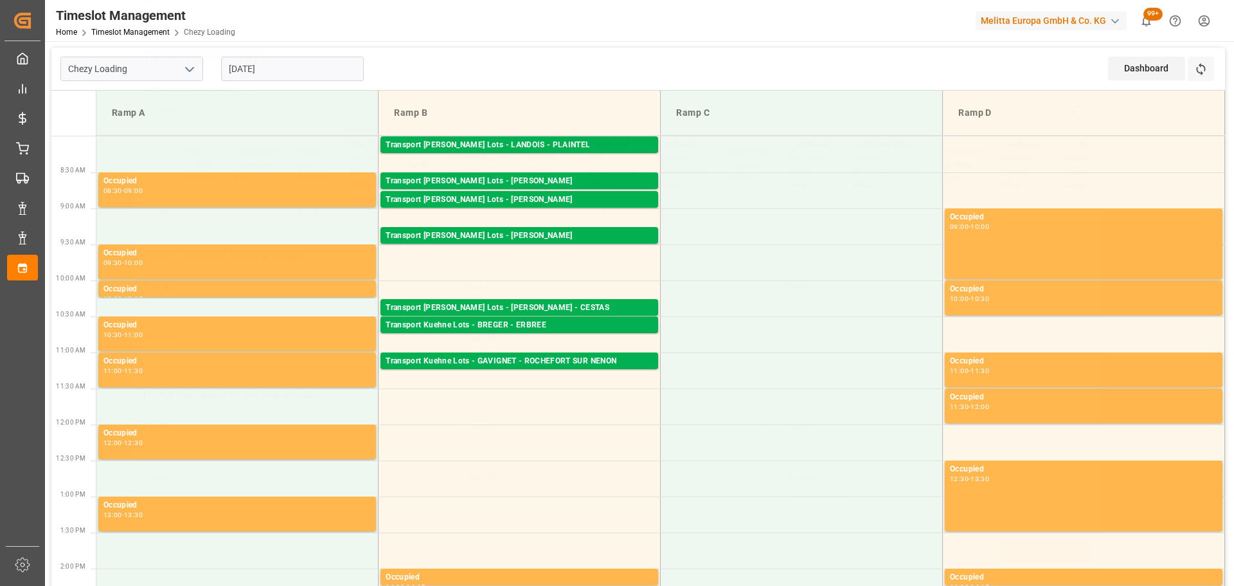
scroll to position [194, 0]
click at [553, 357] on div "Transport Kuehne Lots - GAVIGNET - ROCHEFORT SUR NENON" at bounding box center [519, 361] width 267 height 13
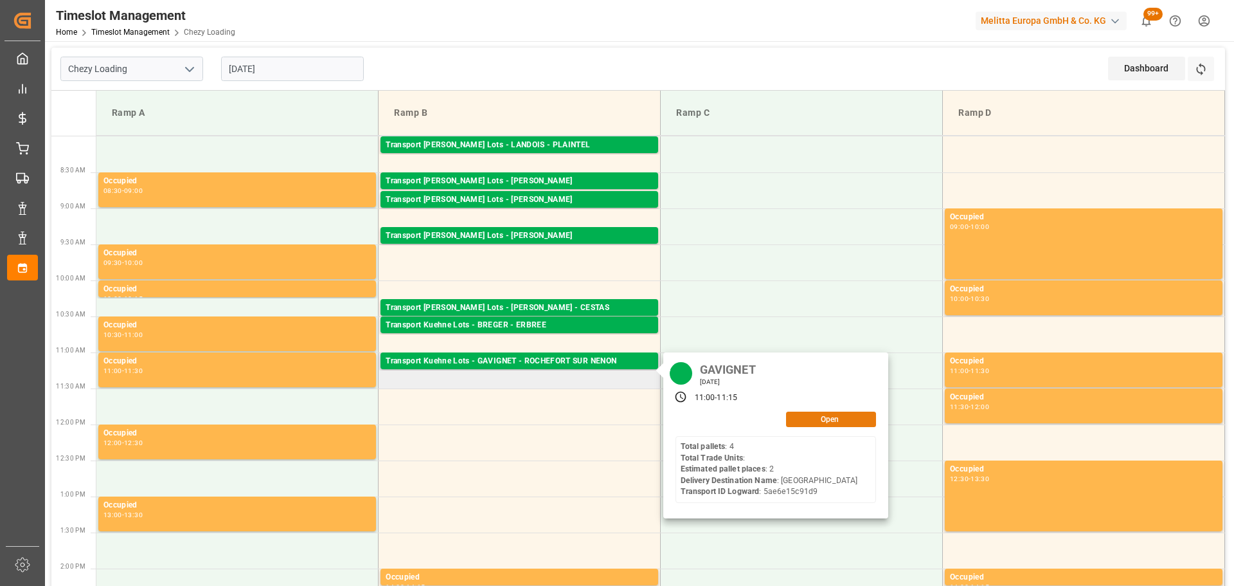
click at [831, 416] on button "Open" at bounding box center [831, 418] width 90 height 15
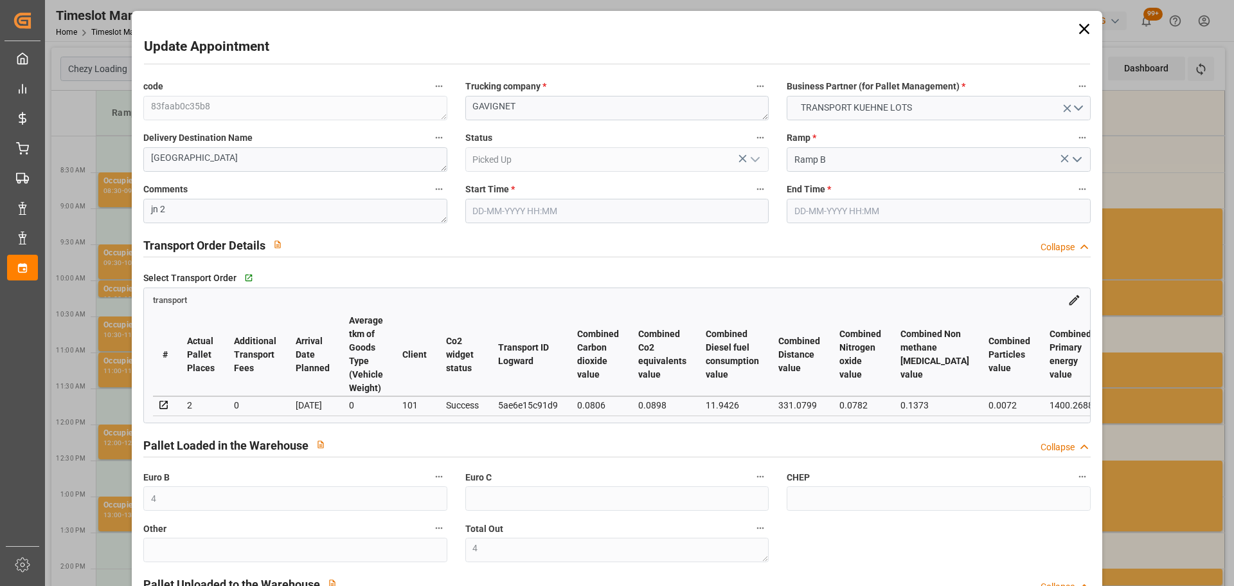
type input "[DATE] 11:00"
type input "[DATE] 11:15"
type input "[DATE] 13:03"
type input "[DATE] 11:50"
type input "[DATE]"
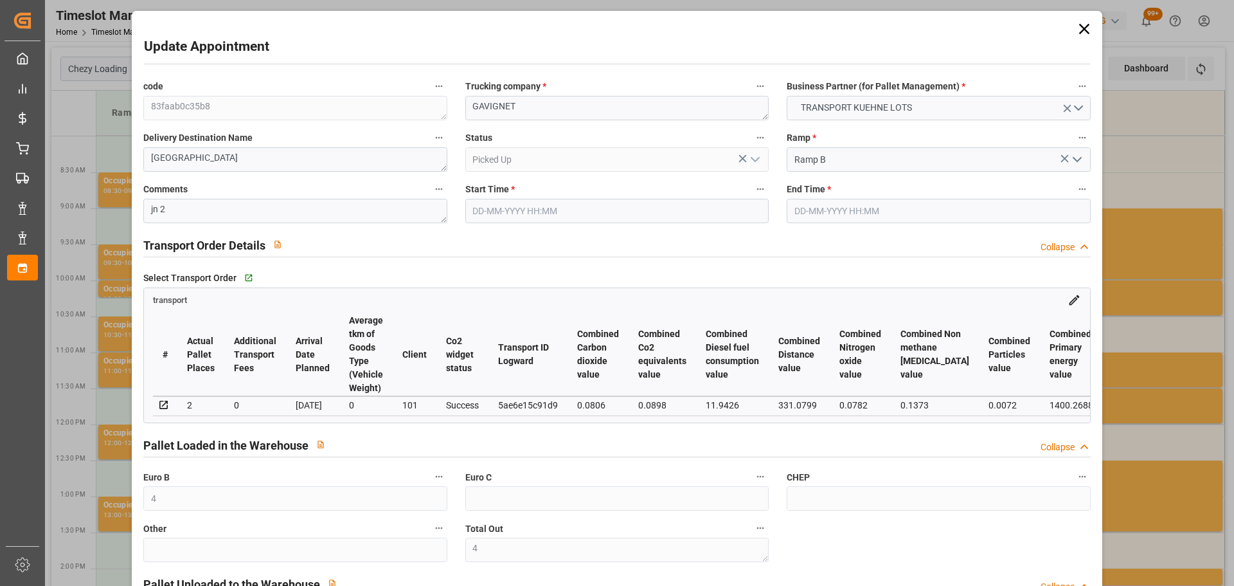
type input "[DATE]"
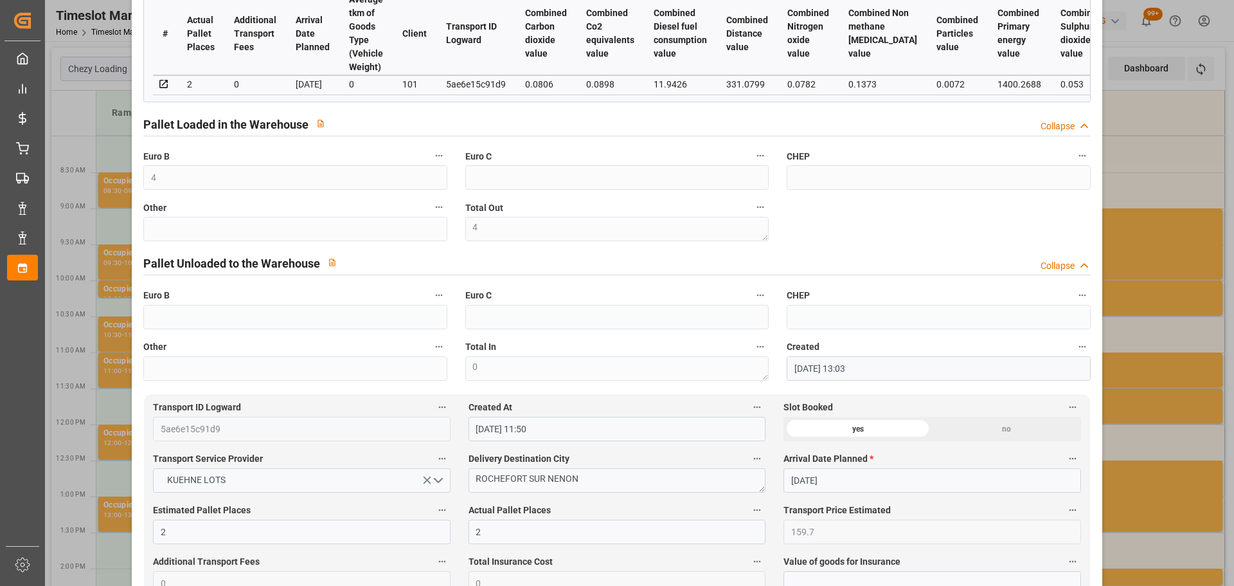
scroll to position [321, 0]
click at [1160, 391] on div "Update Appointment code 83faab0c35b8 Trucking company * GAVIGNET Business Partn…" at bounding box center [617, 293] width 1234 height 586
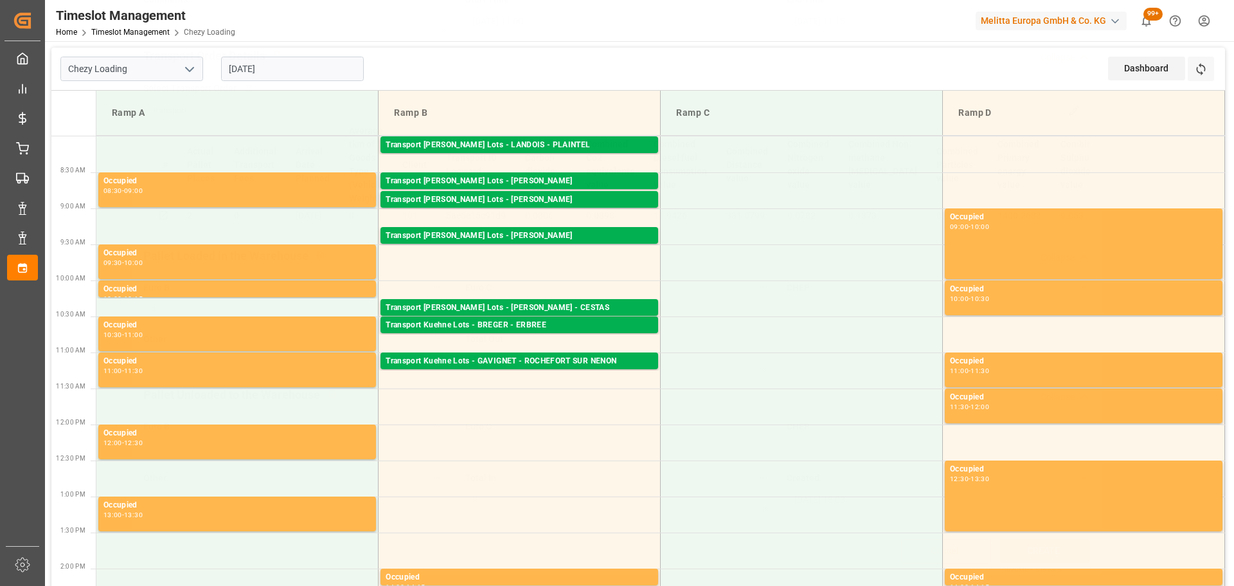
scroll to position [194, 0]
click at [270, 72] on input "[DATE]" at bounding box center [292, 69] width 143 height 24
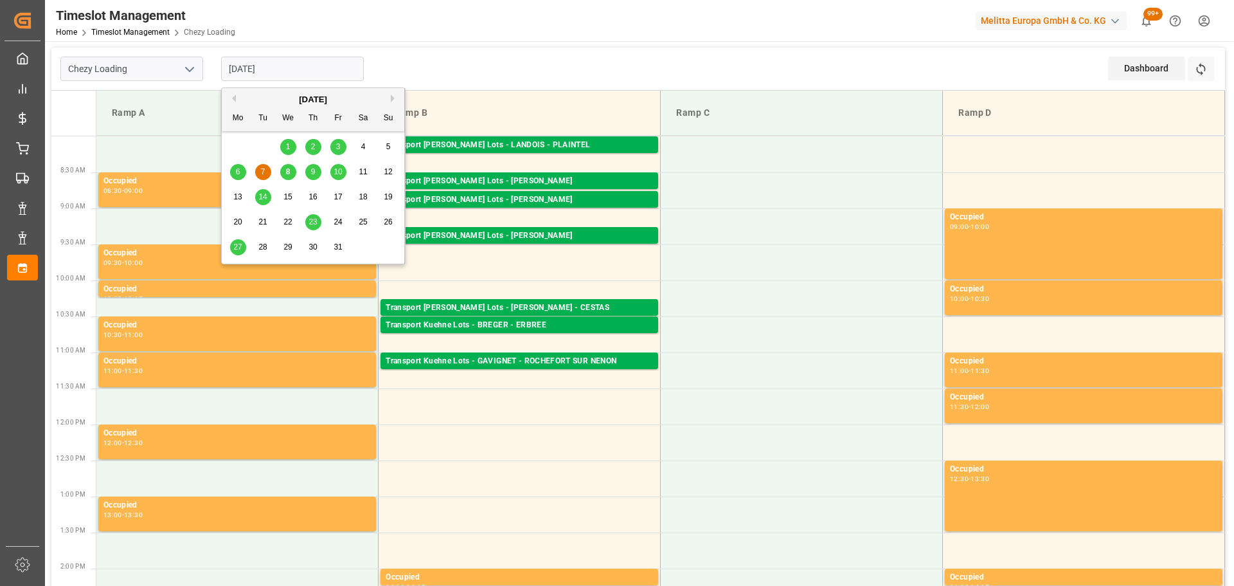
click at [339, 169] on span "10" at bounding box center [338, 171] width 8 height 9
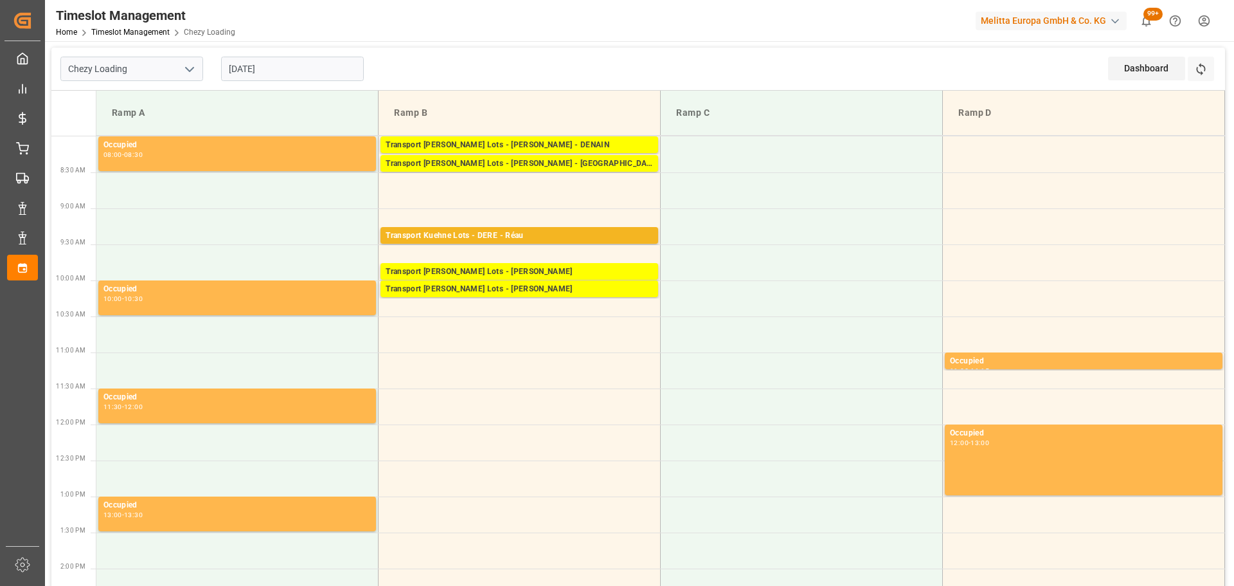
click at [279, 56] on div "[DATE]" at bounding box center [292, 69] width 161 height 42
click at [274, 64] on input "[DATE]" at bounding box center [292, 69] width 143 height 24
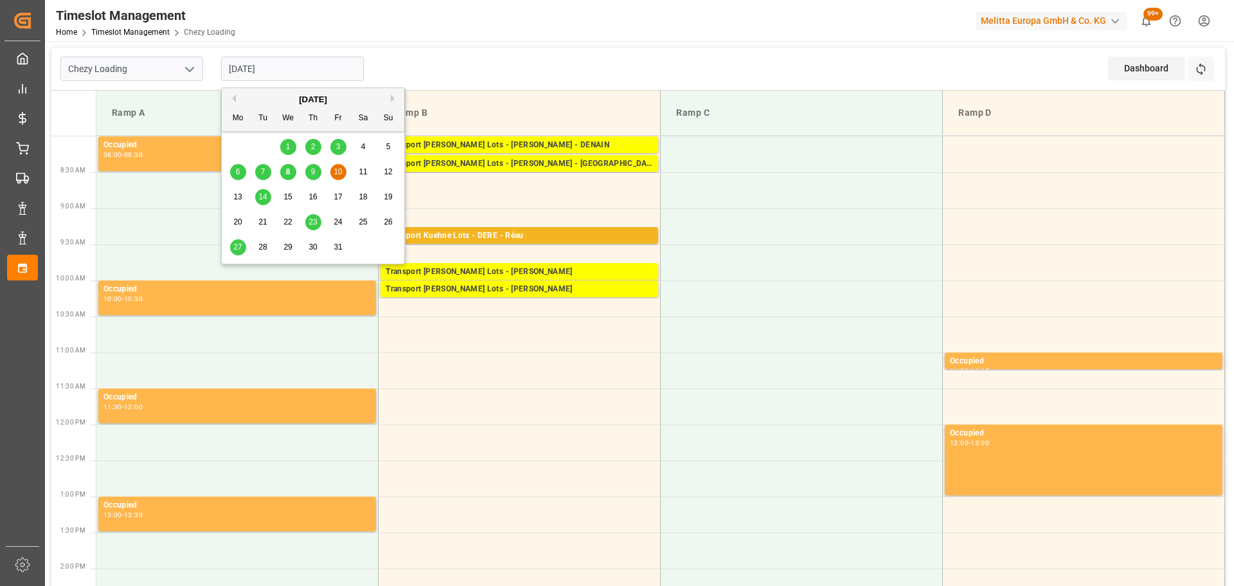
click at [287, 174] on span "8" at bounding box center [288, 171] width 4 height 9
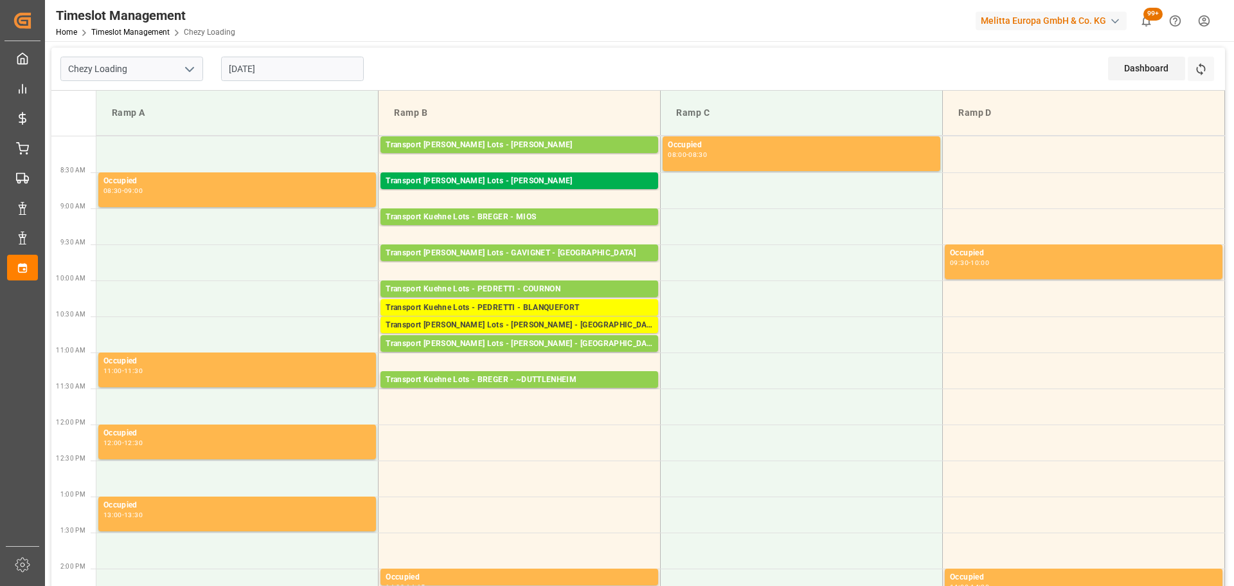
click at [284, 69] on input "[DATE]" at bounding box center [292, 69] width 143 height 24
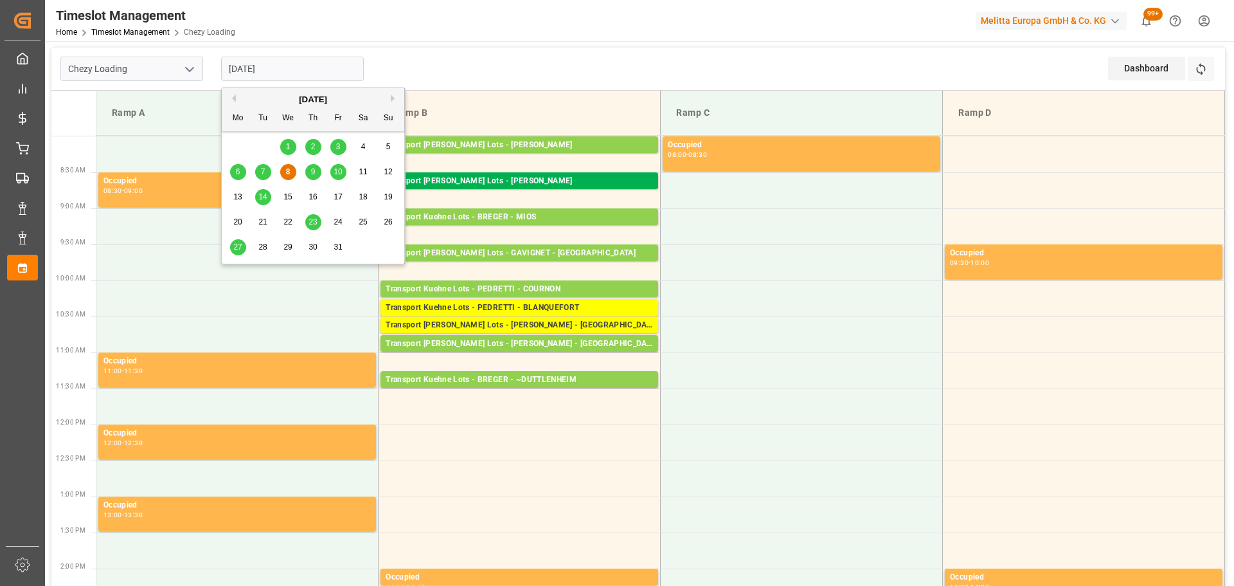
click at [237, 170] on span "6" at bounding box center [238, 171] width 4 height 9
type input "[DATE]"
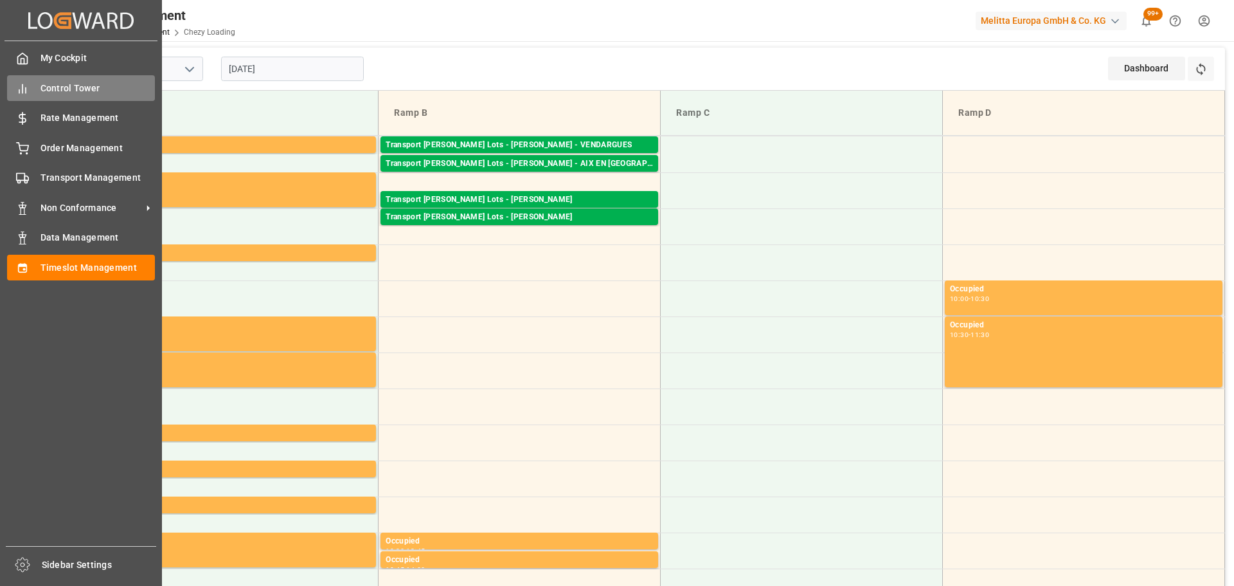
click at [87, 87] on span "Control Tower" at bounding box center [97, 88] width 115 height 13
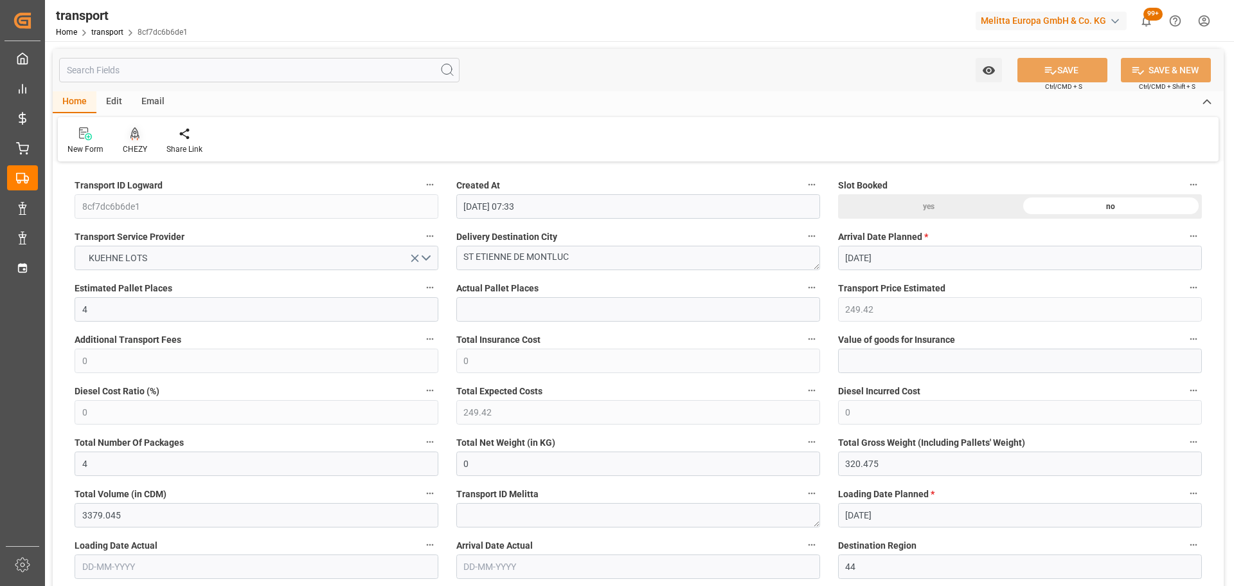
click at [134, 141] on div "CHEZY" at bounding box center [135, 141] width 44 height 28
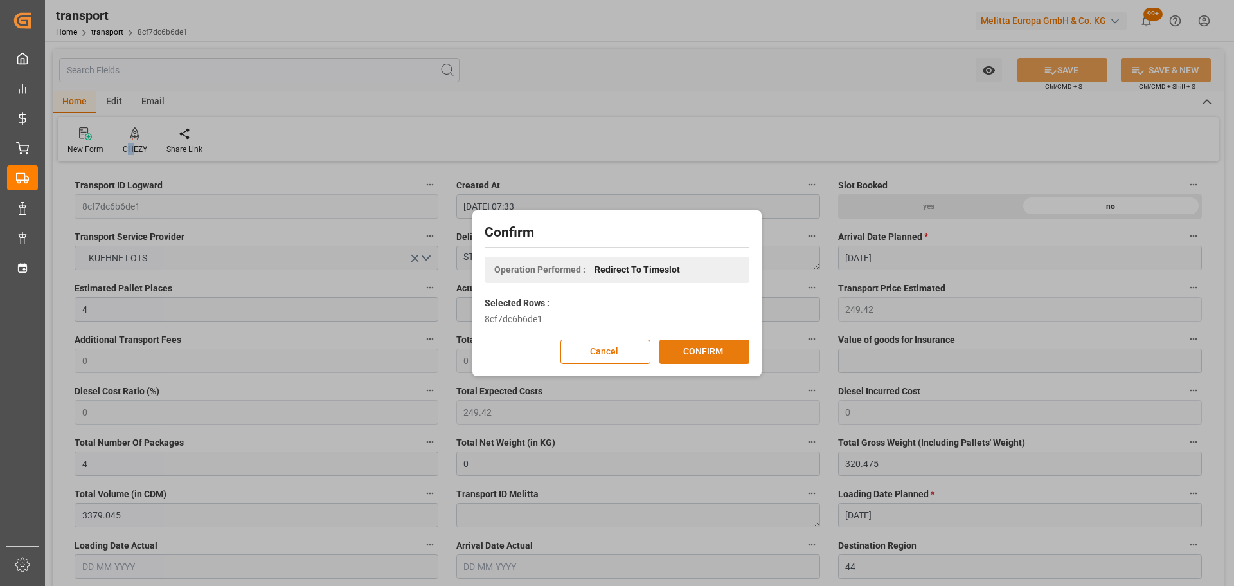
click at [713, 350] on button "CONFIRM" at bounding box center [704, 351] width 90 height 24
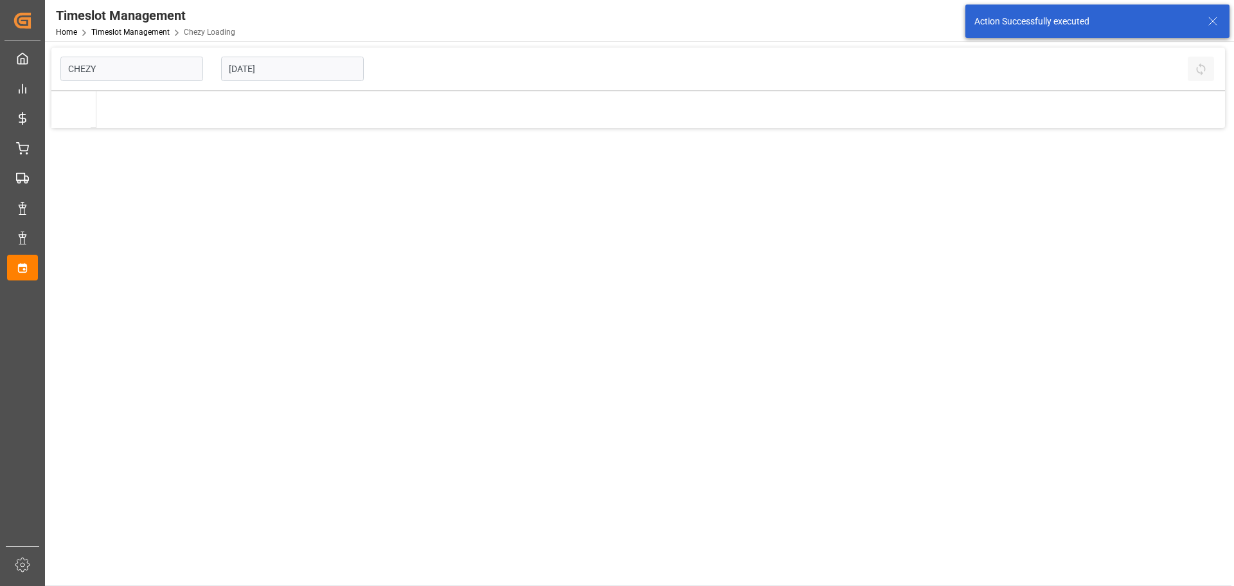
type input "Chezy Loading"
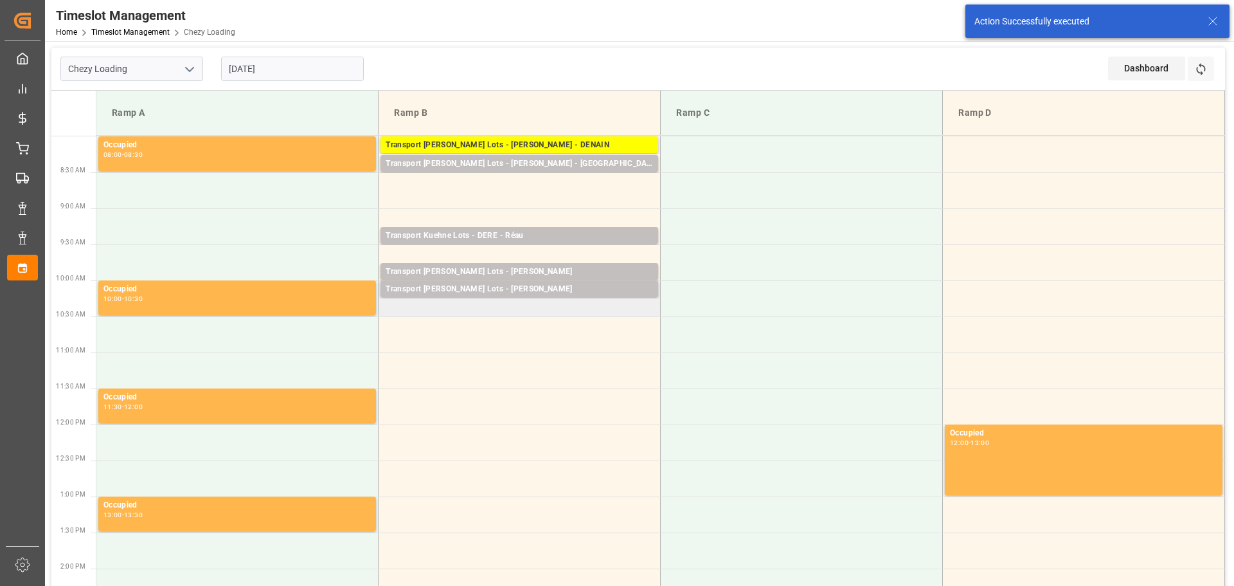
click at [391, 310] on td "Transport Kuehne Lots - ANTOINE - CARQUEFOU Pallets: 10,TU: ,City: CARQUEFOU,Ar…" at bounding box center [520, 298] width 282 height 36
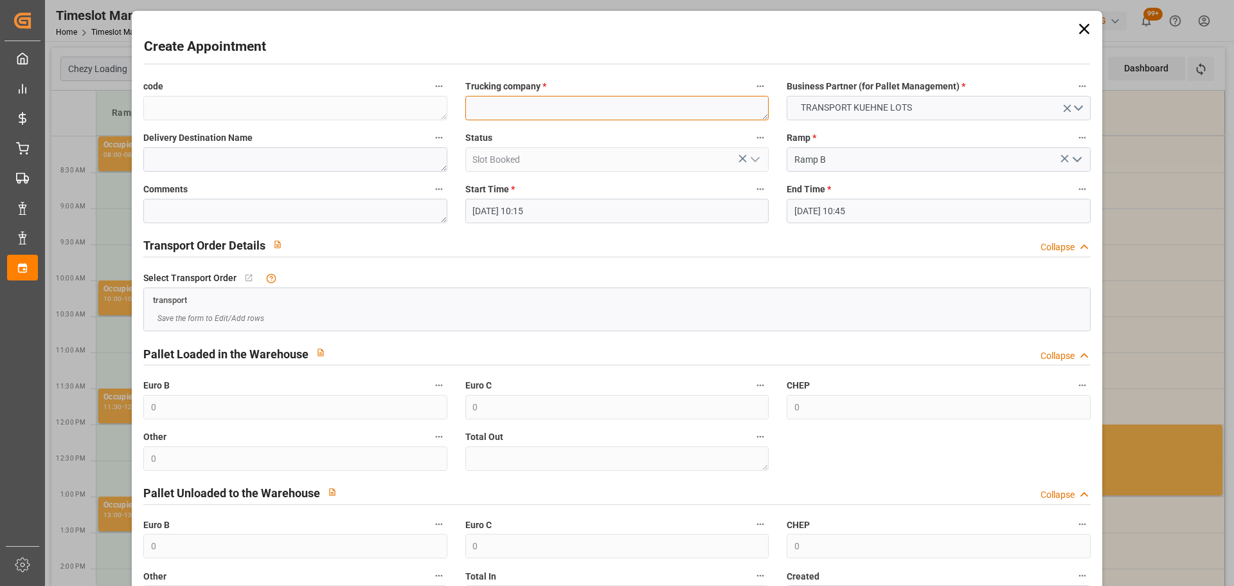
click at [502, 112] on textarea at bounding box center [616, 108] width 303 height 24
type textarea ","
type textarea "?"
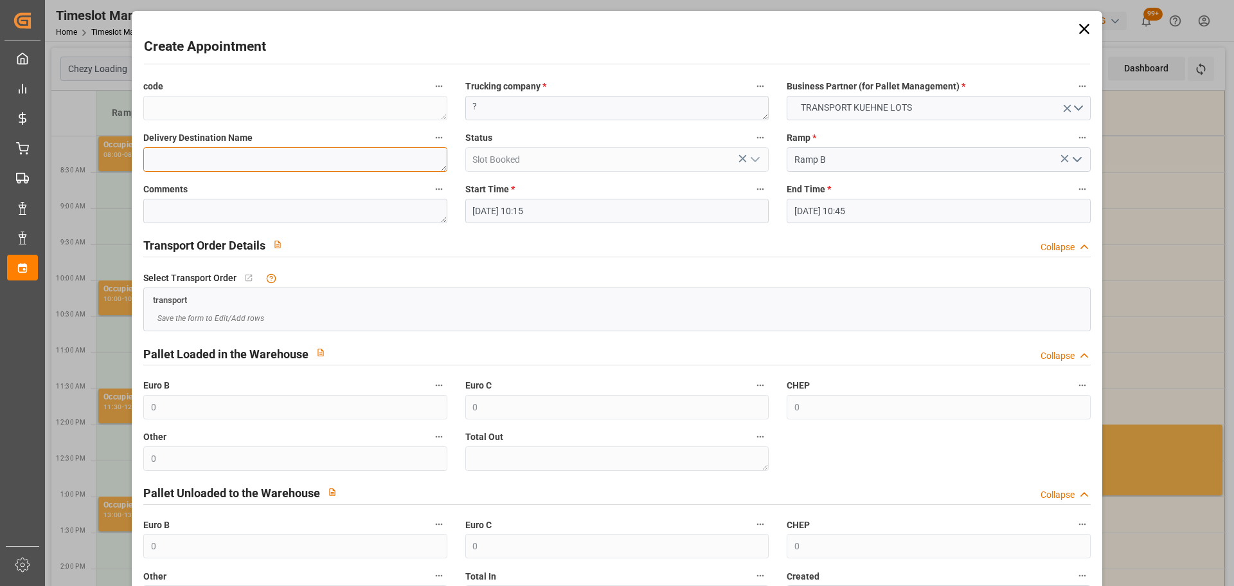
click at [204, 162] on textarea at bounding box center [294, 159] width 303 height 24
type textarea "ST ETIENNE DE MONTLUC BTLEC"
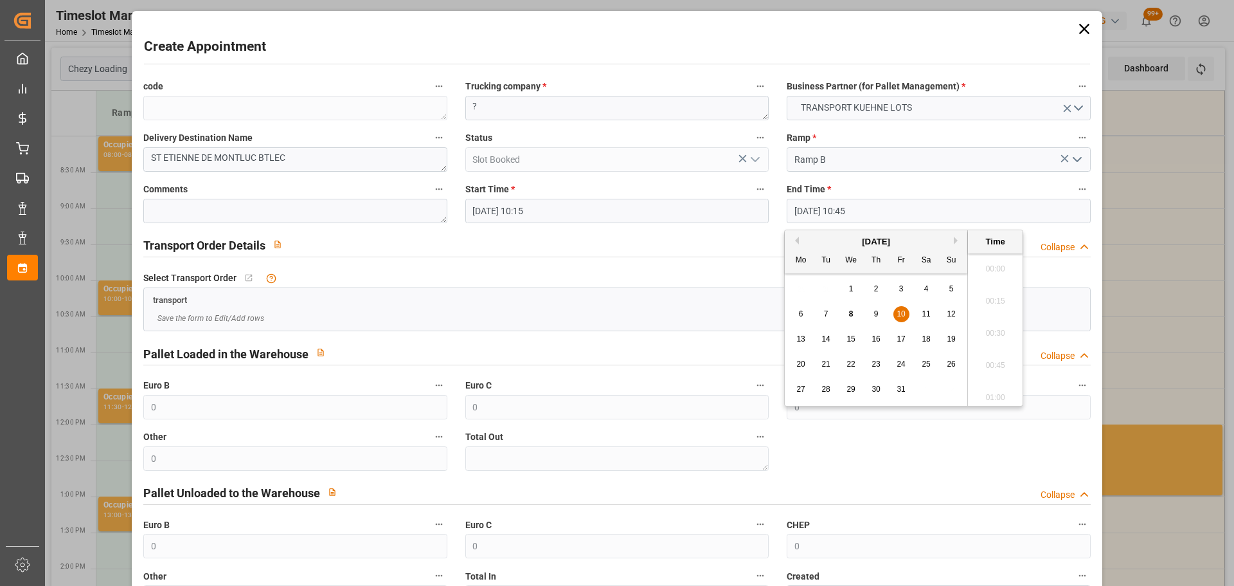
click at [815, 208] on input "10-10-2025 10:45" at bounding box center [938, 211] width 303 height 24
click at [899, 311] on span "10" at bounding box center [901, 313] width 8 height 9
click at [990, 298] on li "10:30" at bounding box center [995, 297] width 55 height 32
type input "[DATE] 10:30"
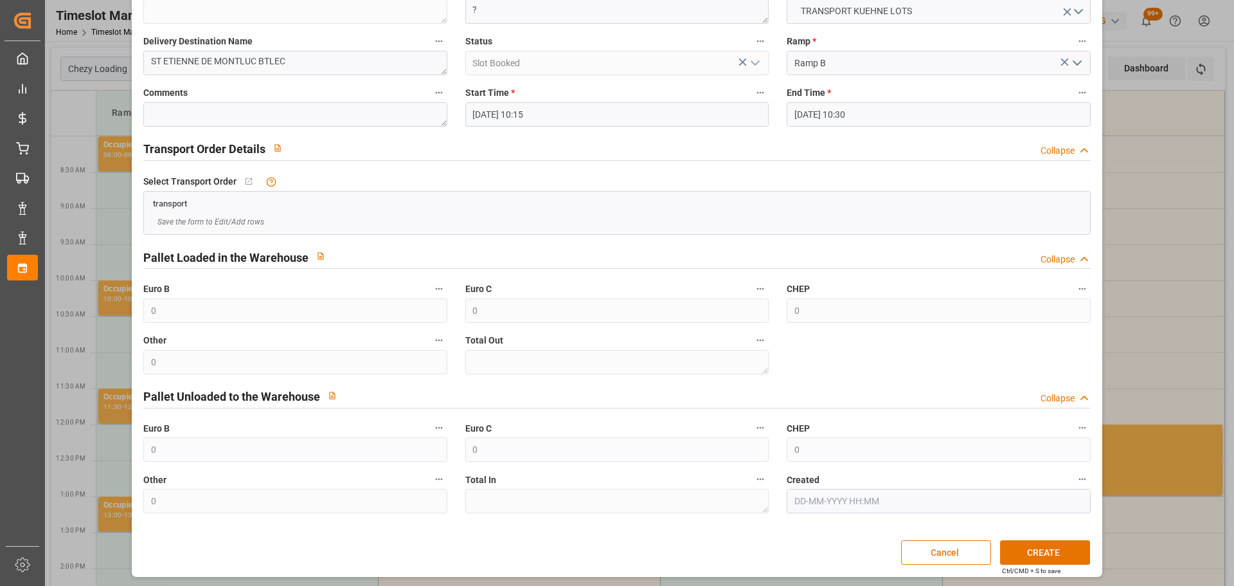
scroll to position [98, 0]
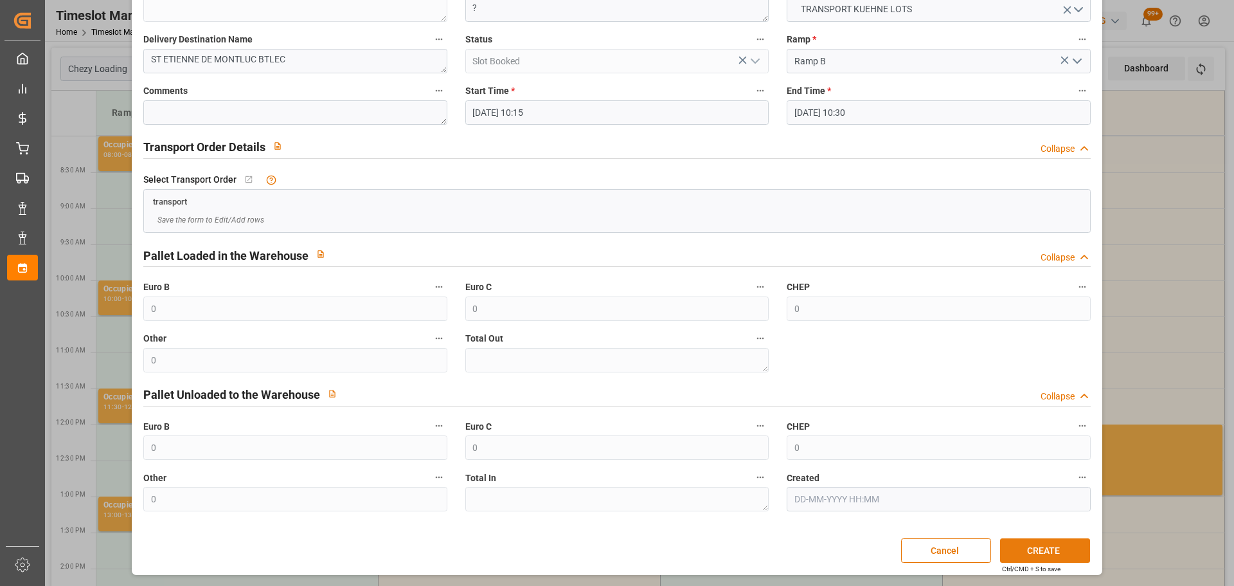
click at [1037, 556] on button "CREATE" at bounding box center [1045, 550] width 90 height 24
